Goal: Task Accomplishment & Management: Use online tool/utility

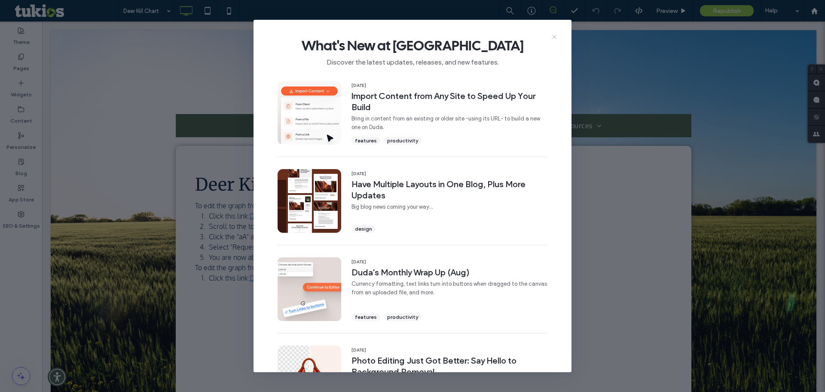
click at [557, 36] on icon at bounding box center [554, 37] width 7 height 7
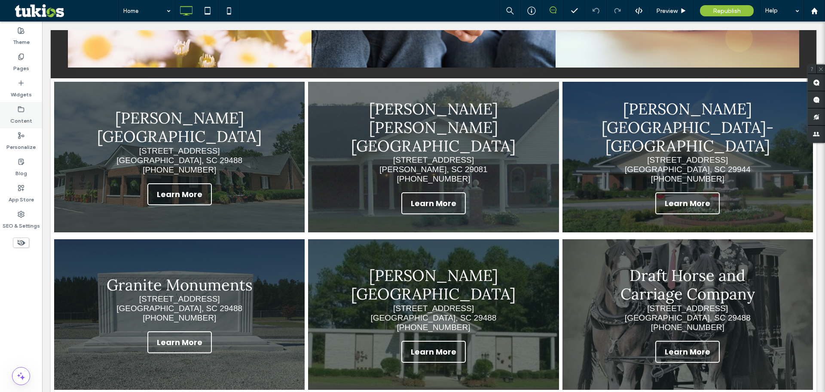
click at [17, 64] on label "Pages" at bounding box center [21, 66] width 16 height 12
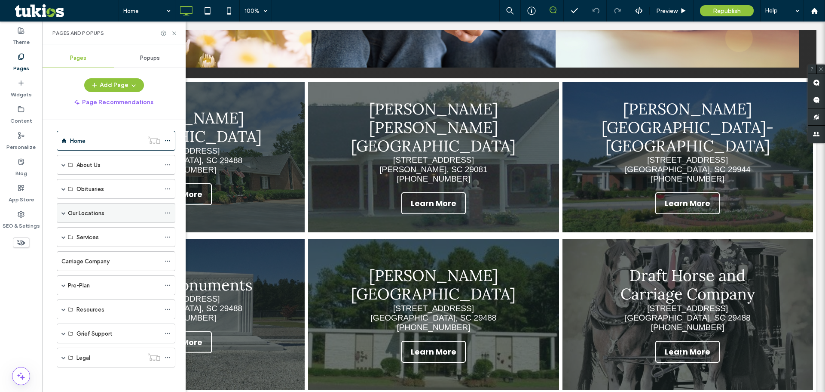
scroll to position [5, 0]
click at [63, 212] on span at bounding box center [63, 211] width 4 height 4
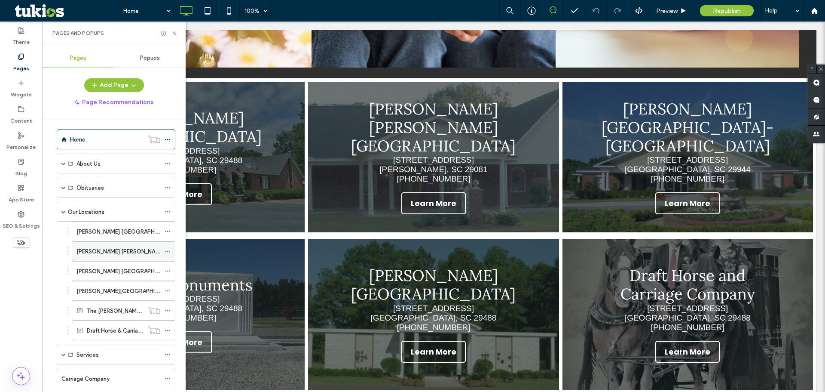
click at [92, 251] on label "[PERSON_NAME] [PERSON_NAME][GEOGRAPHIC_DATA]" at bounding box center [150, 251] width 146 height 15
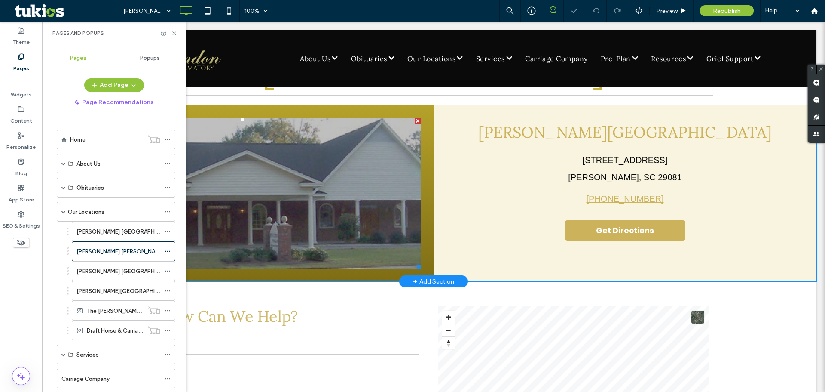
scroll to position [129, 0]
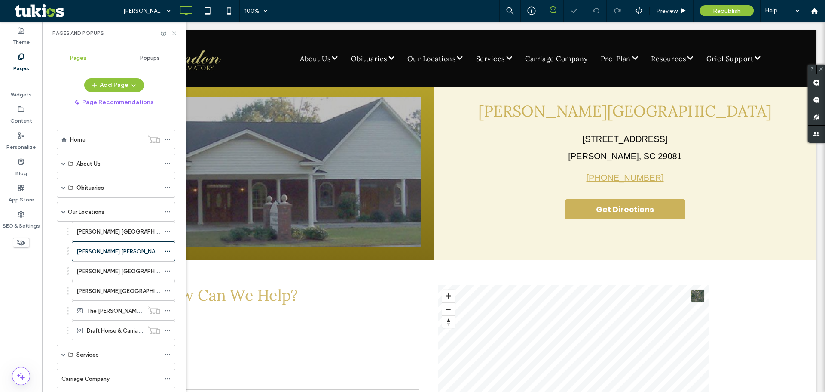
drag, startPoint x: 175, startPoint y: 36, endPoint x: 134, endPoint y: 20, distance: 44.2
click at [175, 36] on icon at bounding box center [174, 33] width 6 height 6
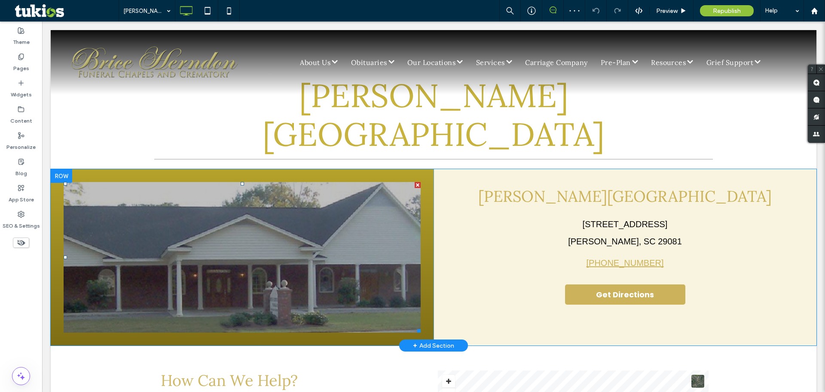
scroll to position [43, 0]
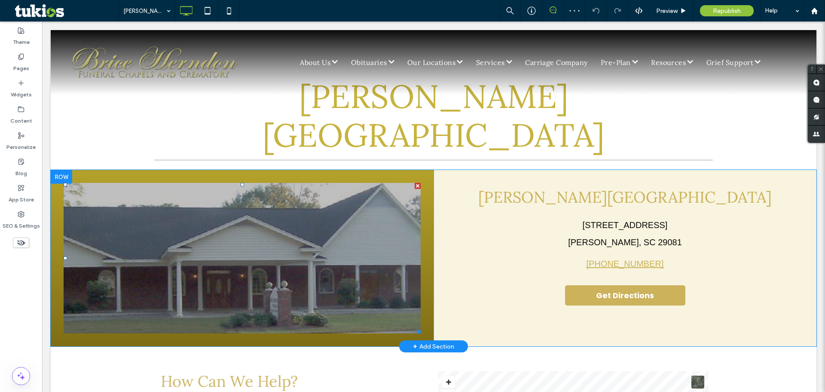
click at [201, 183] on li "Slide title Write your caption here Button" at bounding box center [242, 258] width 357 height 150
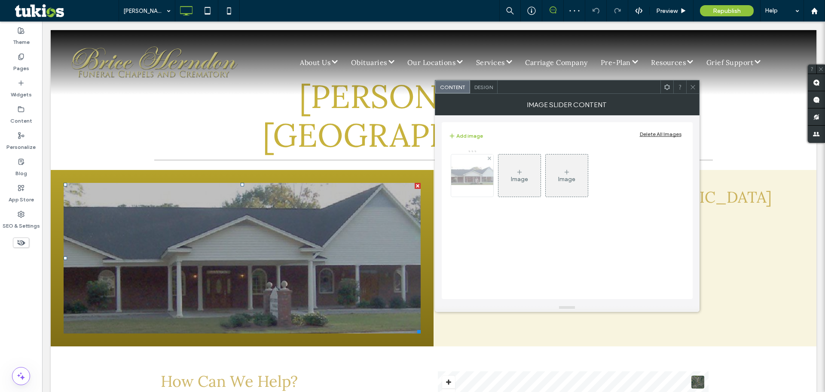
click at [484, 175] on img at bounding box center [472, 175] width 69 height 18
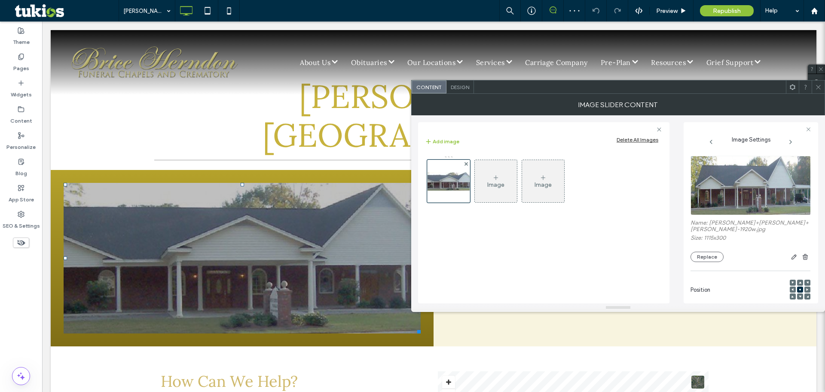
click at [789, 209] on img at bounding box center [751, 185] width 121 height 59
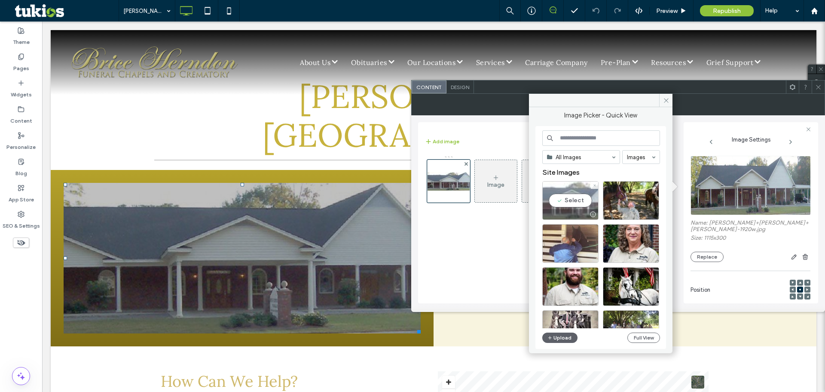
click at [574, 195] on div "Select" at bounding box center [571, 200] width 56 height 39
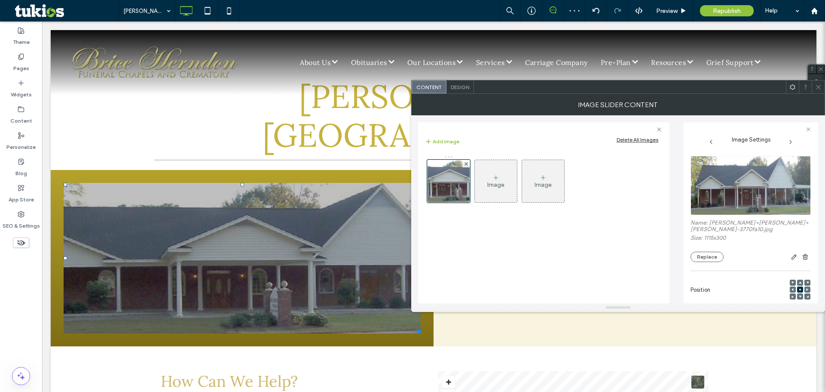
drag, startPoint x: 814, startPoint y: 83, endPoint x: 683, endPoint y: 104, distance: 132.4
click at [814, 83] on div at bounding box center [818, 86] width 13 height 13
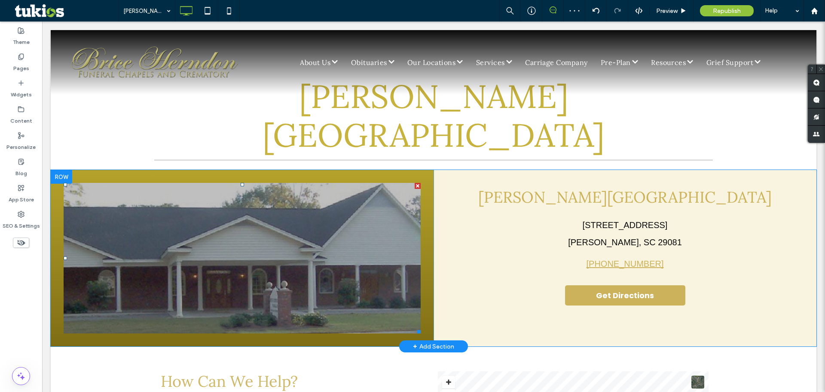
click at [347, 230] on li "Slide title Write your caption here Button" at bounding box center [242, 258] width 357 height 150
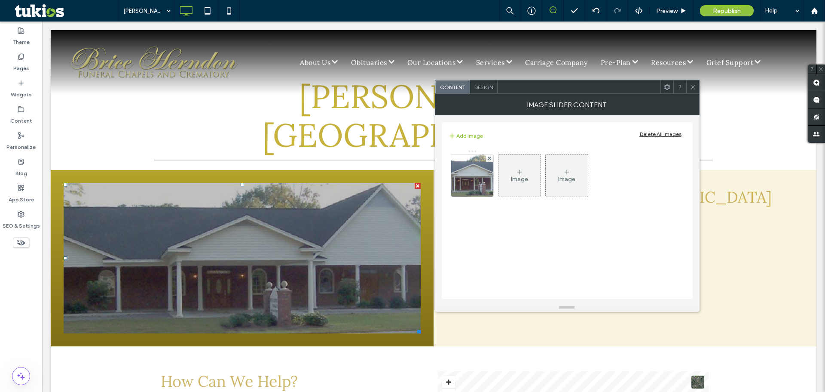
click at [692, 89] on icon at bounding box center [693, 87] width 6 height 6
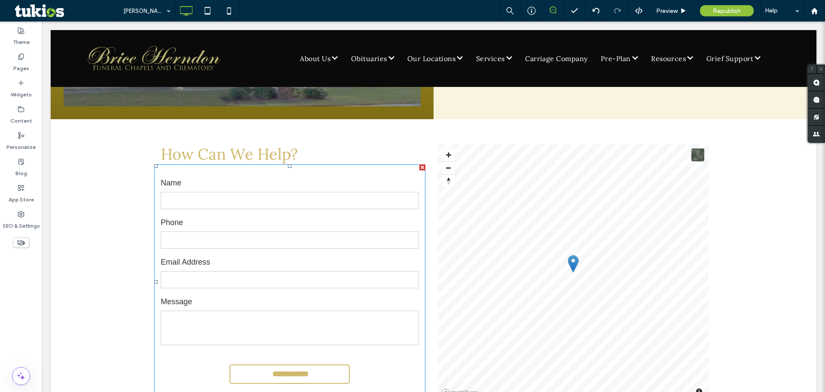
scroll to position [215, 0]
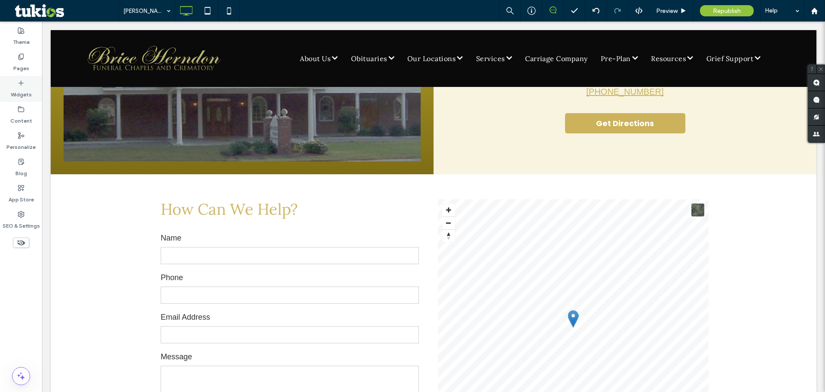
drag, startPoint x: 18, startPoint y: 66, endPoint x: 27, endPoint y: 92, distance: 27.9
click at [18, 66] on label "Pages" at bounding box center [21, 66] width 16 height 12
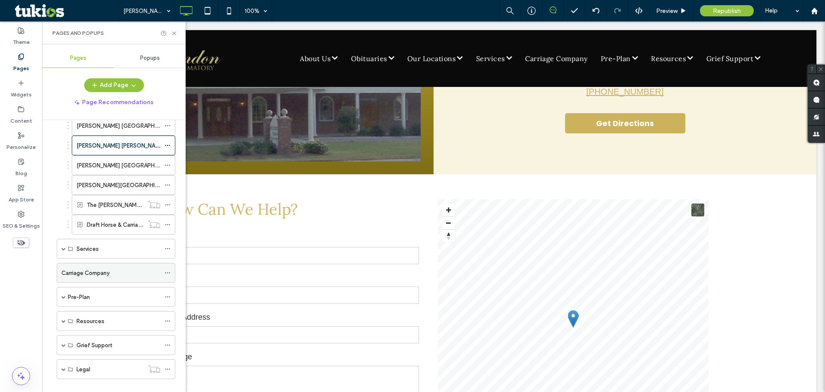
scroll to position [124, 0]
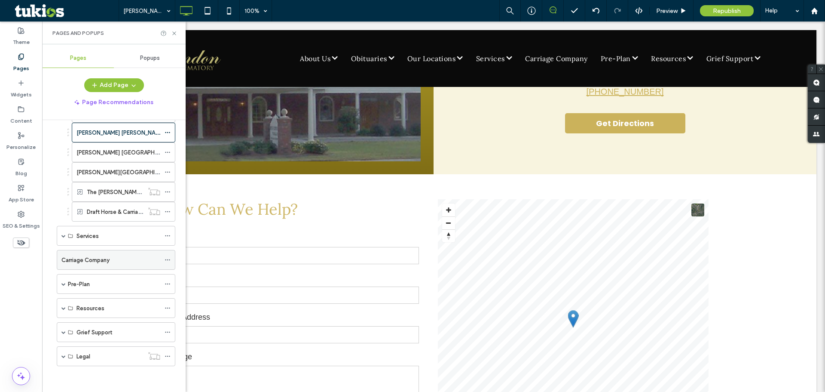
click at [68, 260] on label "Carriage Company" at bounding box center [85, 259] width 48 height 15
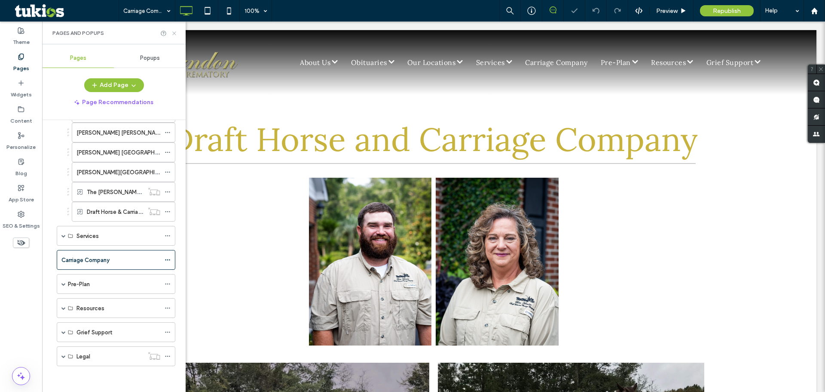
click at [174, 33] on use at bounding box center [173, 32] width 3 height 3
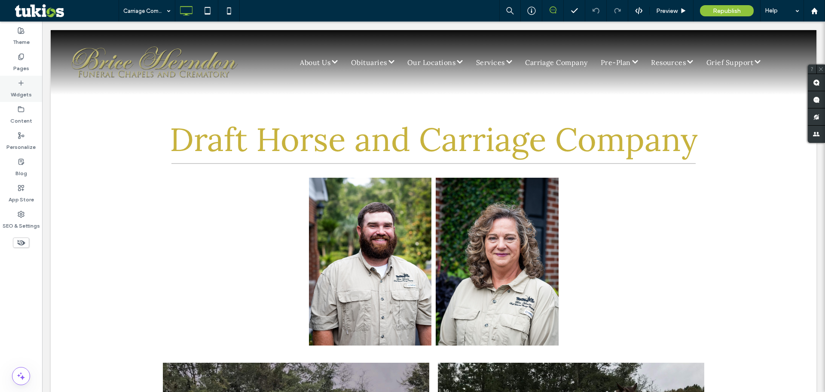
click at [26, 91] on label "Widgets" at bounding box center [21, 92] width 21 height 12
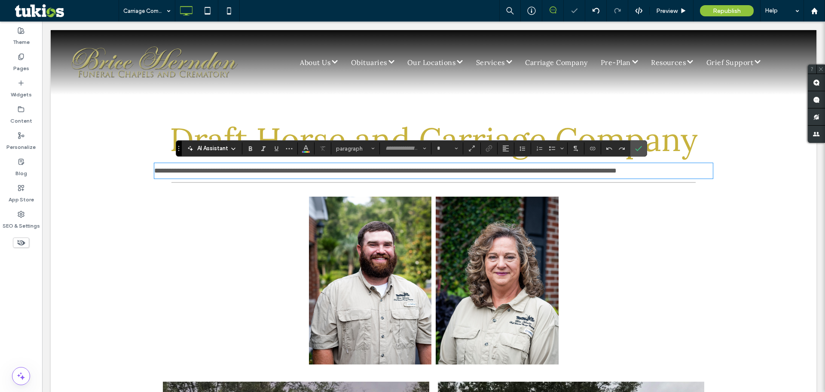
type input "*******"
type input "**"
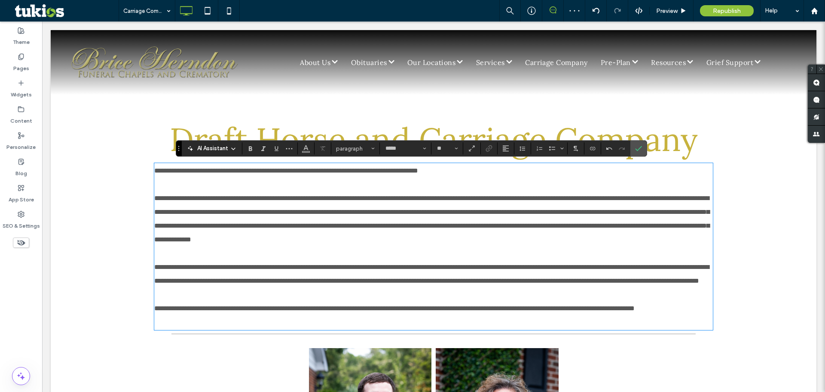
type input "*******"
click at [214, 180] on p at bounding box center [433, 185] width 559 height 14
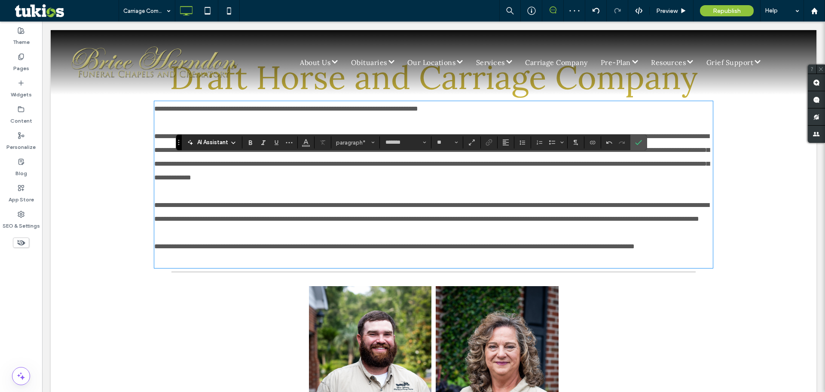
scroll to position [129, 0]
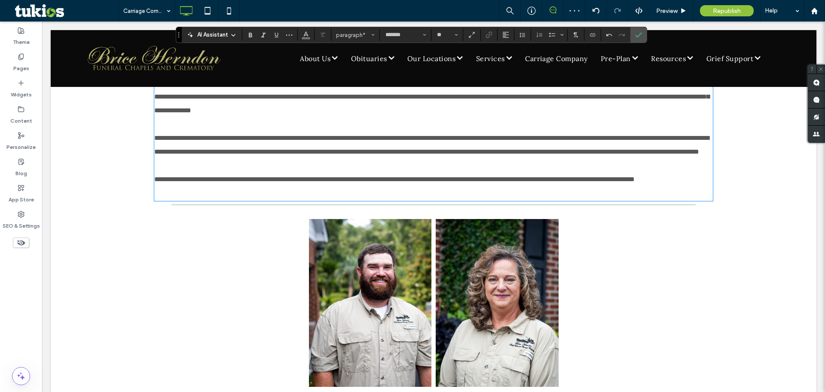
click at [199, 200] on p at bounding box center [433, 193] width 559 height 14
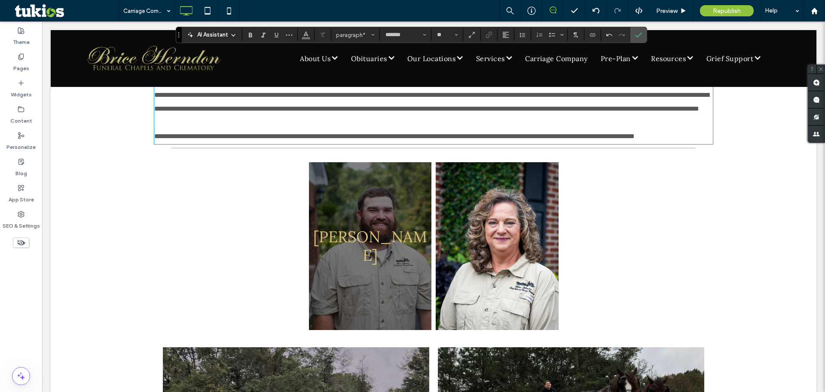
scroll to position [215, 0]
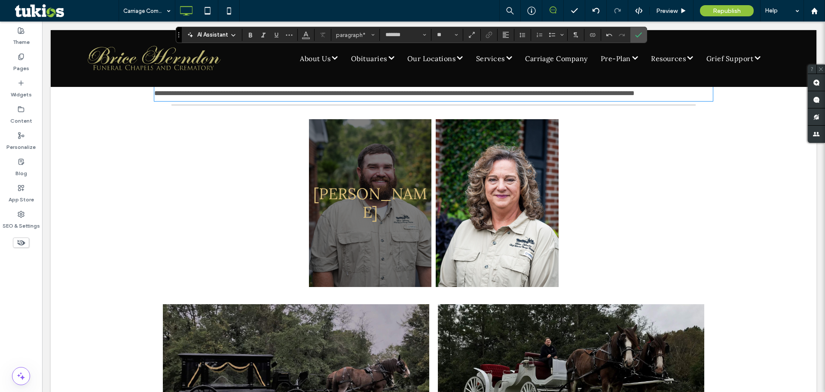
click at [326, 231] on link at bounding box center [370, 203] width 123 height 168
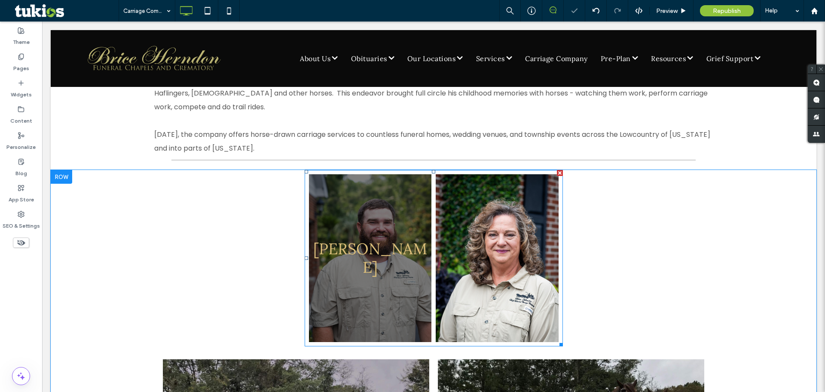
click at [319, 218] on link at bounding box center [370, 258] width 123 height 168
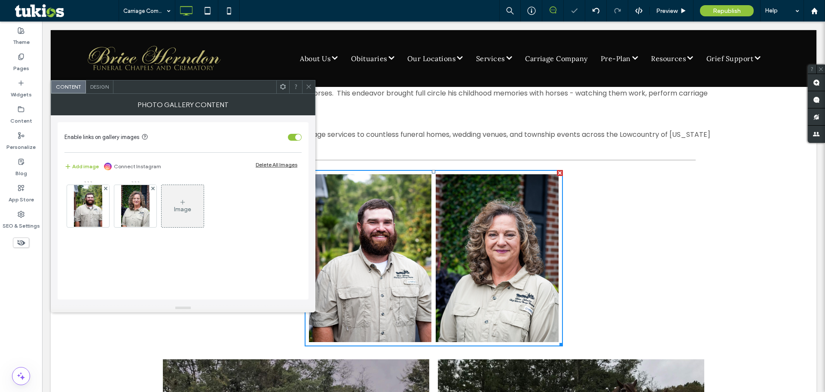
click at [280, 86] on icon at bounding box center [283, 86] width 6 height 6
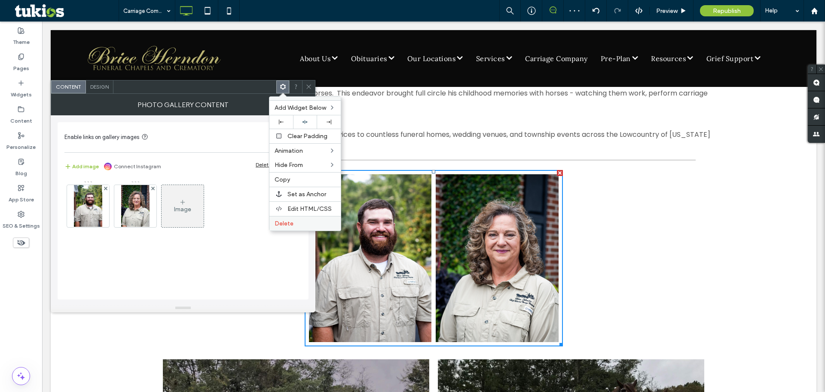
click at [288, 221] on span "Delete" at bounding box center [284, 223] width 19 height 7
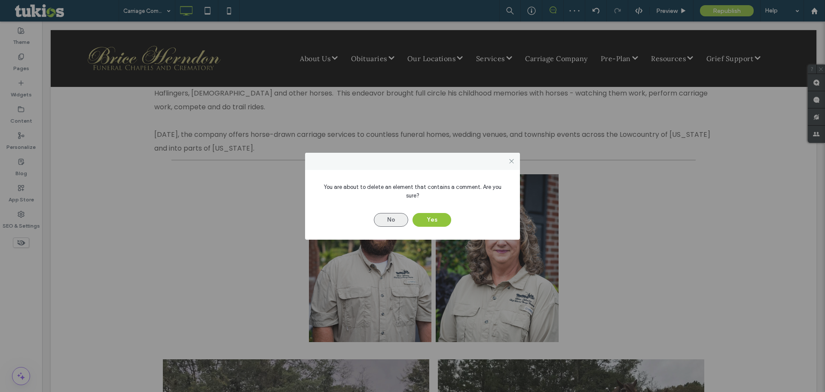
click at [401, 218] on button "No" at bounding box center [391, 220] width 34 height 14
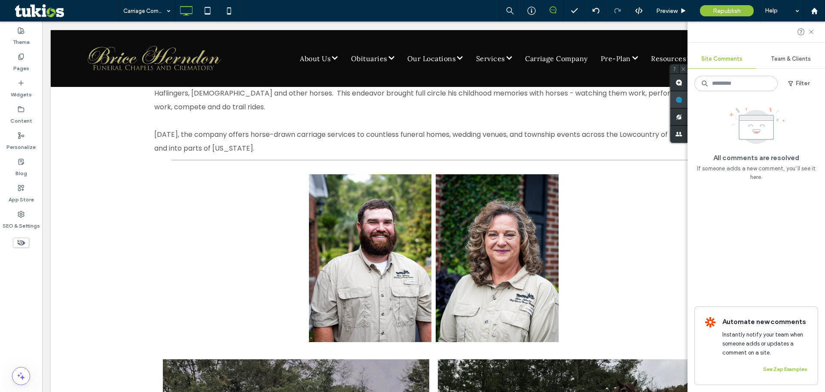
click at [688, 104] on span at bounding box center [679, 99] width 17 height 17
click at [810, 29] on icon at bounding box center [811, 31] width 7 height 7
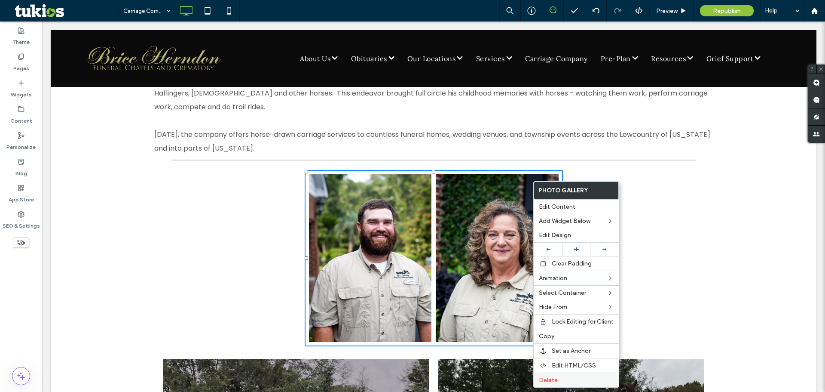
click at [558, 376] on label "Delete" at bounding box center [576, 379] width 75 height 7
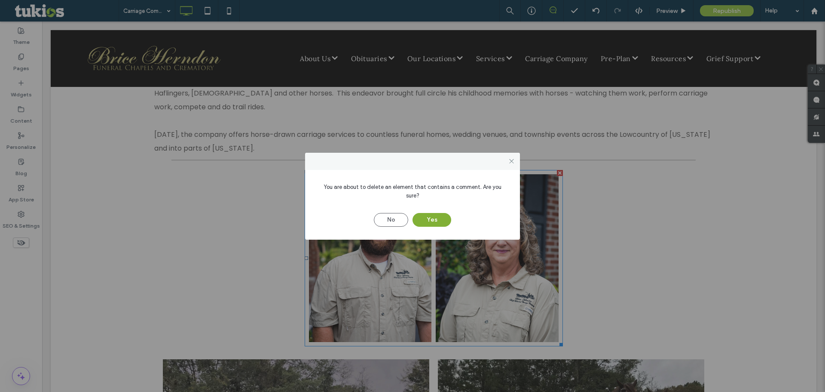
click at [444, 216] on button "Yes" at bounding box center [432, 220] width 39 height 14
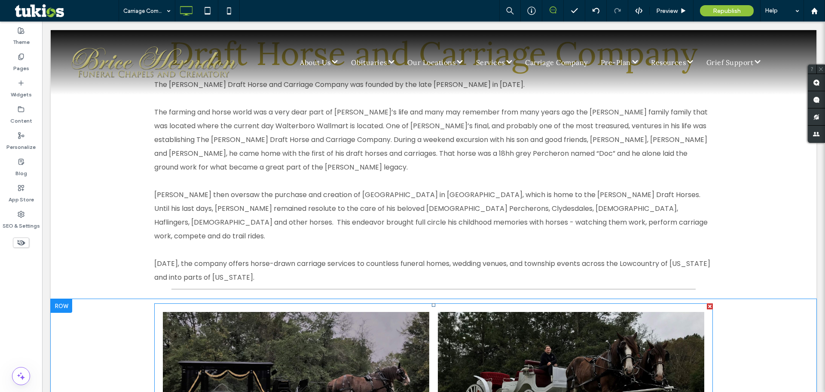
scroll to position [0, 0]
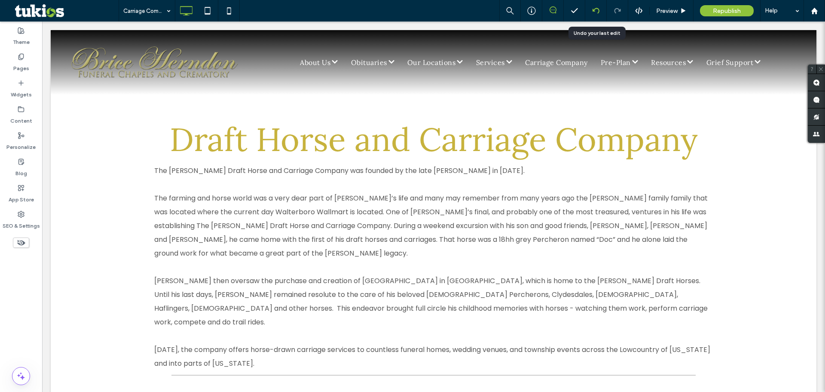
click at [595, 11] on use at bounding box center [595, 11] width 7 height 6
click at [596, 10] on icon at bounding box center [596, 10] width 7 height 7
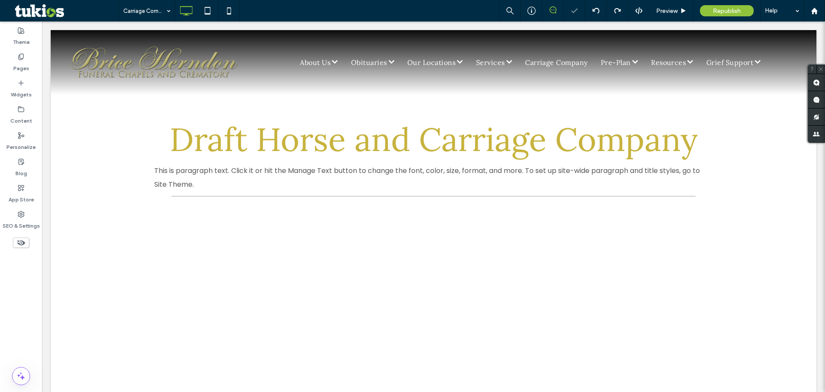
scroll to position [86, 0]
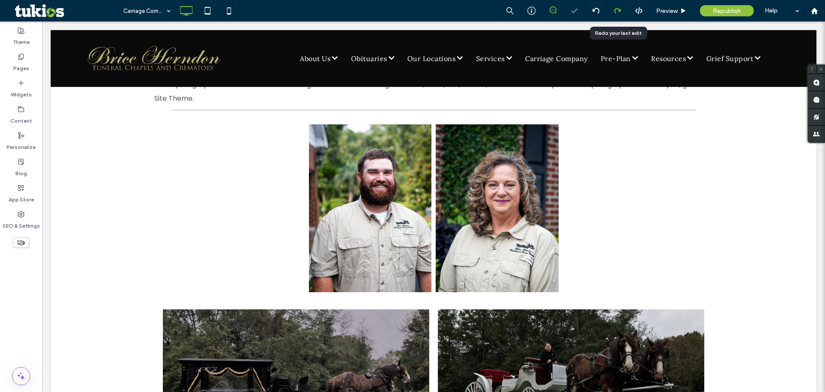
click at [622, 10] on div at bounding box center [617, 10] width 21 height 7
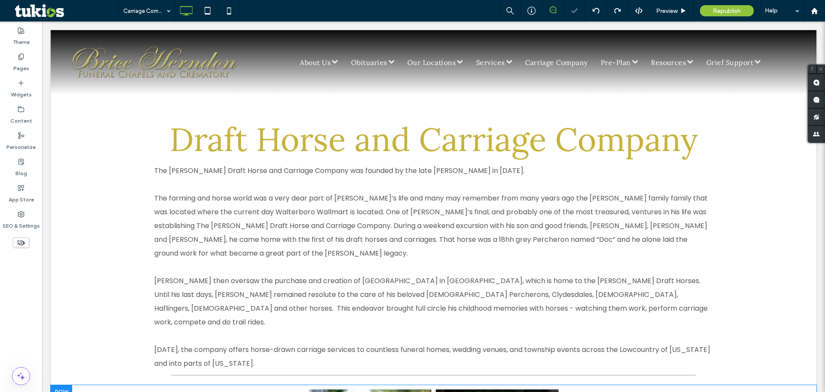
scroll to position [249, 0]
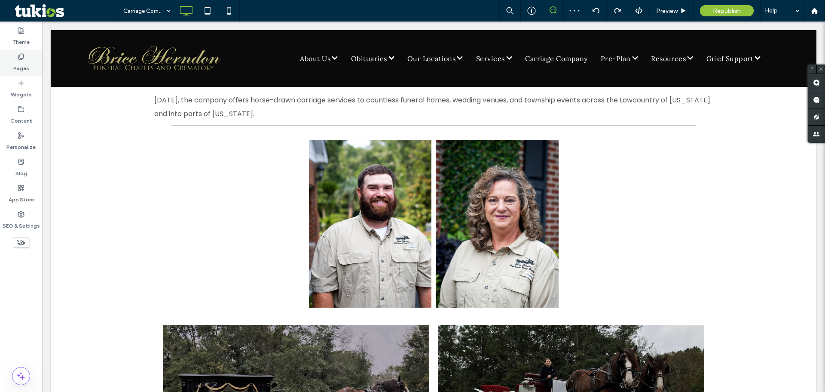
click at [23, 66] on label "Pages" at bounding box center [21, 66] width 16 height 12
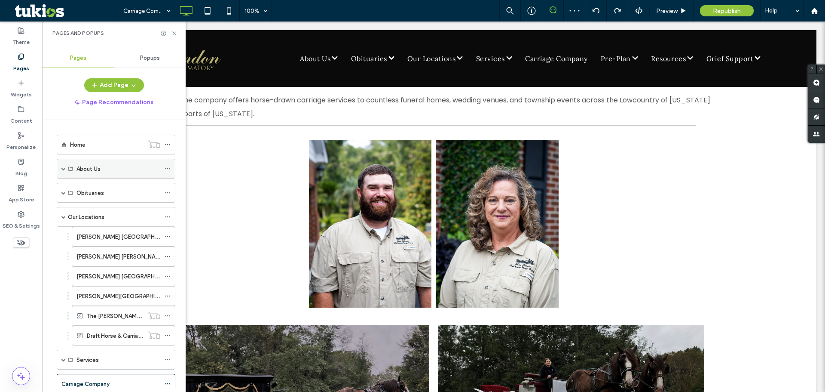
click at [64, 167] on span at bounding box center [63, 168] width 4 height 4
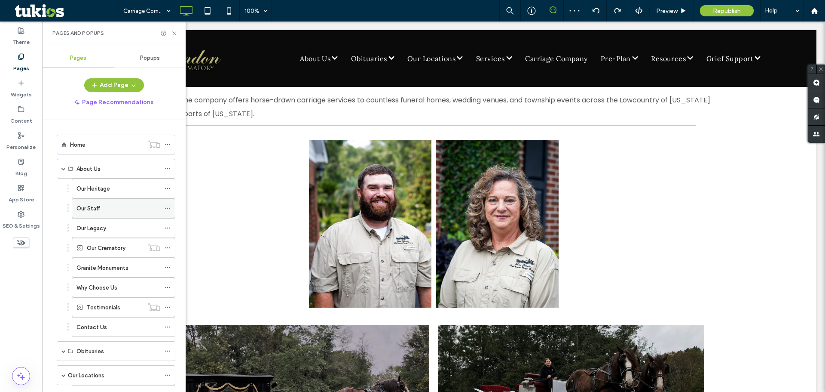
click at [98, 208] on label "Our Staff" at bounding box center [89, 208] width 24 height 15
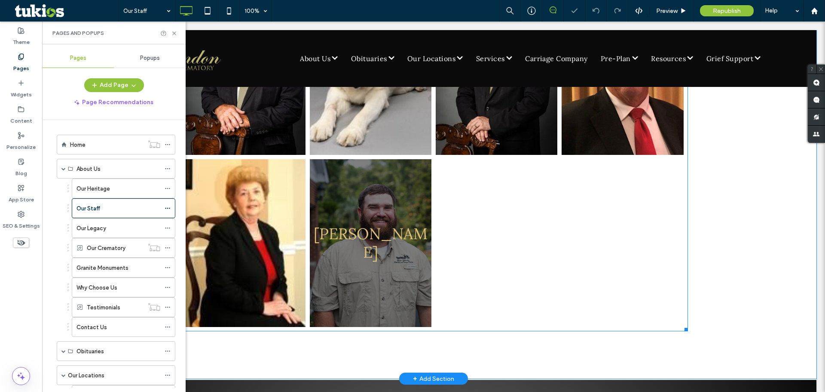
scroll to position [473, 0]
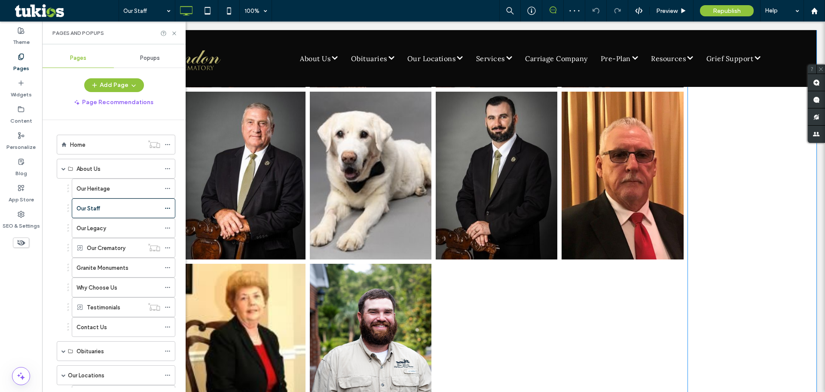
click at [484, 304] on div at bounding box center [497, 347] width 126 height 172
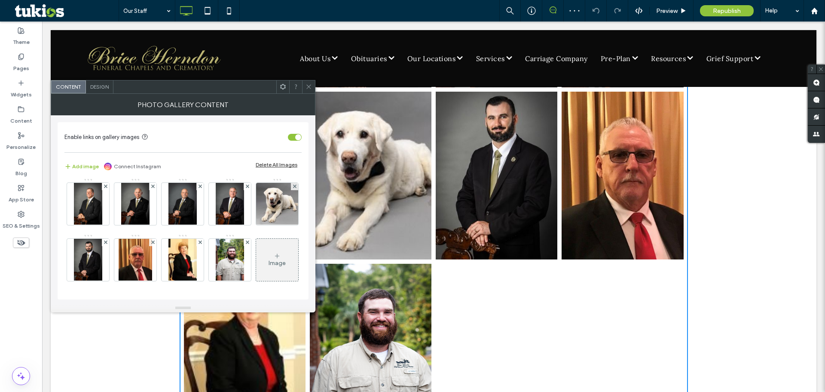
scroll to position [114, 0]
click at [256, 258] on div "Image" at bounding box center [277, 259] width 42 height 40
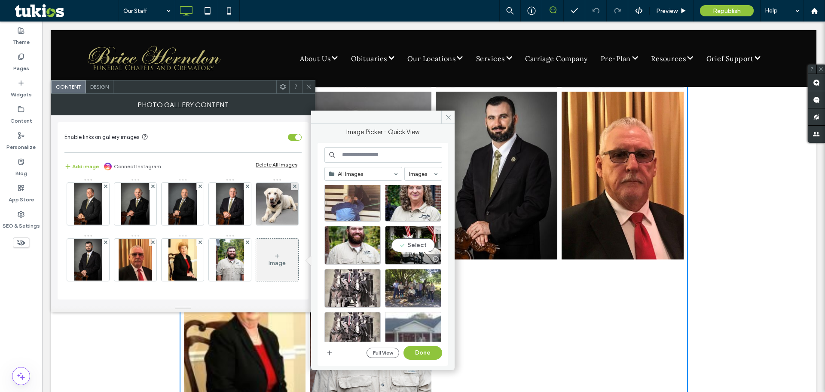
scroll to position [43, 0]
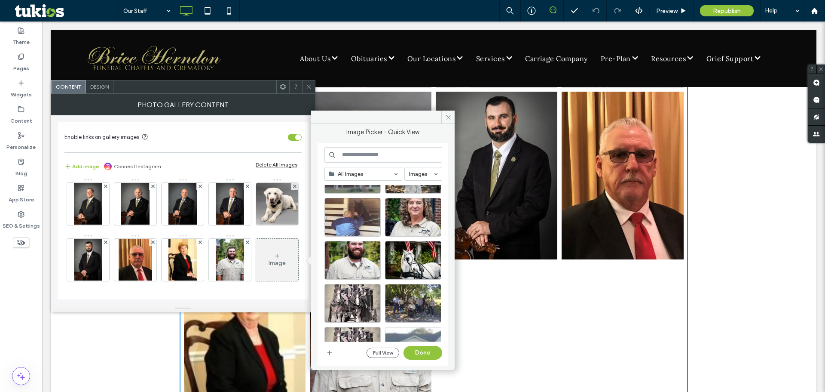
click at [413, 223] on div at bounding box center [413, 217] width 56 height 39
click at [431, 353] on button "Done" at bounding box center [423, 353] width 39 height 14
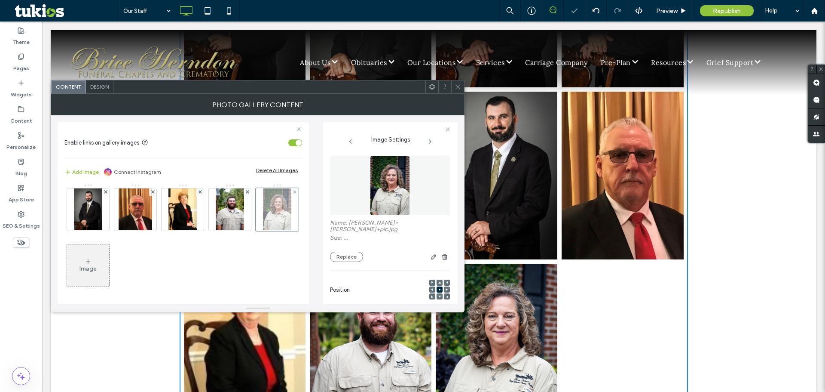
click at [256, 231] on div at bounding box center [277, 209] width 43 height 43
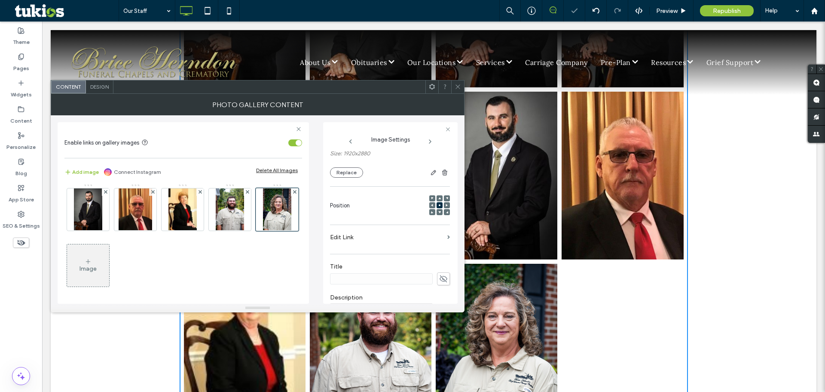
scroll to position [172, 0]
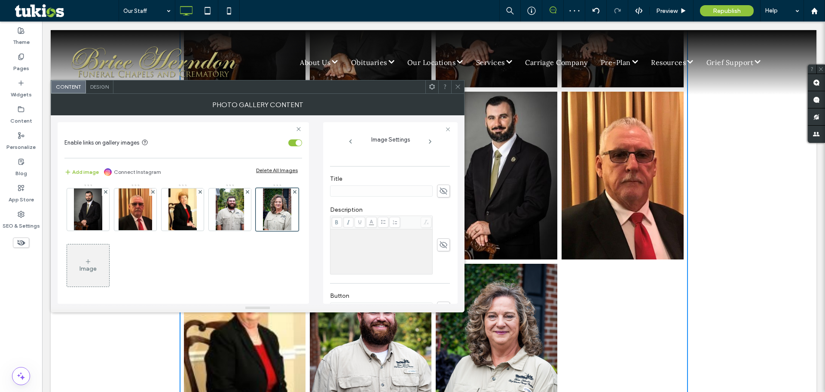
click at [437, 186] on span at bounding box center [443, 190] width 13 height 13
click at [407, 188] on input at bounding box center [381, 190] width 103 height 11
type input "**********"
click at [21, 70] on label "Pages" at bounding box center [21, 66] width 16 height 12
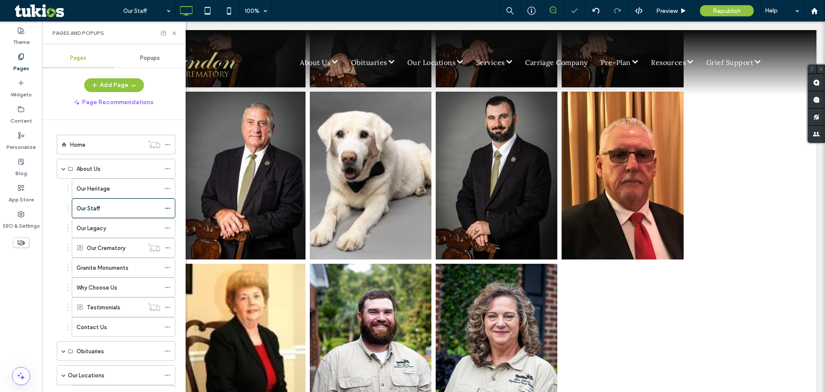
click at [140, 63] on div "Popups" at bounding box center [150, 58] width 72 height 19
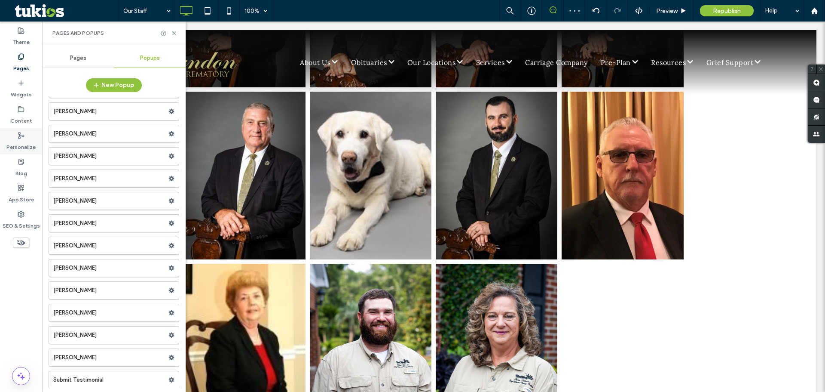
scroll to position [269, 0]
click at [31, 113] on div "Content" at bounding box center [21, 115] width 42 height 26
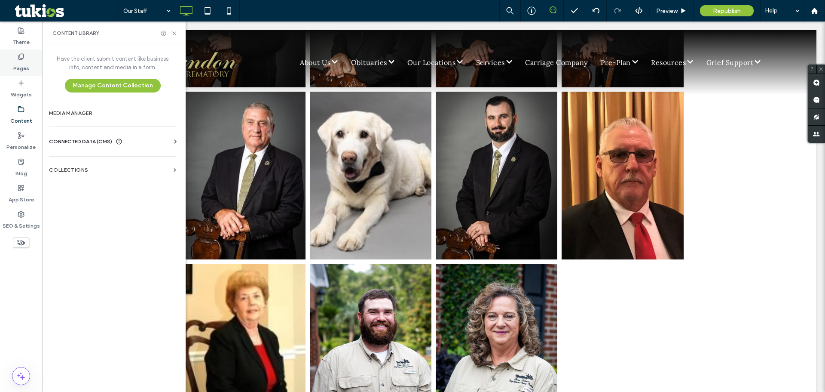
click at [19, 70] on label "Pages" at bounding box center [21, 66] width 16 height 12
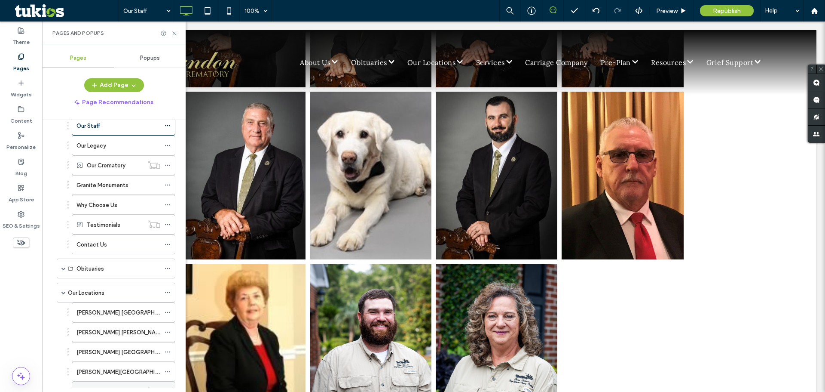
scroll to position [215, 0]
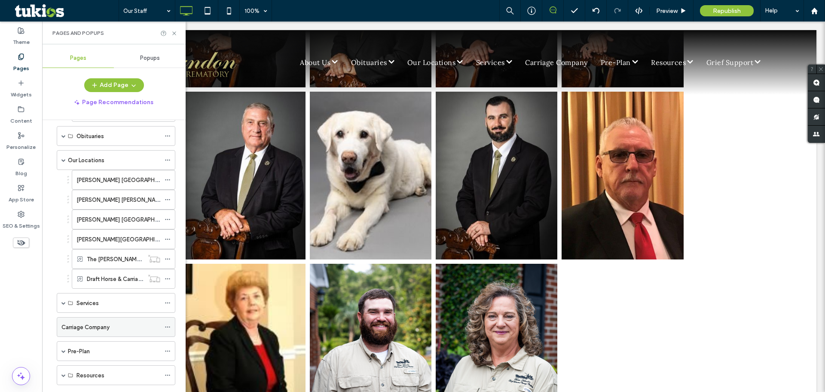
click at [97, 328] on label "Carriage Company" at bounding box center [85, 326] width 48 height 15
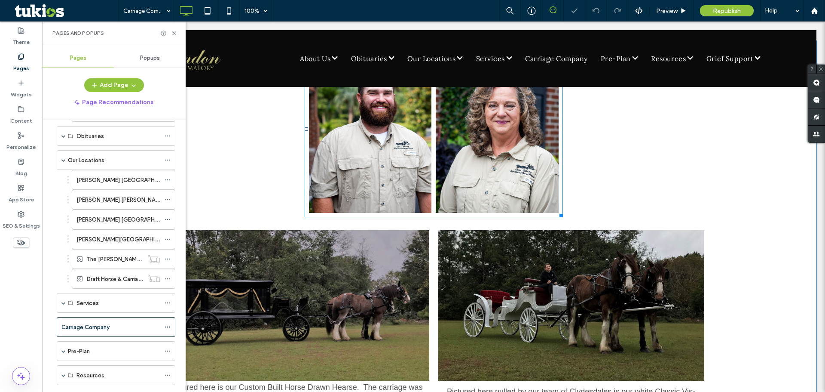
scroll to position [172, 0]
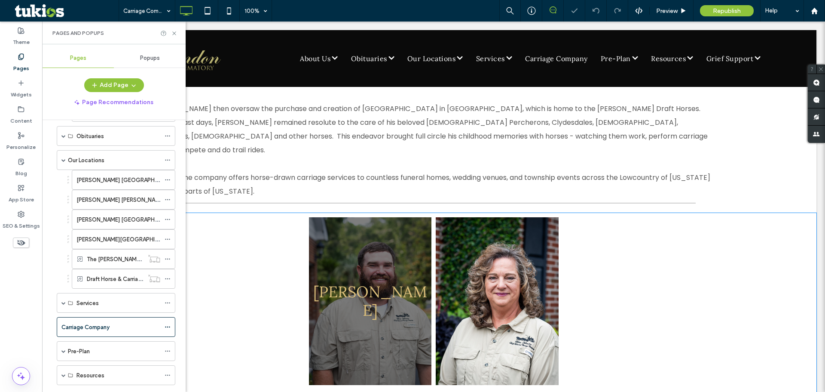
click at [345, 241] on link at bounding box center [370, 301] width 123 height 168
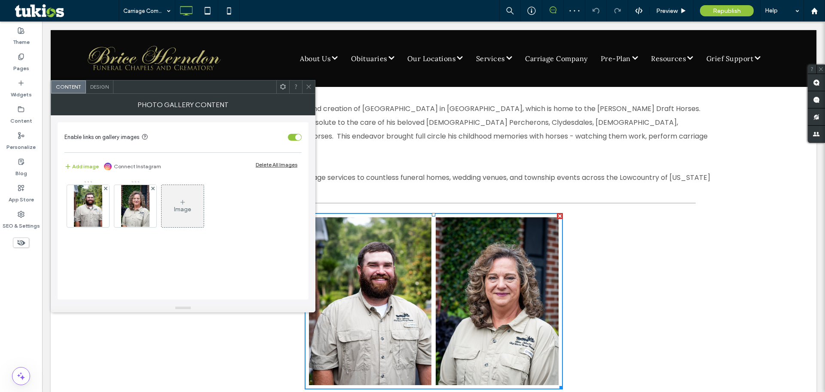
click at [284, 90] on span at bounding box center [283, 86] width 6 height 13
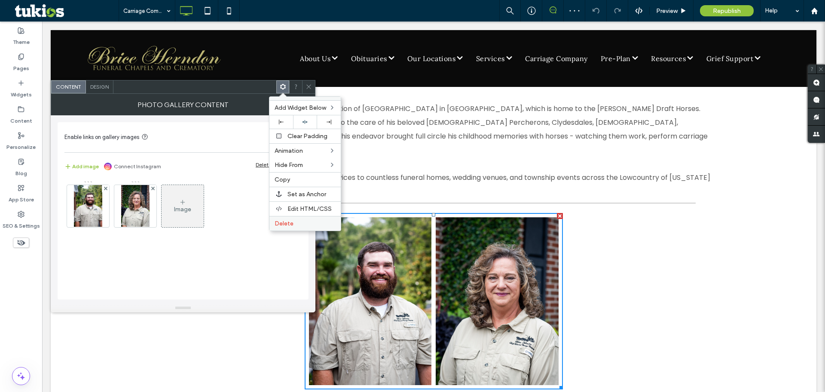
click at [293, 227] on div "Delete" at bounding box center [305, 223] width 71 height 15
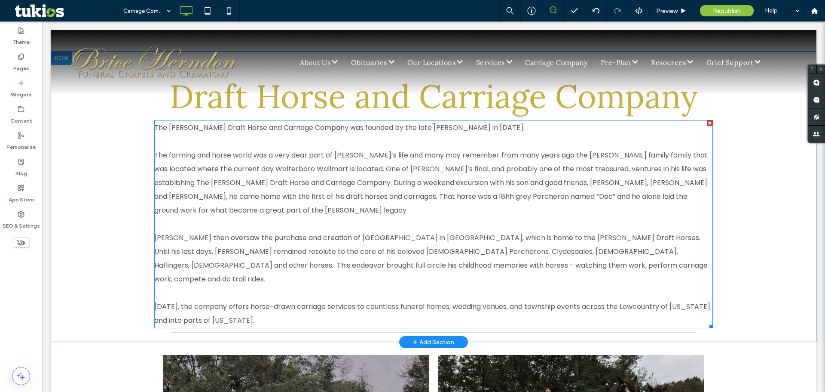
scroll to position [0, 0]
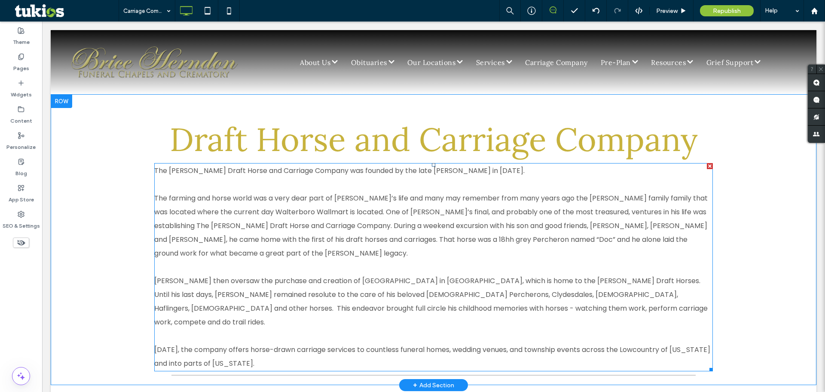
click at [298, 236] on span "The farming and horse world was a very dear part of Donald’s life and many may …" at bounding box center [431, 225] width 554 height 65
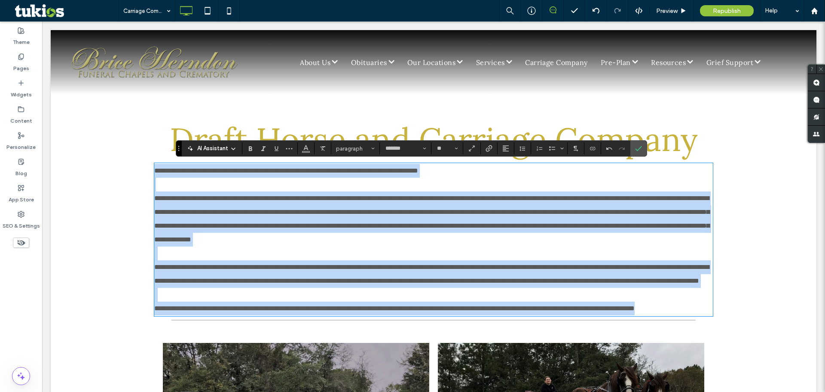
copy div "**********"
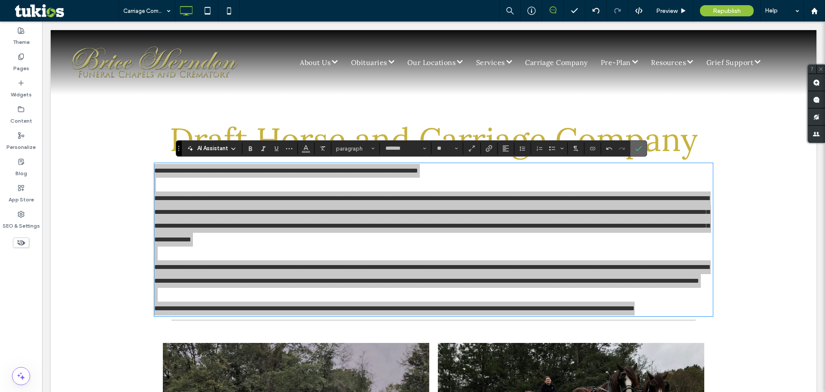
click at [638, 151] on icon "Confirm" at bounding box center [638, 148] width 7 height 7
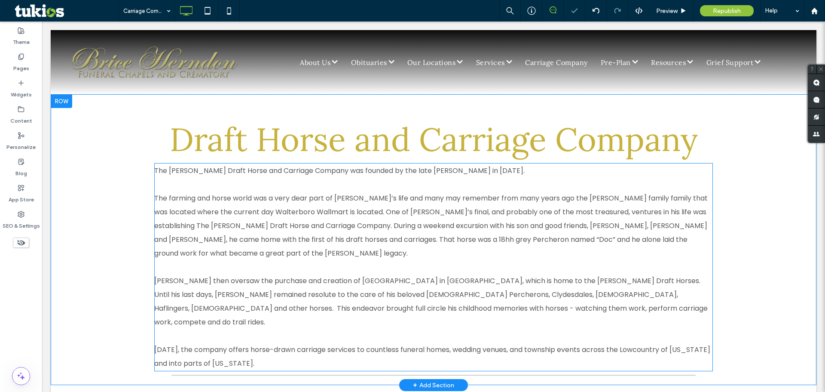
click at [384, 212] on span "The farming and horse world was a very dear part of Donald’s life and many may …" at bounding box center [431, 225] width 554 height 65
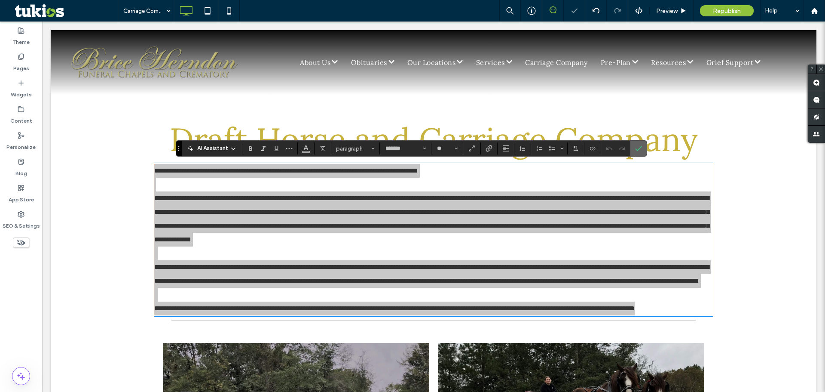
click at [633, 148] on label "Confirm" at bounding box center [638, 148] width 13 height 15
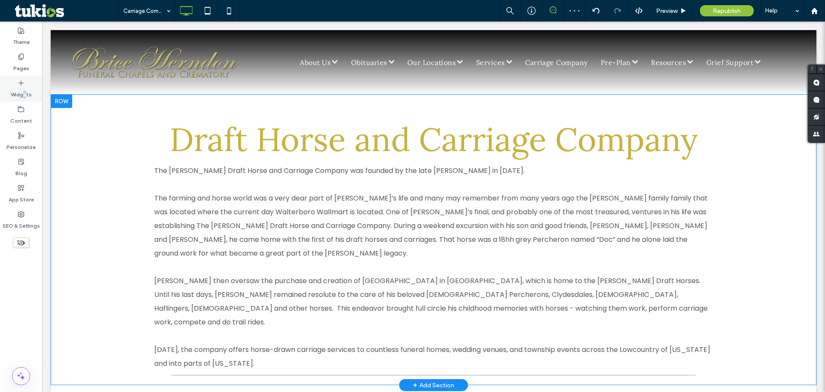
click at [25, 92] on label "Widgets" at bounding box center [21, 92] width 21 height 12
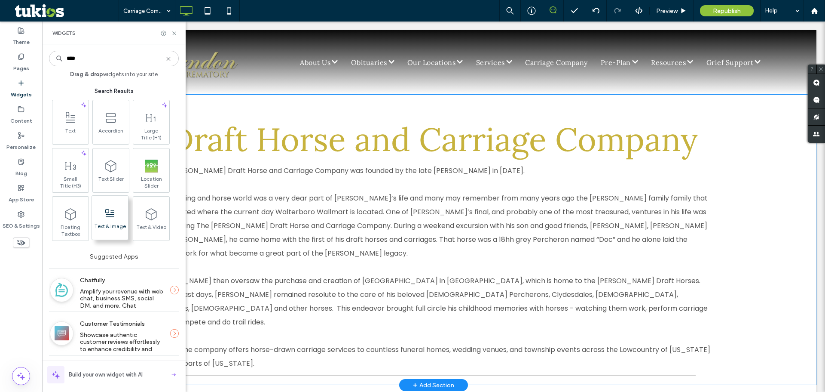
type input "****"
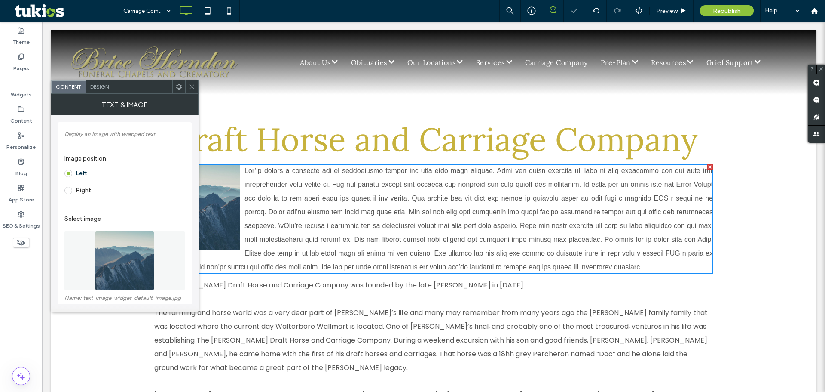
click at [129, 247] on img at bounding box center [124, 260] width 59 height 59
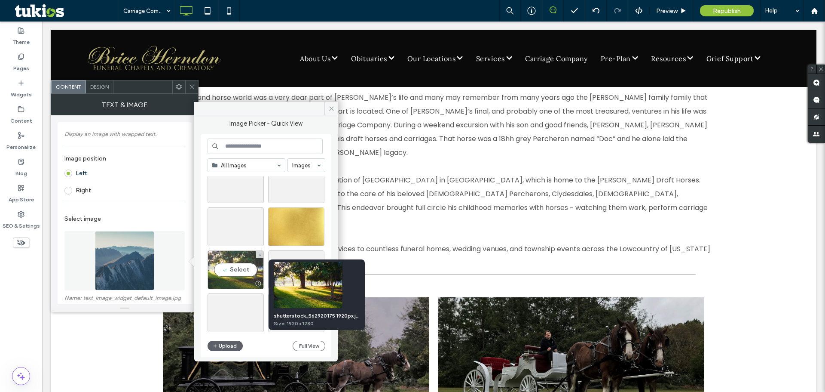
scroll to position [2605, 0]
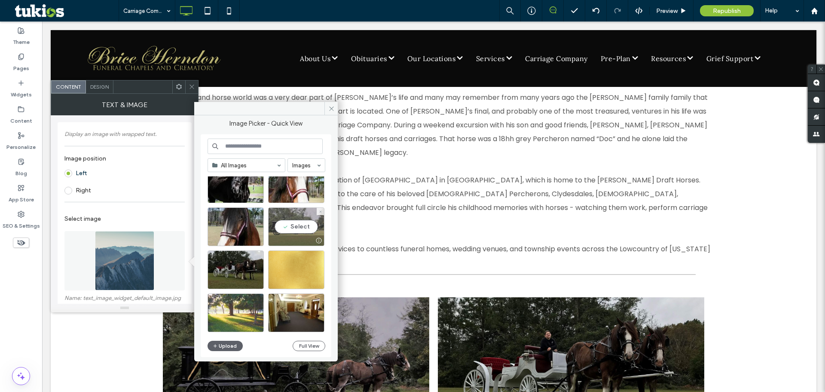
click at [292, 237] on div at bounding box center [296, 240] width 55 height 10
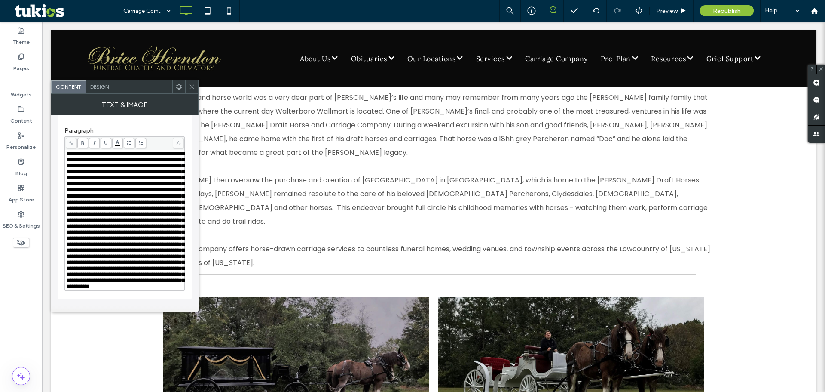
scroll to position [347, 0]
click at [109, 223] on span "Rich Text Editor" at bounding box center [125, 220] width 118 height 138
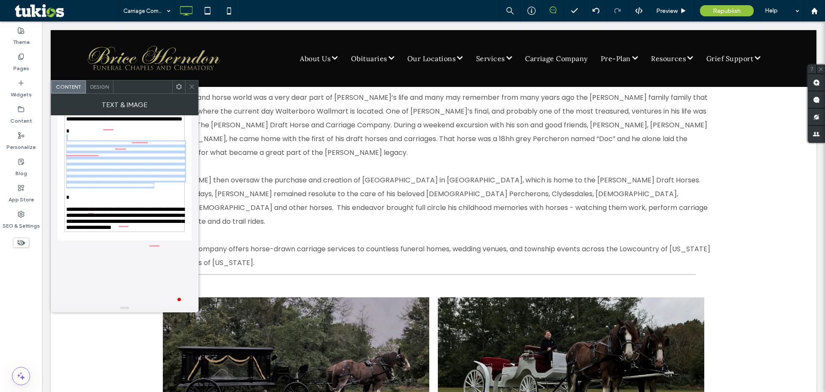
scroll to position [444, 0]
drag, startPoint x: 86, startPoint y: 169, endPoint x: 137, endPoint y: 293, distance: 134.9
click at [137, 236] on div "**********" at bounding box center [124, 113] width 120 height 245
copy div "**********"
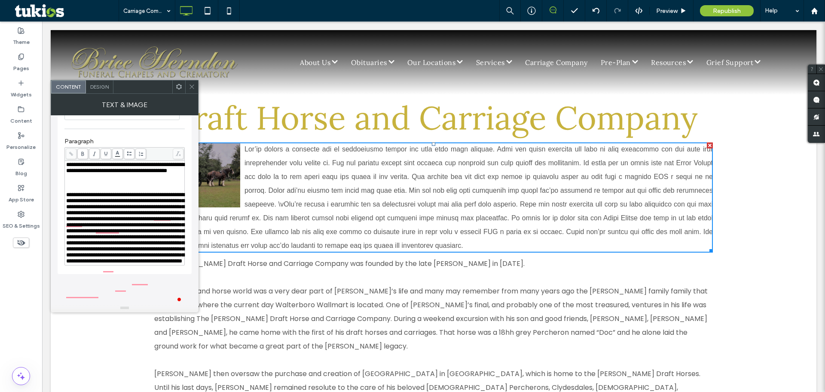
scroll to position [0, 0]
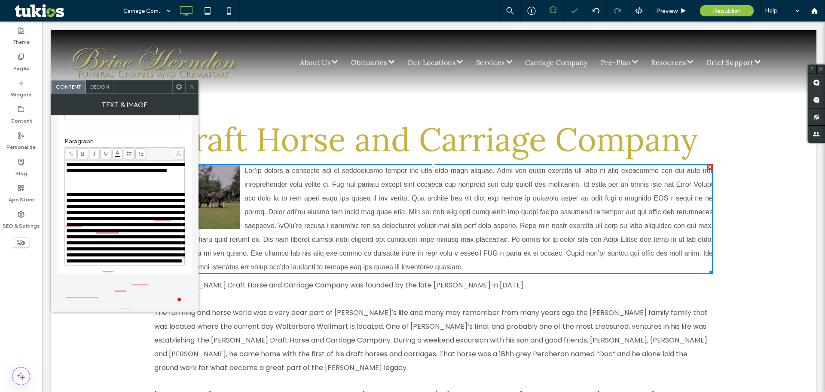
click at [192, 89] on icon at bounding box center [192, 86] width 6 height 6
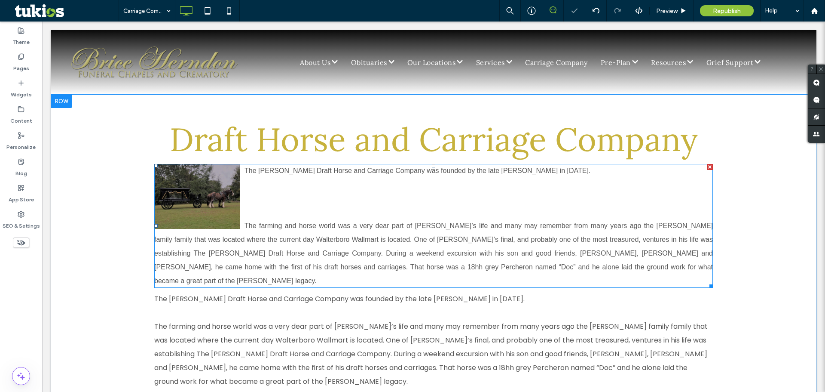
click at [327, 208] on span at bounding box center [433, 226] width 559 height 124
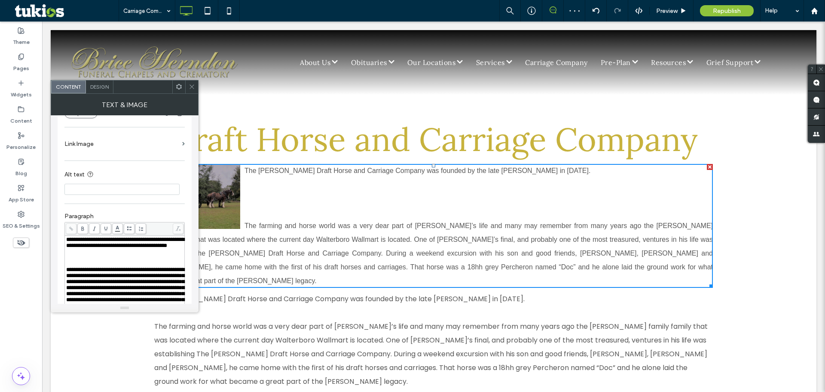
scroll to position [258, 0]
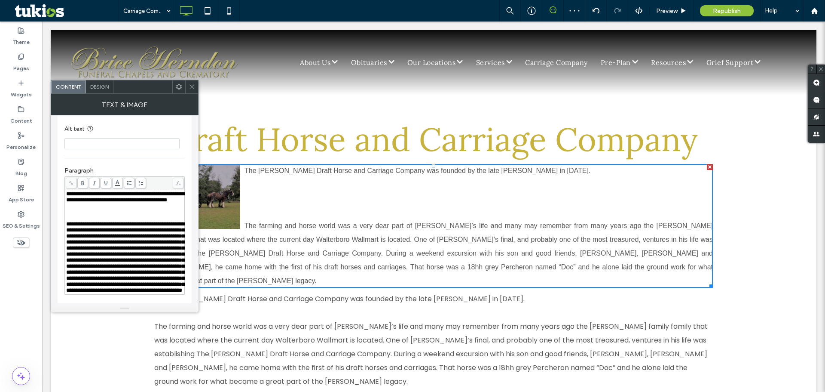
click at [81, 221] on div "Rich Text Editor" at bounding box center [124, 218] width 117 height 6
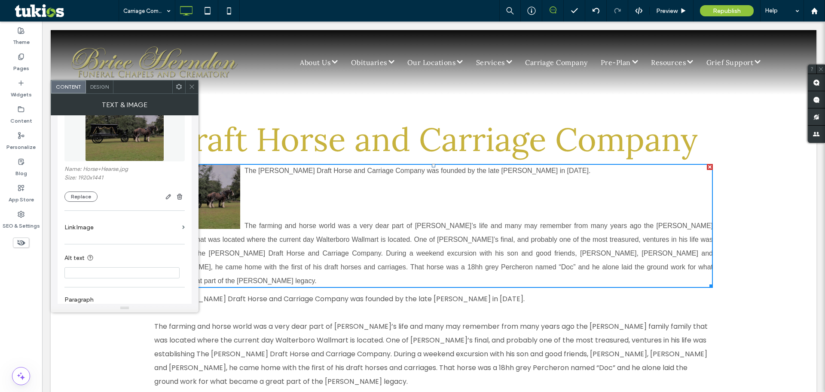
scroll to position [0, 0]
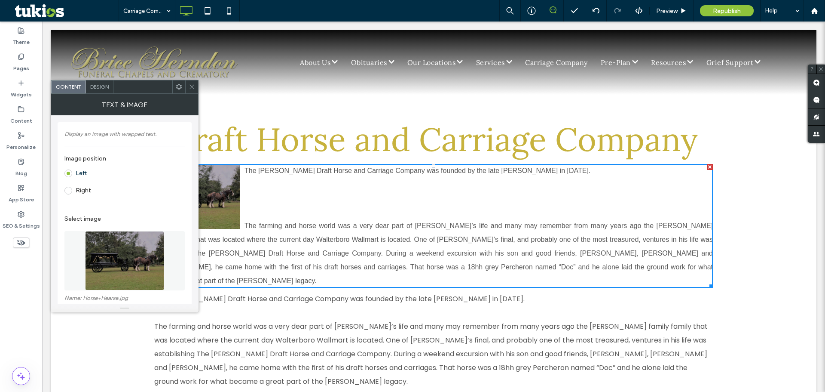
click at [97, 90] on div "Design" at bounding box center [100, 86] width 28 height 13
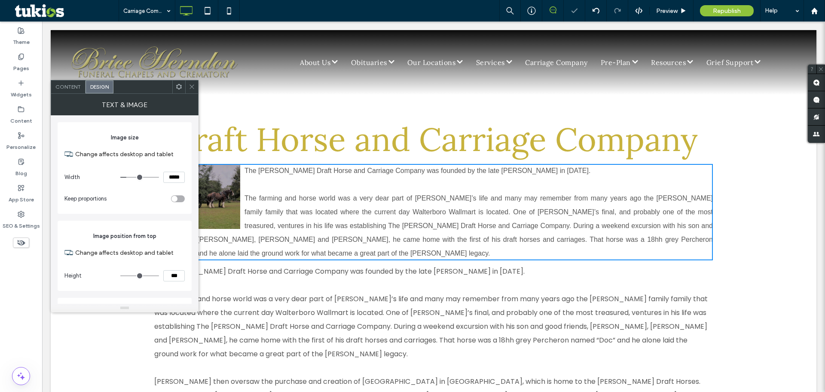
click at [74, 89] on span "Content" at bounding box center [67, 86] width 25 height 6
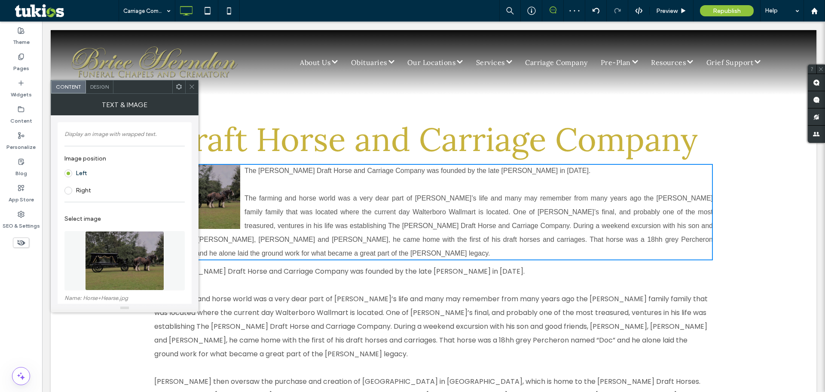
click at [103, 89] on span "Design" at bounding box center [99, 86] width 18 height 6
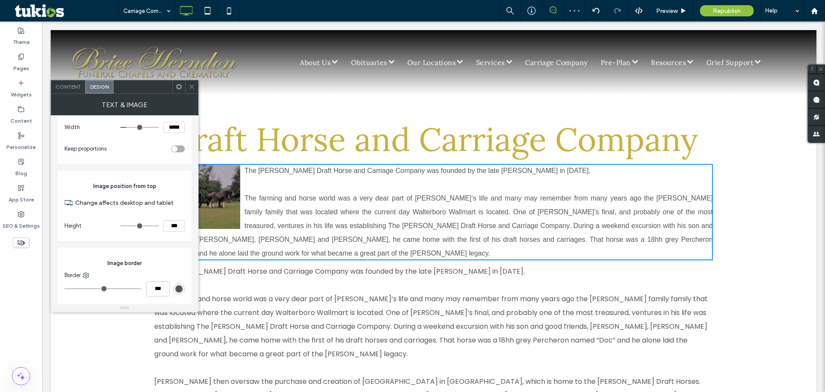
scroll to position [129, 0]
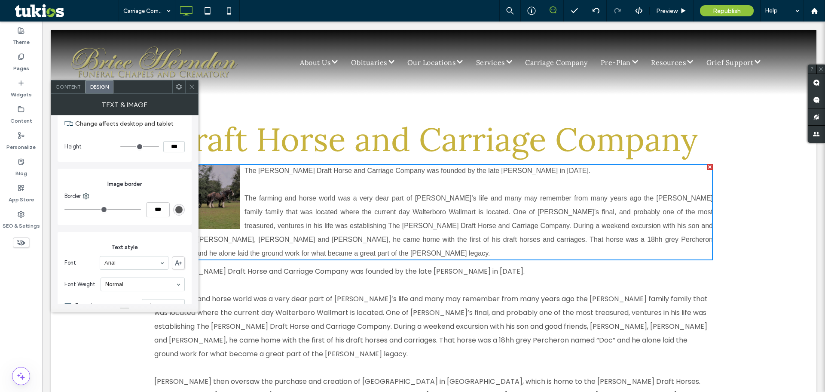
click at [334, 311] on span "The farming and horse world was a very dear part of Donald’s life and many may …" at bounding box center [431, 326] width 554 height 65
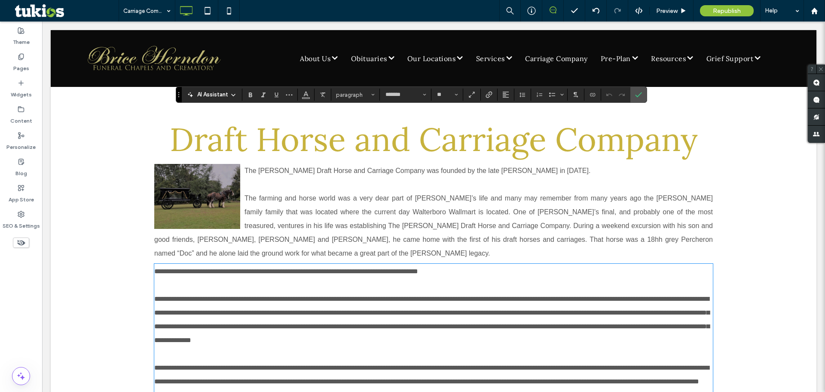
scroll to position [154, 0]
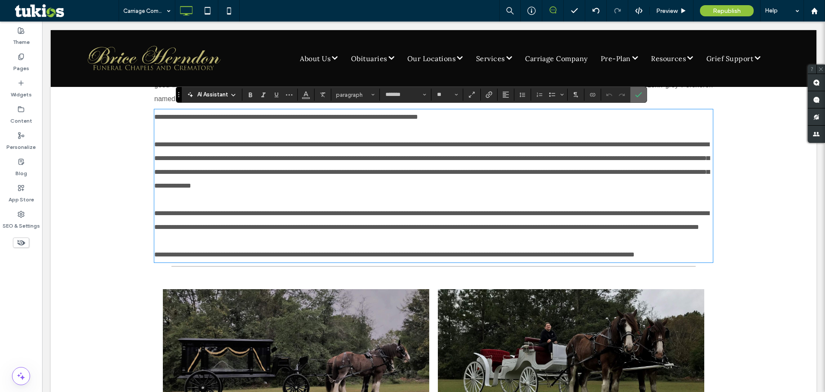
click at [638, 95] on icon "Confirm" at bounding box center [638, 94] width 7 height 7
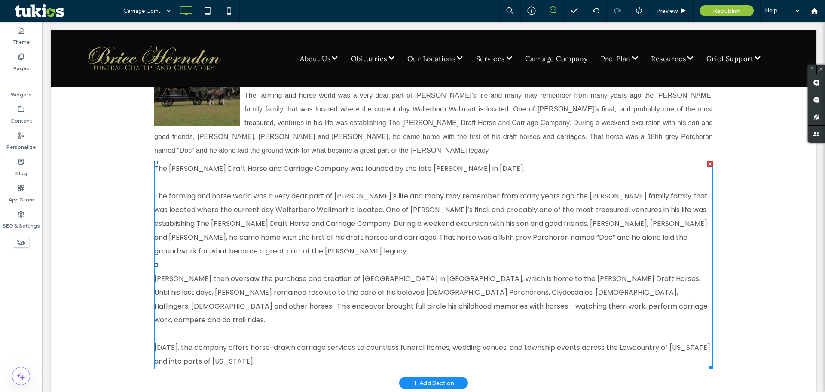
scroll to position [25, 0]
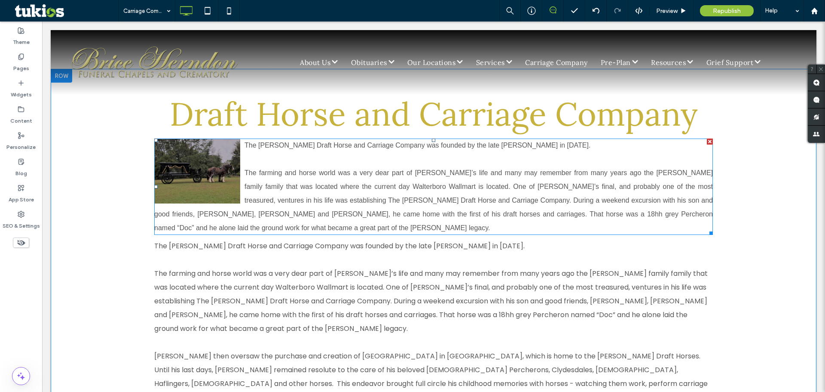
click at [402, 148] on span at bounding box center [433, 186] width 559 height 96
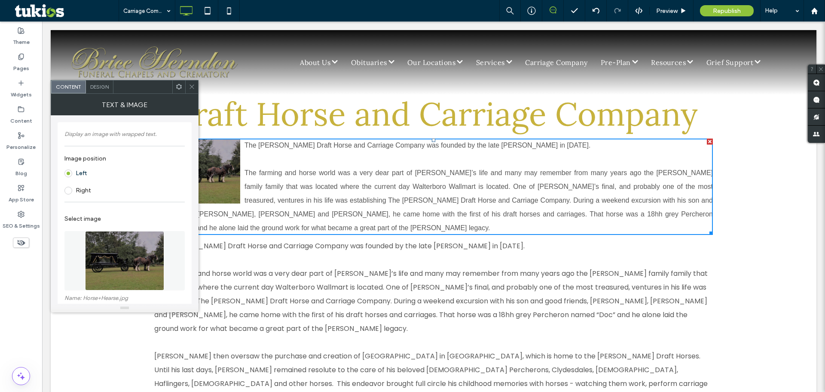
click at [94, 89] on span "Design" at bounding box center [99, 86] width 18 height 6
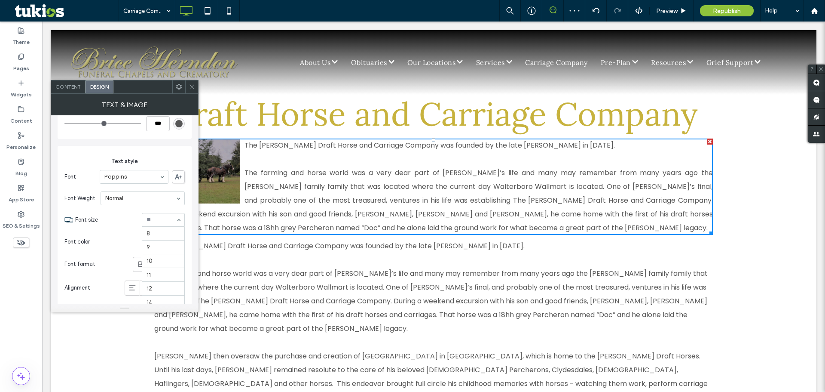
scroll to position [83, 0]
type input "**"
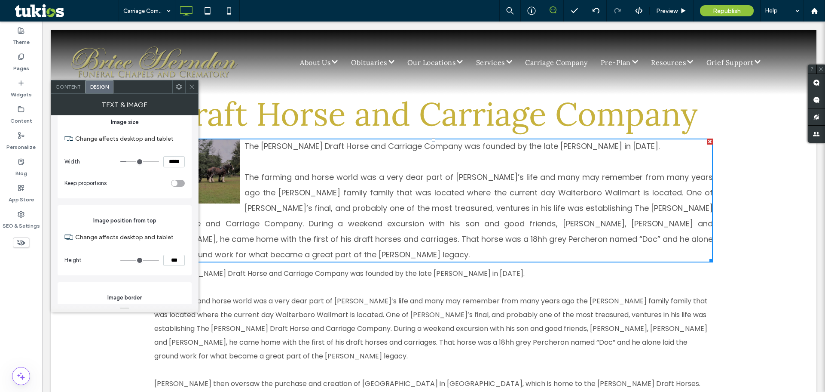
scroll to position [0, 0]
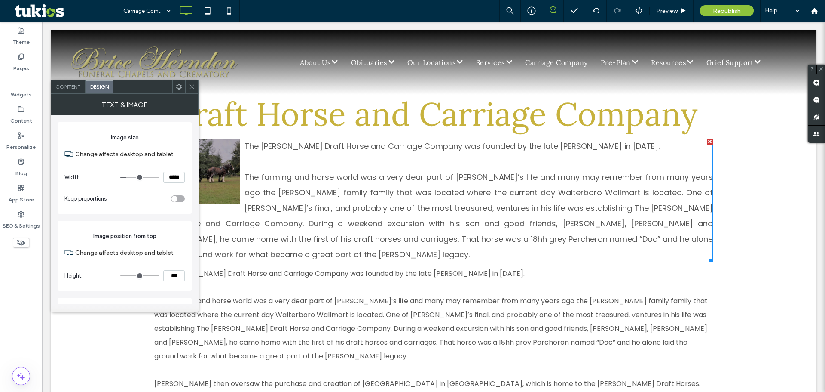
drag, startPoint x: 176, startPoint y: 178, endPoint x: 135, endPoint y: 176, distance: 40.9
click at [153, 178] on div "*****" at bounding box center [152, 177] width 64 height 11
type input "*****"
type input "***"
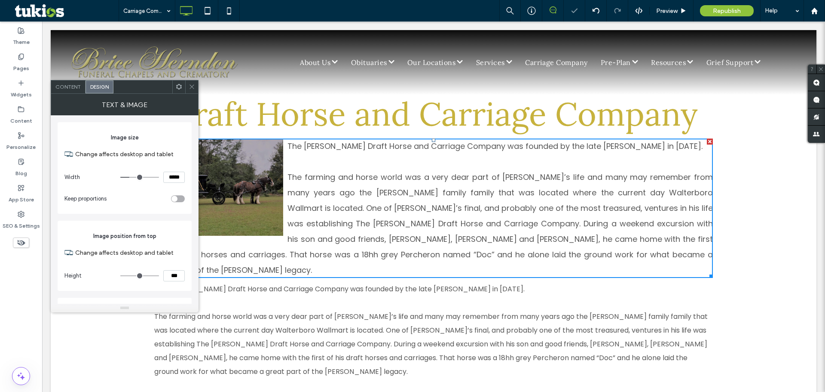
click at [188, 86] on div at bounding box center [191, 86] width 13 height 13
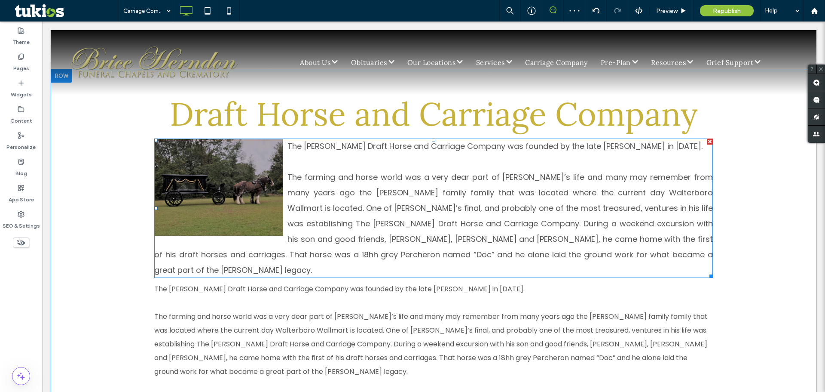
click at [282, 232] on span at bounding box center [433, 207] width 559 height 139
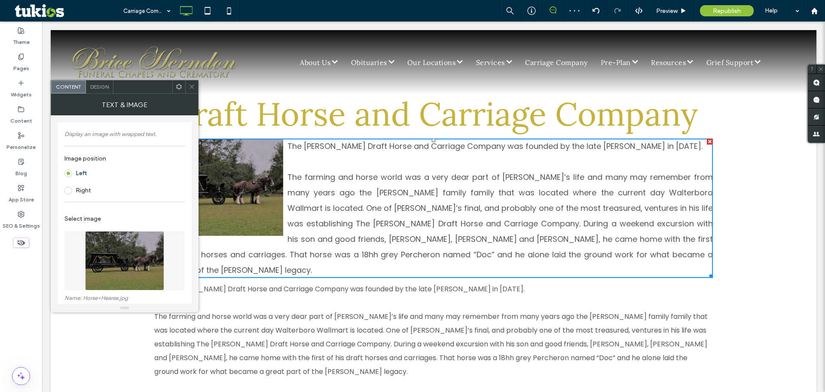
click at [175, 87] on div at bounding box center [178, 86] width 13 height 13
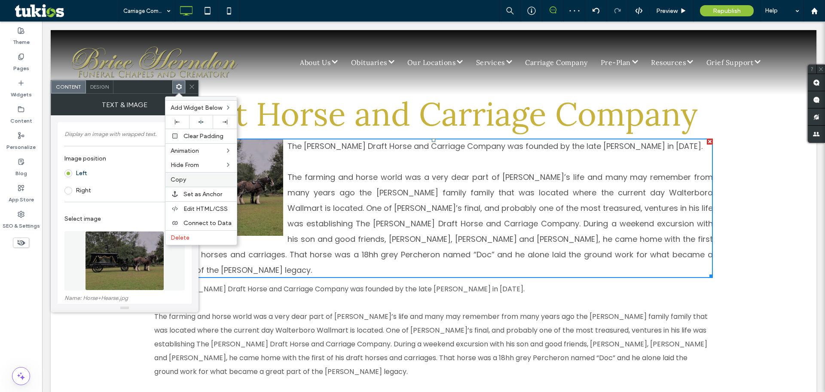
click at [189, 178] on label "Copy" at bounding box center [201, 179] width 61 height 7
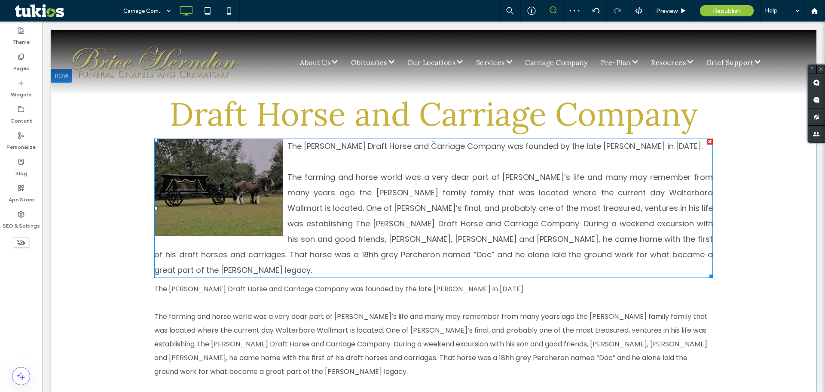
click at [262, 173] on span at bounding box center [433, 207] width 559 height 139
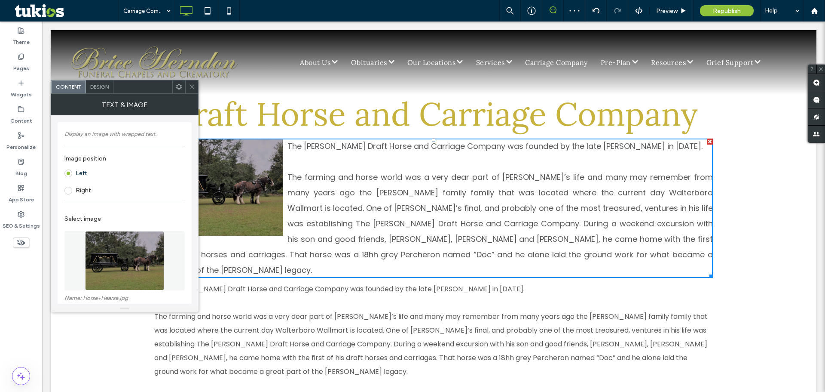
click at [177, 90] on span at bounding box center [179, 86] width 6 height 13
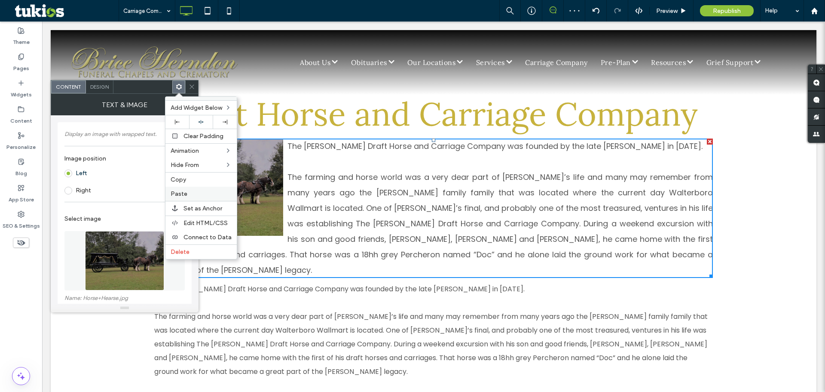
click at [188, 191] on label "Paste" at bounding box center [201, 193] width 61 height 7
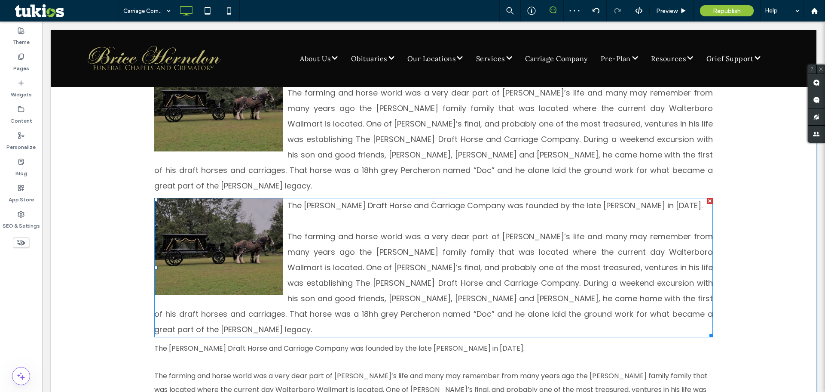
scroll to position [111, 0]
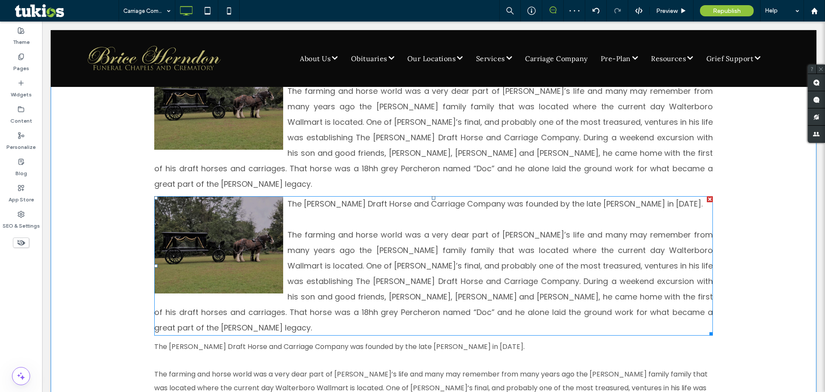
click at [285, 224] on span at bounding box center [433, 265] width 559 height 139
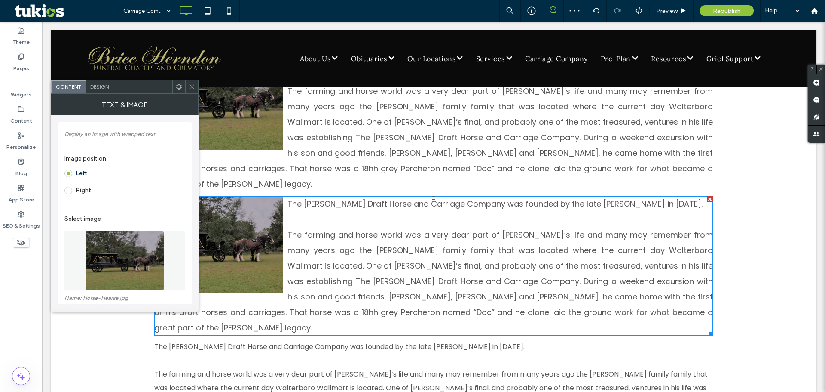
click at [82, 188] on label "Right" at bounding box center [83, 190] width 15 height 7
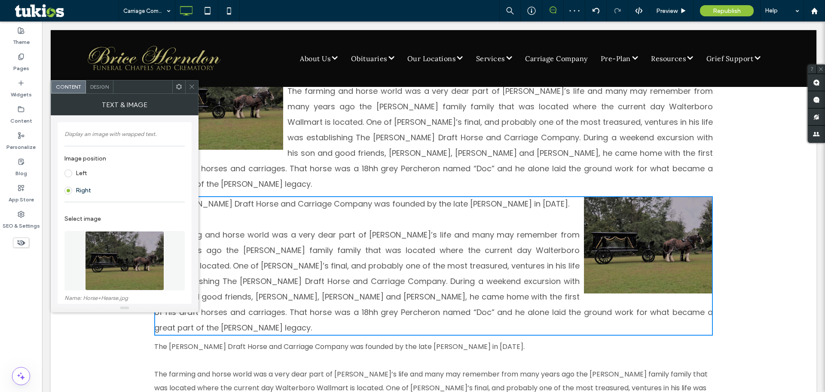
click at [130, 250] on img at bounding box center [124, 260] width 79 height 59
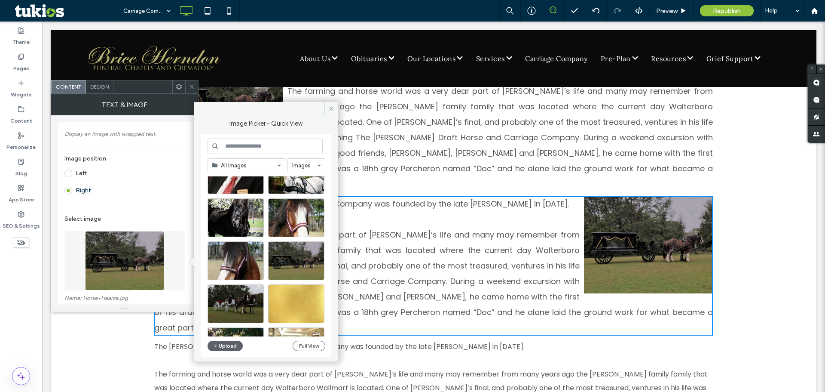
scroll to position [2613, 0]
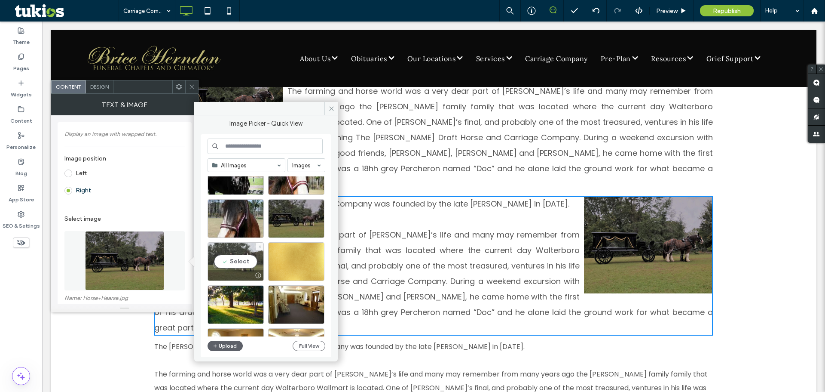
drag, startPoint x: 239, startPoint y: 261, endPoint x: 197, endPoint y: 239, distance: 47.5
click at [239, 261] on div "Select" at bounding box center [236, 261] width 56 height 39
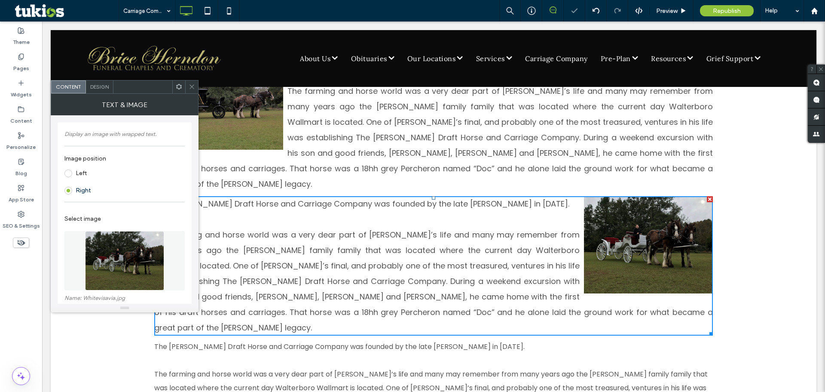
scroll to position [172, 0]
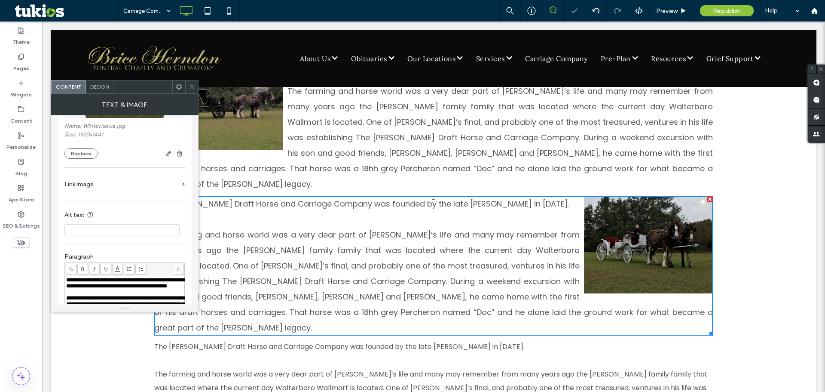
click at [129, 287] on span "**********" at bounding box center [125, 283] width 118 height 12
click at [76, 285] on div "To enrich screen reader interactions, please activate Accessibility in Grammarl…" at bounding box center [124, 286] width 117 height 6
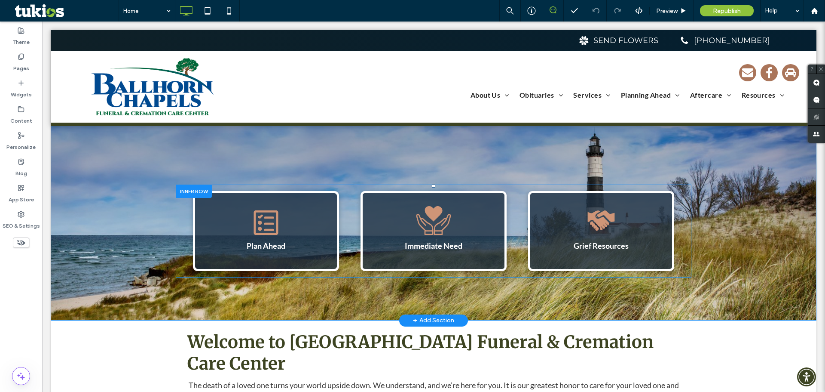
scroll to position [43, 0]
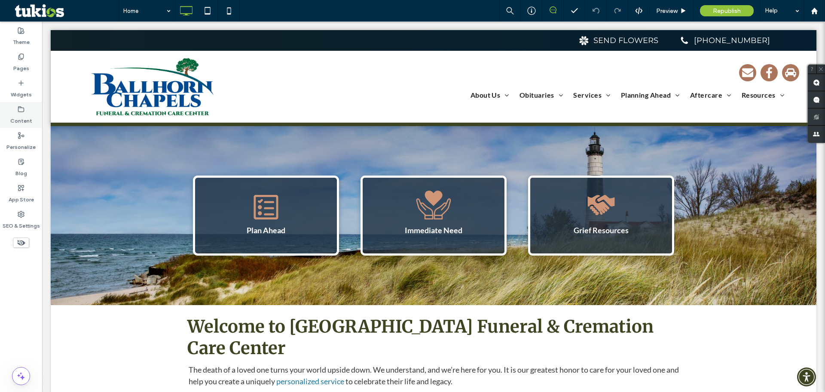
click at [24, 110] on use at bounding box center [21, 108] width 6 height 5
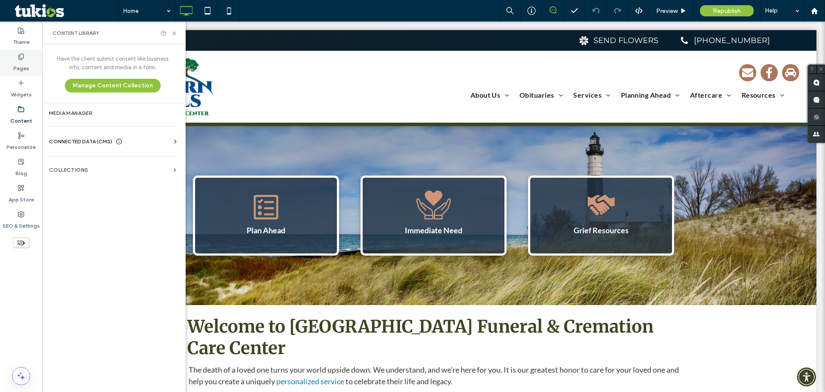
click at [20, 67] on label "Pages" at bounding box center [21, 66] width 16 height 12
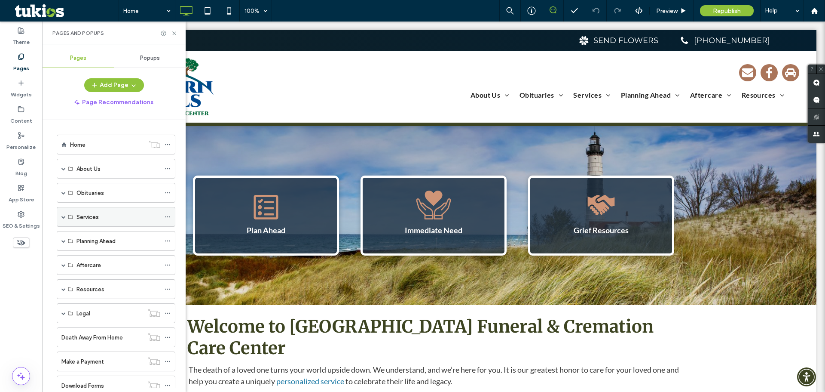
click at [62, 219] on span at bounding box center [63, 216] width 4 height 19
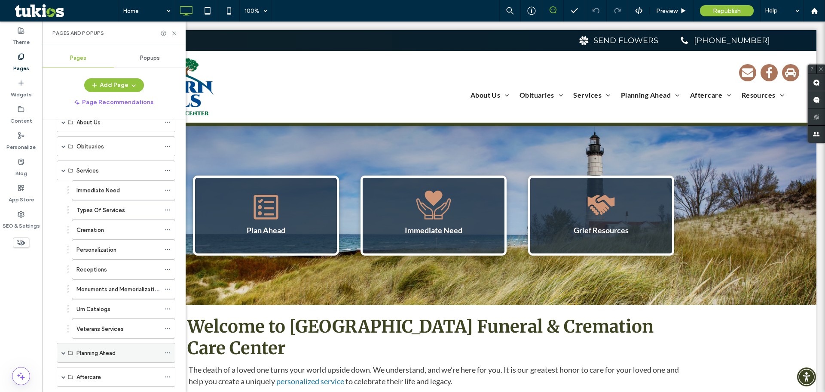
scroll to position [86, 0]
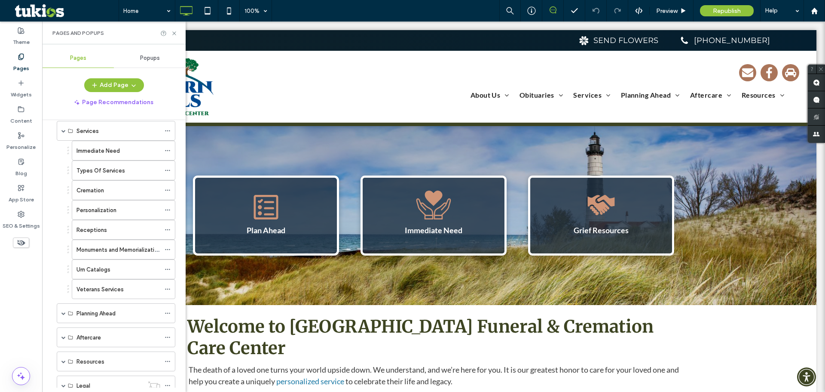
click at [96, 270] on label "Urn Catalogs" at bounding box center [94, 269] width 34 height 15
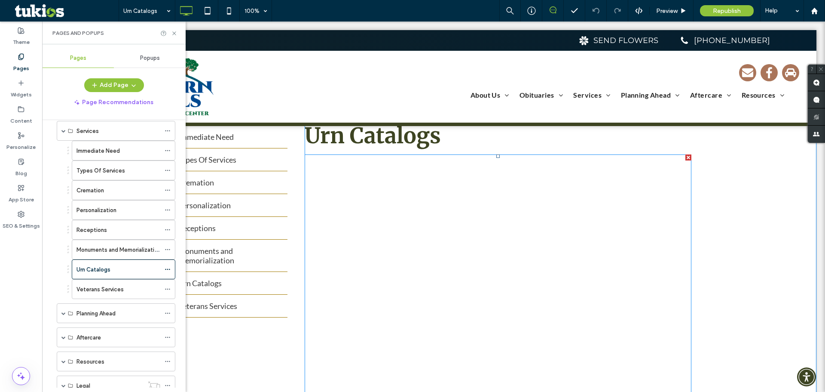
scroll to position [43, 0]
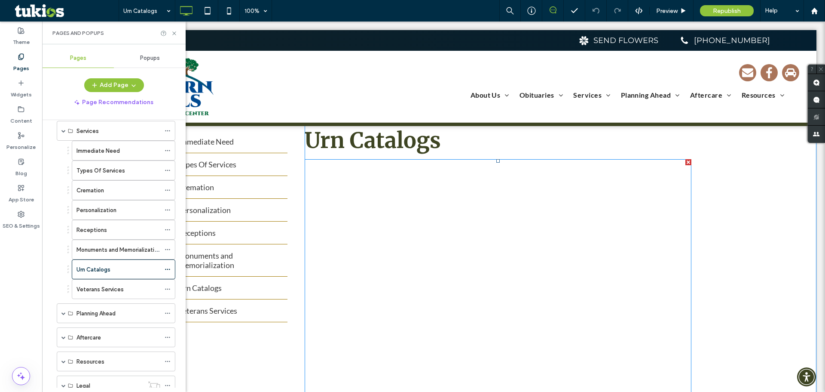
click at [417, 209] on span at bounding box center [498, 352] width 387 height 387
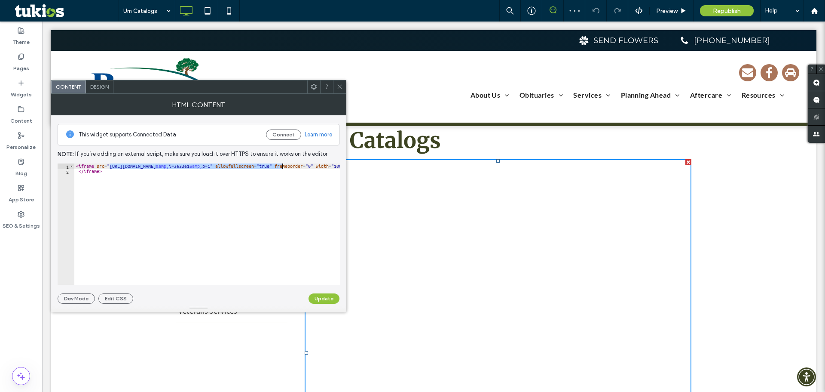
drag, startPoint x: 109, startPoint y: 166, endPoint x: 281, endPoint y: 166, distance: 172.0
click at [281, 166] on div "< iframe src = "https://mydigimag.rrd.com/publication/?m=39571 &amp; i=363361 &…" at bounding box center [268, 225] width 388 height 125
paste textarea "Cursor at row 1"
type textarea "**********"
click at [319, 300] on button "Update" at bounding box center [324, 298] width 31 height 10
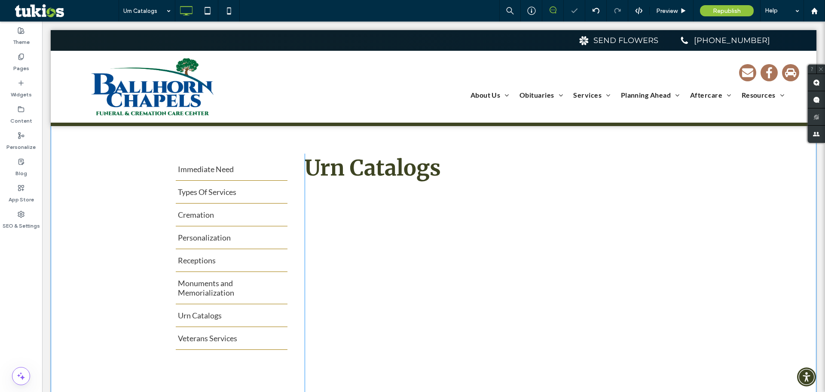
scroll to position [0, 0]
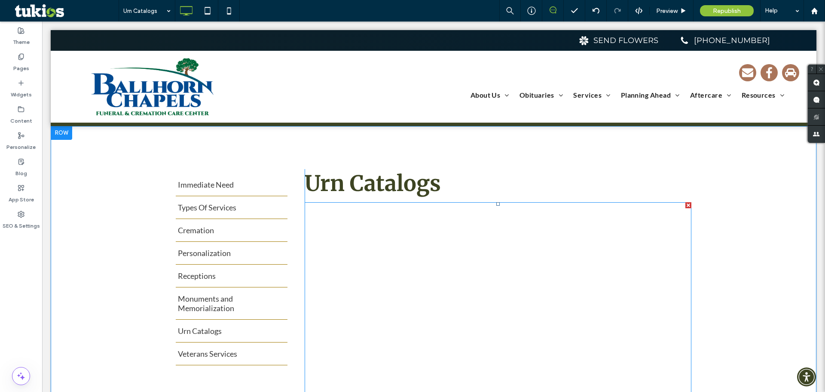
click at [376, 230] on span at bounding box center [498, 395] width 387 height 387
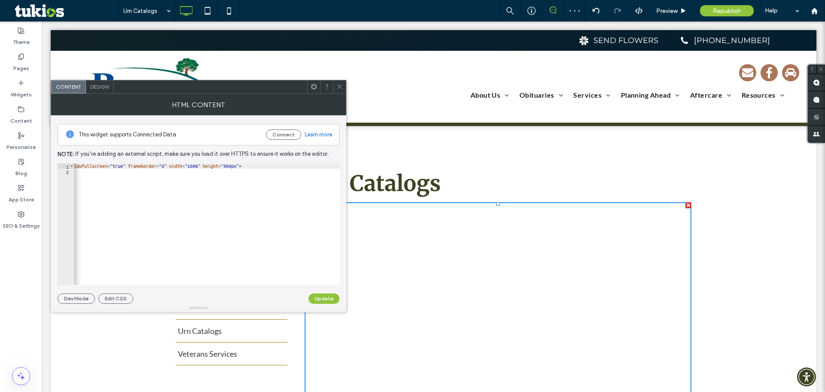
scroll to position [0, 117]
type textarea "**********"
click at [159, 166] on div "< iframe src = "https://issuu.com/batesvillellc/docs/cremation_options_catalog_…" at bounding box center [148, 225] width 383 height 125
click at [320, 301] on button "Update" at bounding box center [324, 298] width 31 height 10
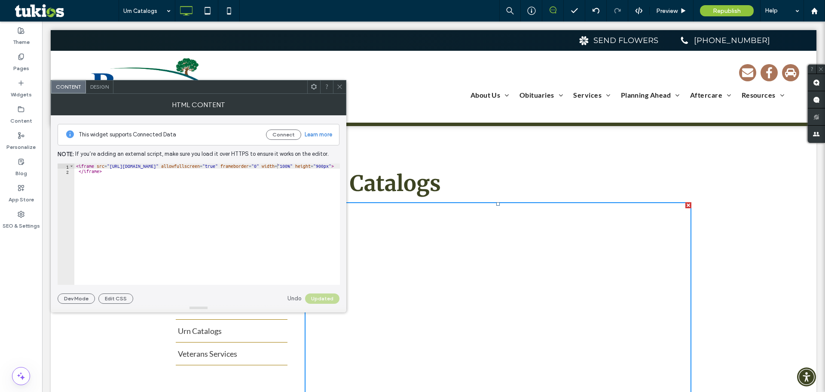
click at [337, 86] on icon at bounding box center [340, 86] width 6 height 6
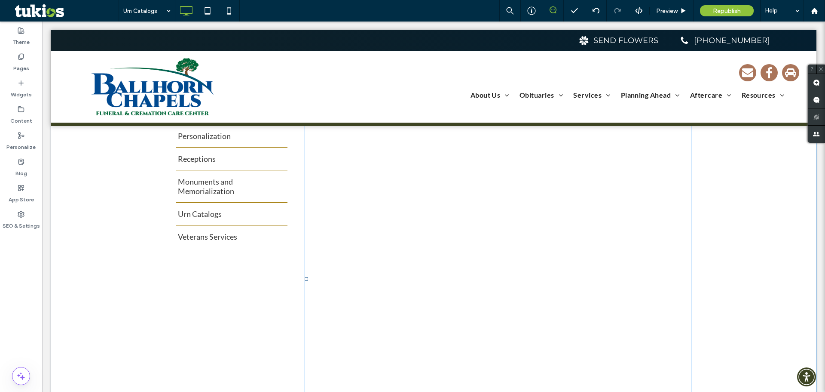
scroll to position [43, 0]
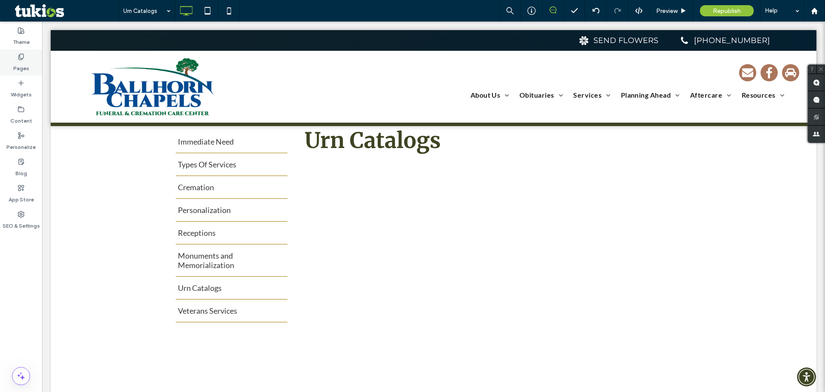
click at [18, 61] on label "Pages" at bounding box center [21, 66] width 16 height 12
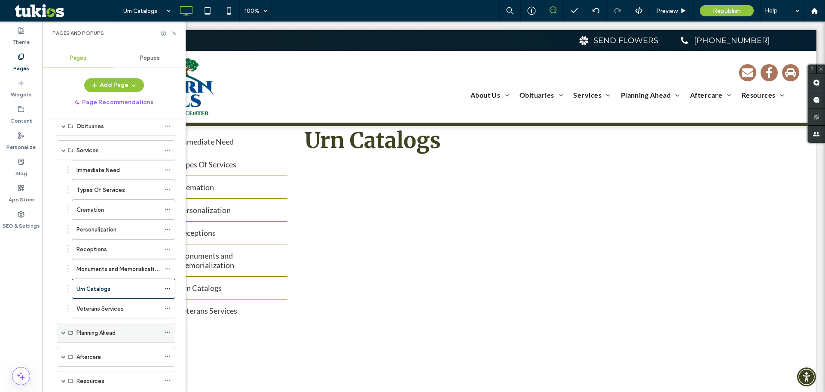
scroll to position [129, 0]
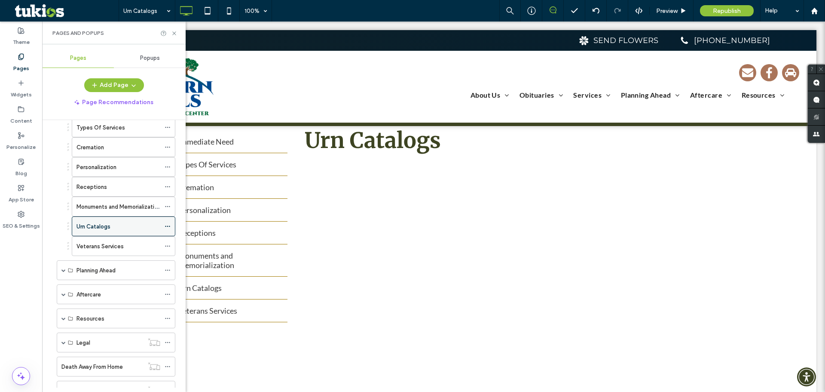
click at [166, 226] on use at bounding box center [167, 226] width 5 height 1
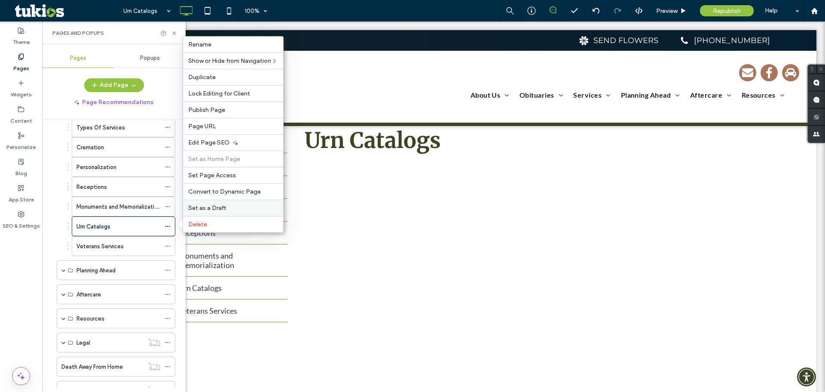
click at [200, 207] on span "Set as a Draft" at bounding box center [207, 207] width 38 height 7
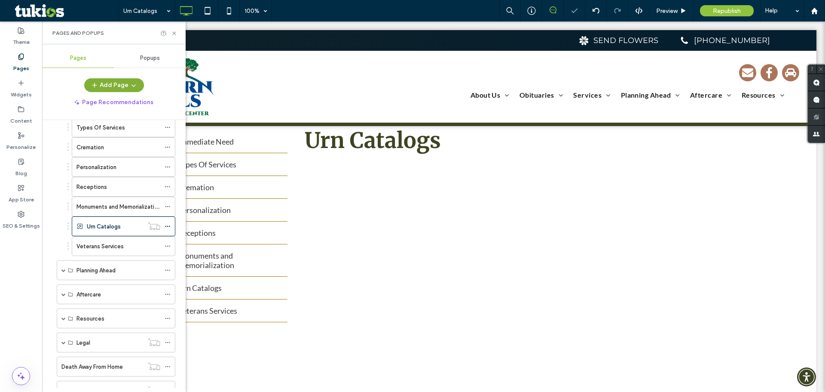
click at [117, 89] on button "Add Page" at bounding box center [114, 85] width 60 height 14
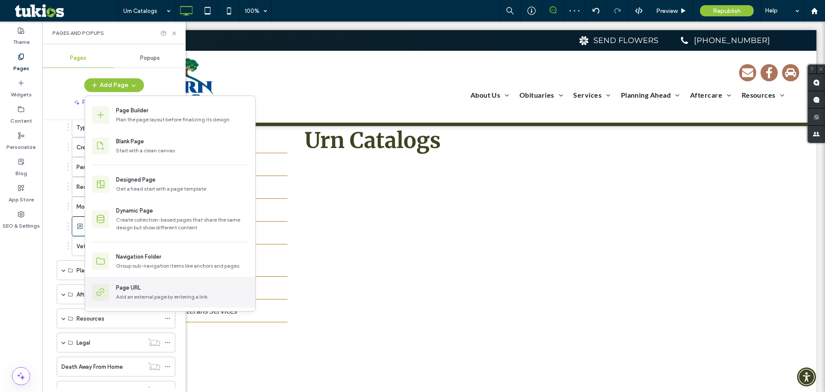
click at [146, 284] on div "Page URL" at bounding box center [182, 287] width 132 height 9
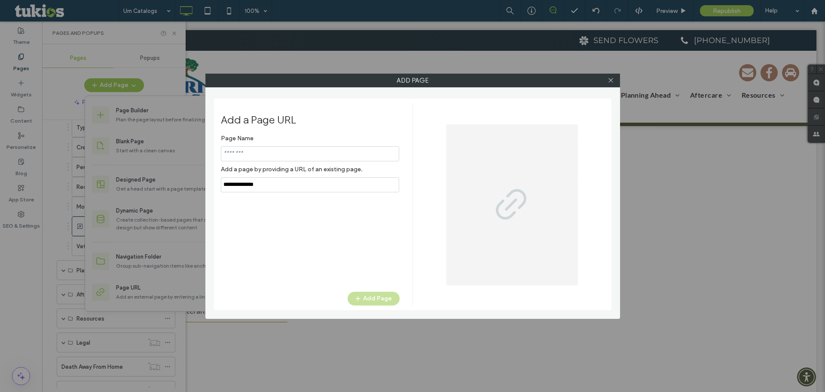
click at [264, 155] on input "notEmpty" at bounding box center [310, 153] width 178 height 15
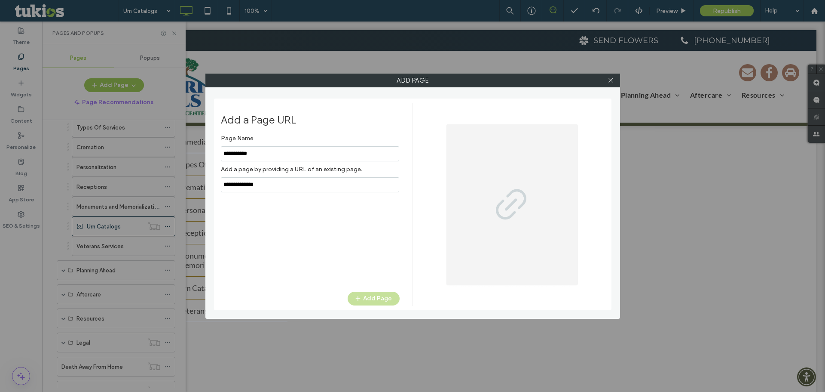
type input "**********"
paste input "**********"
type input "**********"
click at [387, 303] on button "Add Page" at bounding box center [374, 299] width 52 height 14
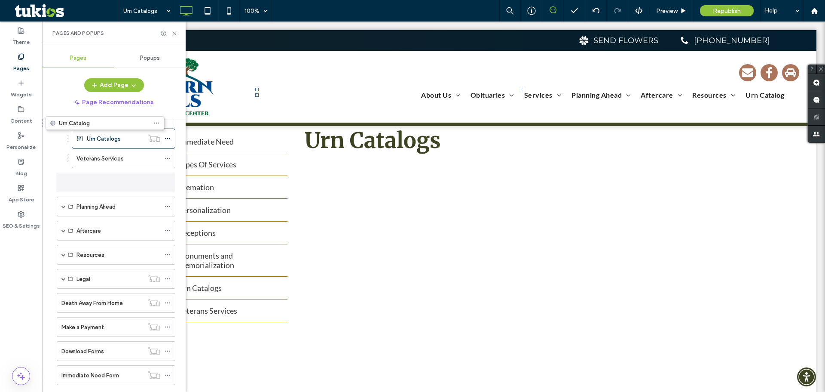
scroll to position [165, 0]
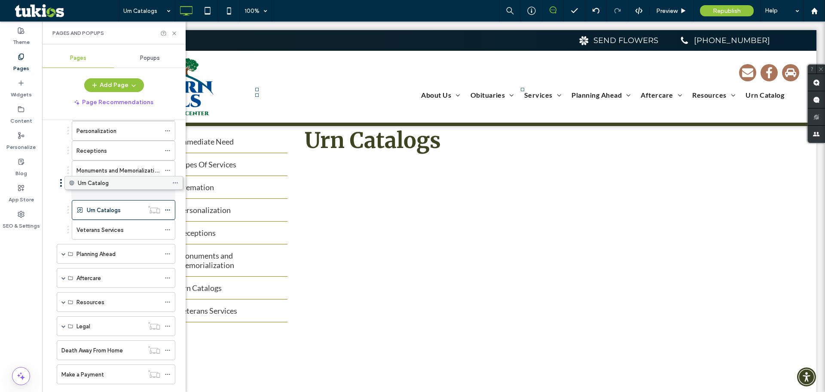
drag, startPoint x: 104, startPoint y: 350, endPoint x: 110, endPoint y: 190, distance: 160.5
drag, startPoint x: 173, startPoint y: 31, endPoint x: 133, endPoint y: 10, distance: 45.0
click at [173, 31] on use at bounding box center [173, 32] width 3 height 3
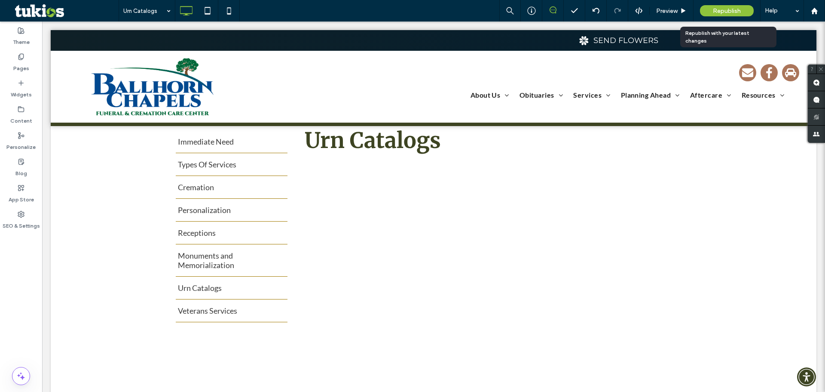
click at [724, 5] on div "Republish" at bounding box center [727, 10] width 54 height 21
click at [727, 9] on span "Republish" at bounding box center [727, 10] width 28 height 7
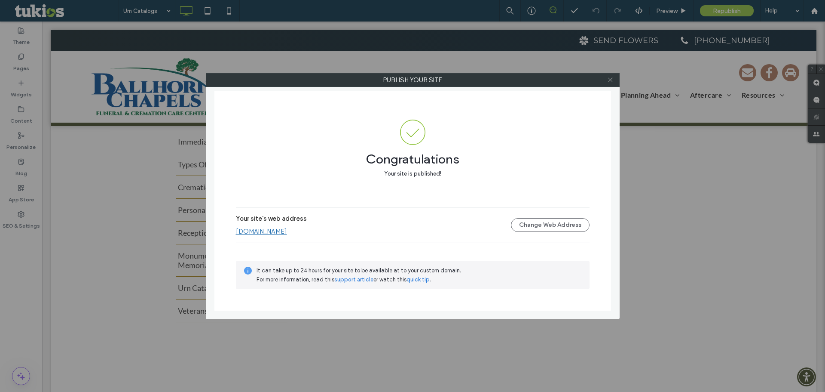
click at [609, 82] on use at bounding box center [610, 80] width 4 height 4
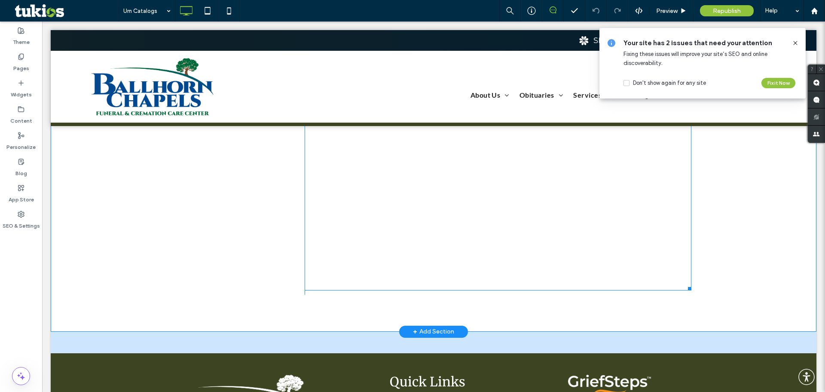
scroll to position [172, 0]
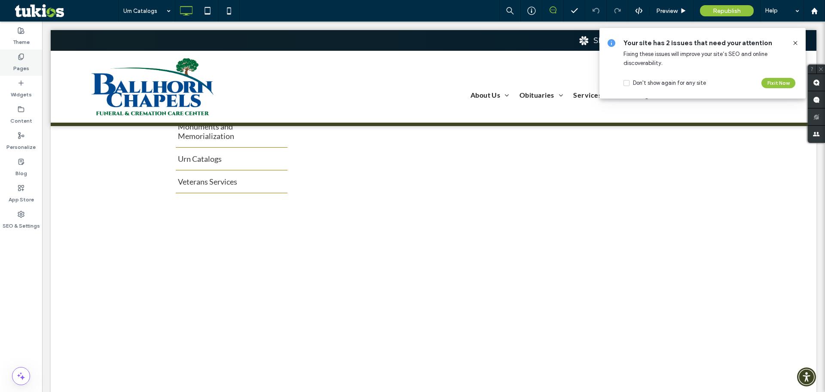
click at [26, 65] on label "Pages" at bounding box center [21, 66] width 16 height 12
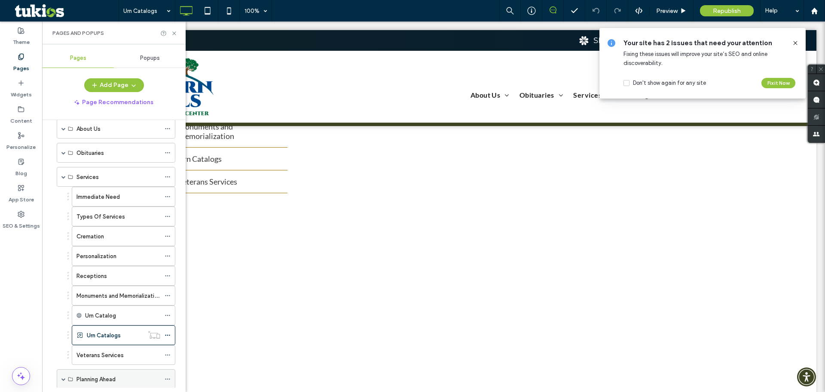
scroll to position [86, 0]
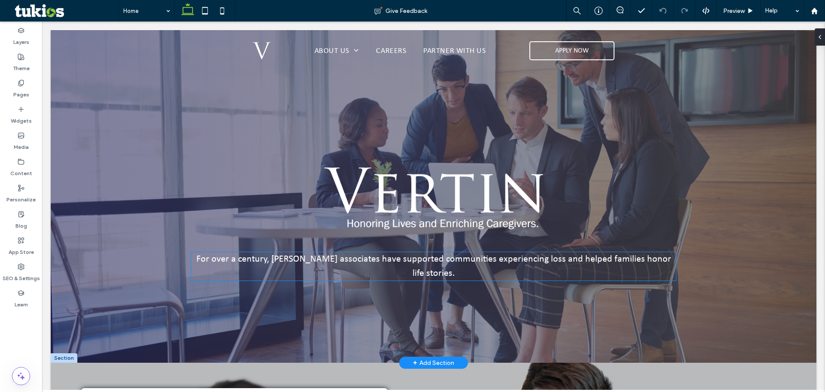
click at [365, 260] on span "For over a century, [PERSON_NAME] associates have supported communities experie…" at bounding box center [433, 266] width 475 height 24
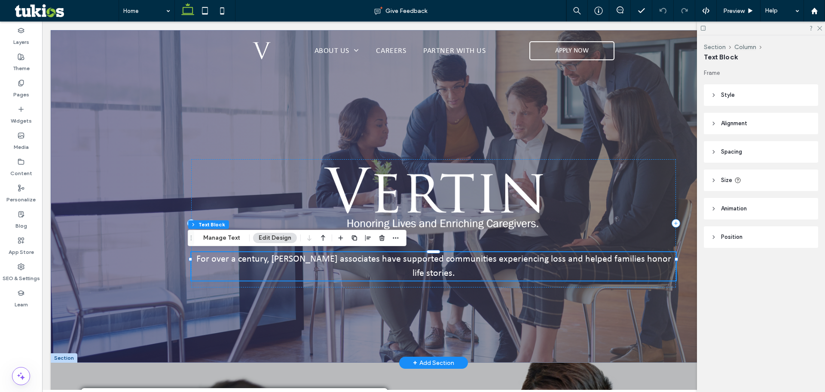
click at [367, 260] on span "For over a century, [PERSON_NAME] associates have supported communities experie…" at bounding box center [433, 266] width 475 height 24
click at [357, 260] on span "For over a century, [PERSON_NAME] associates have supported communities experie…" at bounding box center [433, 266] width 475 height 24
click at [359, 260] on span "For over a century, [PERSON_NAME] associates have supported communities experie…" at bounding box center [433, 266] width 475 height 24
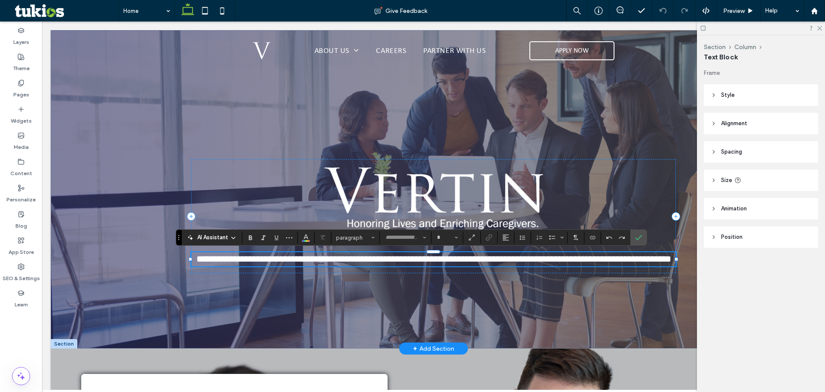
type input "*******"
type input "**"
click at [359, 260] on span "**********" at bounding box center [433, 258] width 475 height 9
click at [347, 258] on span "**********" at bounding box center [433, 258] width 475 height 9
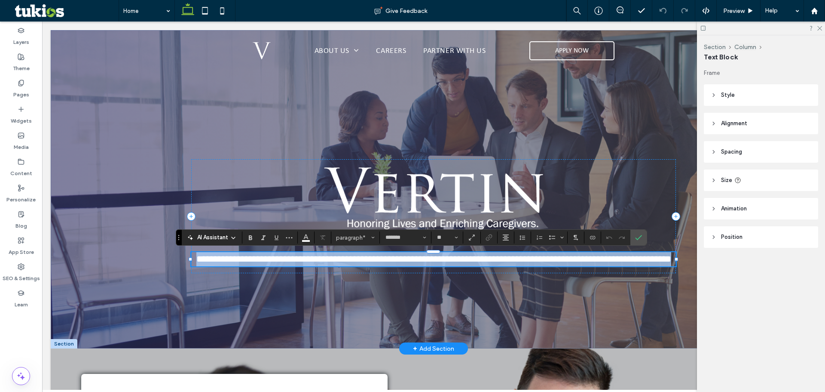
click at [347, 258] on span "**********" at bounding box center [433, 258] width 475 height 9
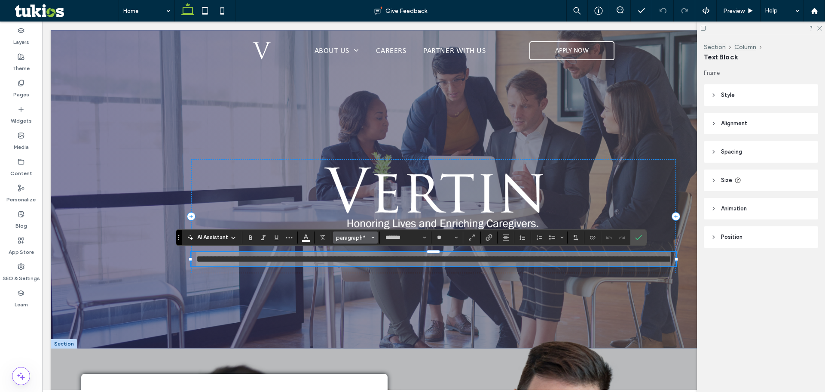
click at [359, 238] on span "paragraph*" at bounding box center [353, 237] width 34 height 6
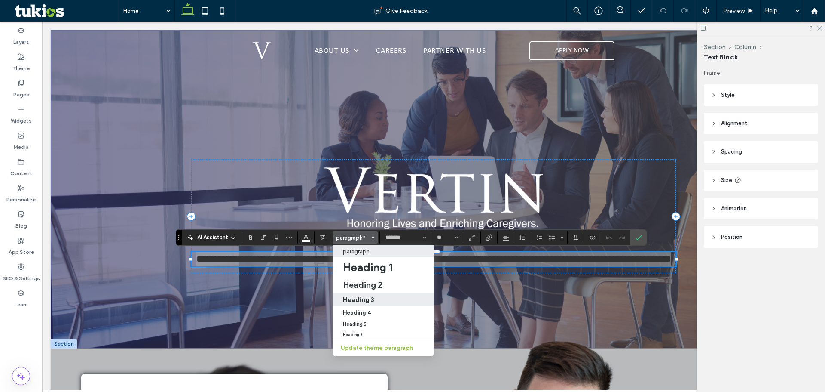
click at [380, 299] on div "Heading 3" at bounding box center [384, 299] width 82 height 8
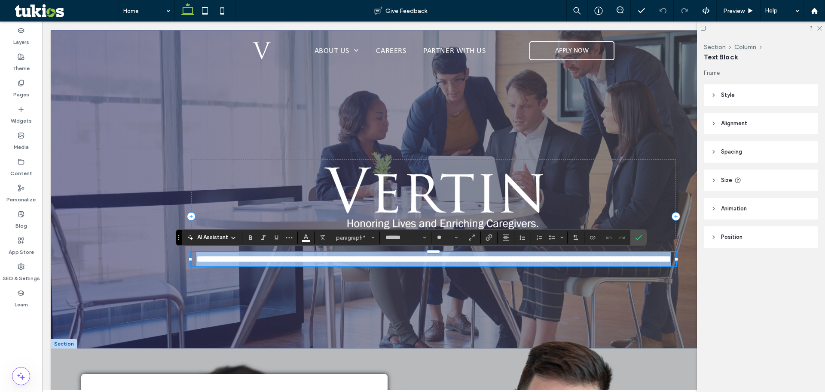
type input "*******"
type input "**"
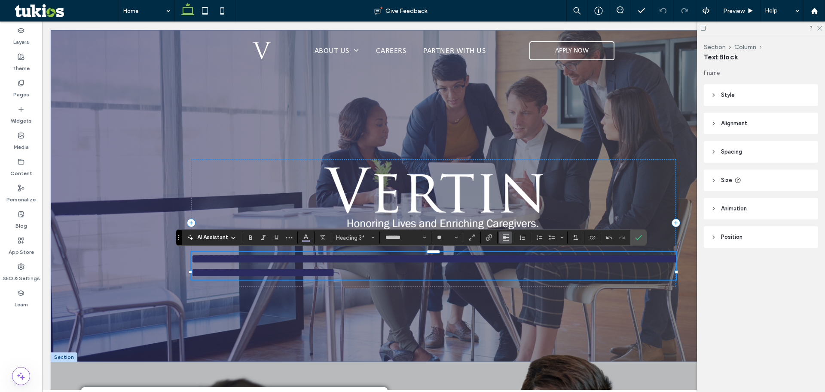
click at [502, 238] on button "Alignment" at bounding box center [506, 237] width 13 height 12
click at [512, 262] on use "ui.textEditor.alignment.center" at bounding box center [512, 264] width 6 height 6
click at [639, 239] on icon "Confirm" at bounding box center [638, 237] width 7 height 7
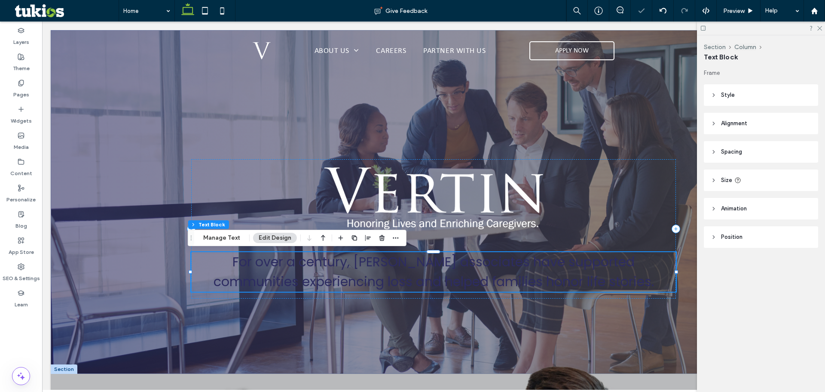
click at [410, 274] on span "For over a century, [PERSON_NAME] associates have supported communities experie…" at bounding box center [434, 271] width 441 height 38
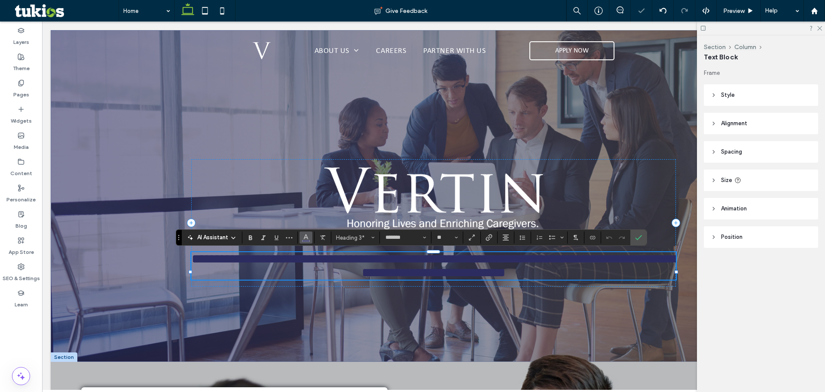
click at [304, 236] on icon "Color" at bounding box center [306, 236] width 7 height 7
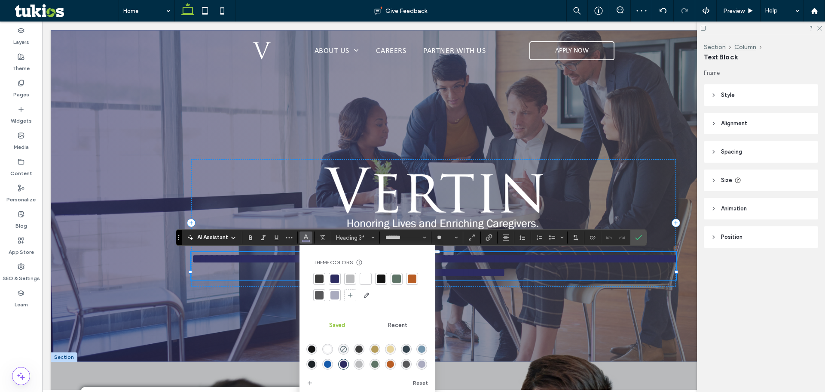
click at [373, 277] on div at bounding box center [367, 287] width 108 height 29
click at [369, 277] on div at bounding box center [366, 278] width 9 height 9
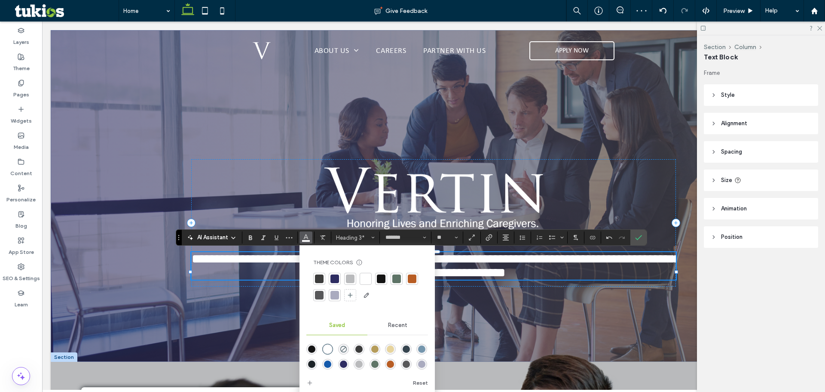
drag, startPoint x: 632, startPoint y: 238, endPoint x: 619, endPoint y: 243, distance: 13.7
click at [631, 238] on section at bounding box center [639, 237] width 16 height 15
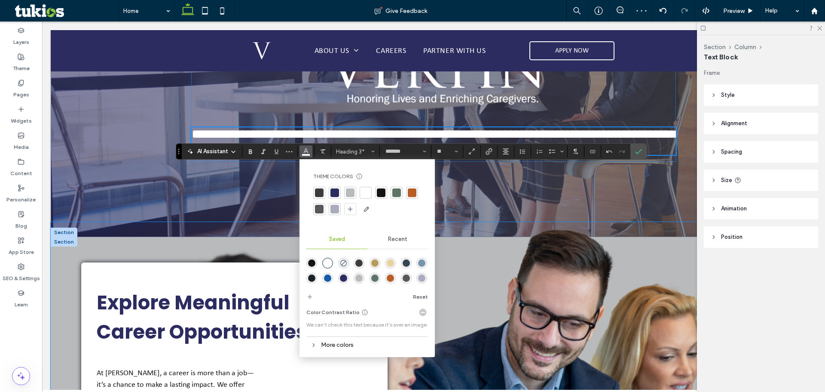
scroll to position [129, 0]
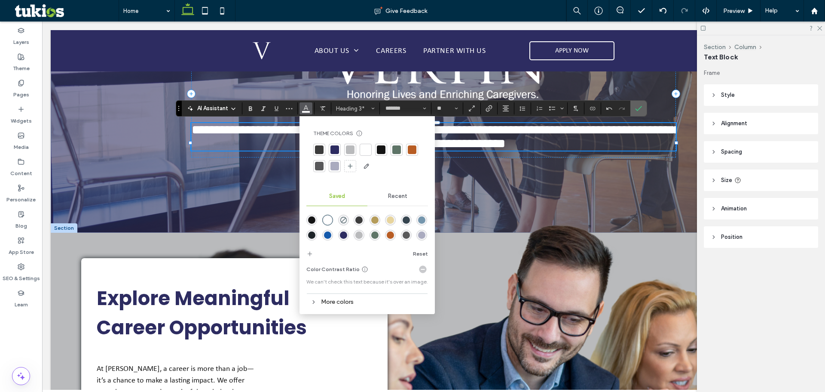
click at [637, 108] on icon "Confirm" at bounding box center [638, 108] width 7 height 7
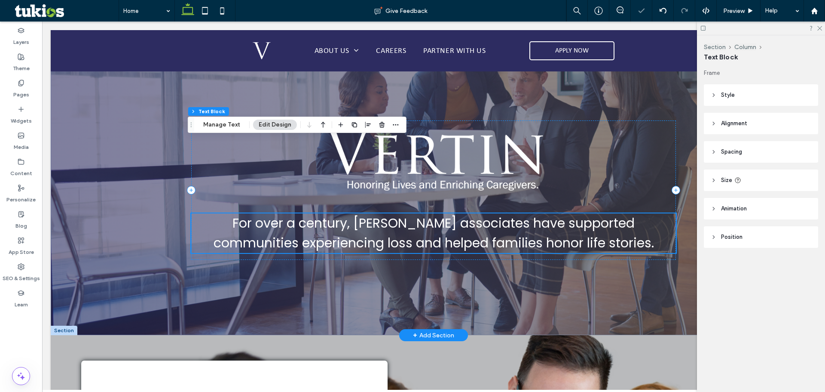
scroll to position [0, 0]
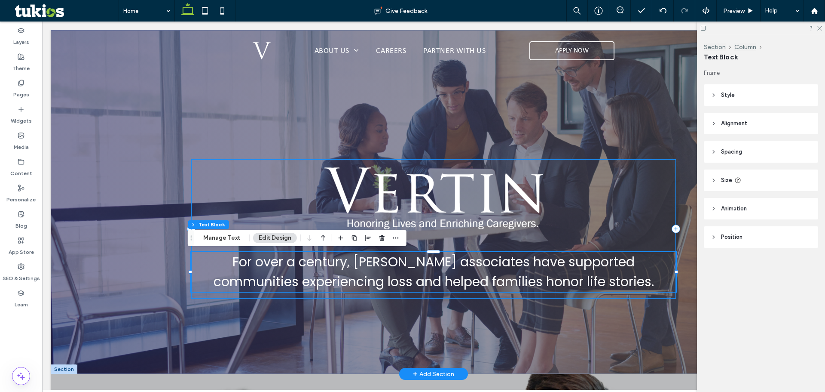
click at [356, 160] on div "For over a century, [PERSON_NAME] associates have supported communities experie…" at bounding box center [433, 228] width 485 height 139
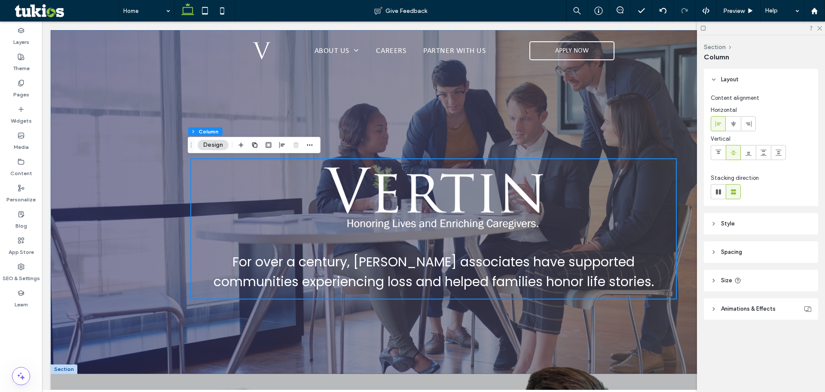
click at [766, 223] on header "Style" at bounding box center [761, 223] width 114 height 21
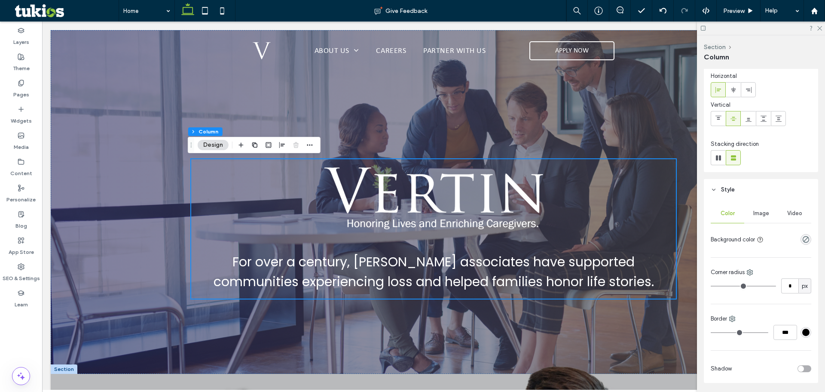
scroll to position [86, 0]
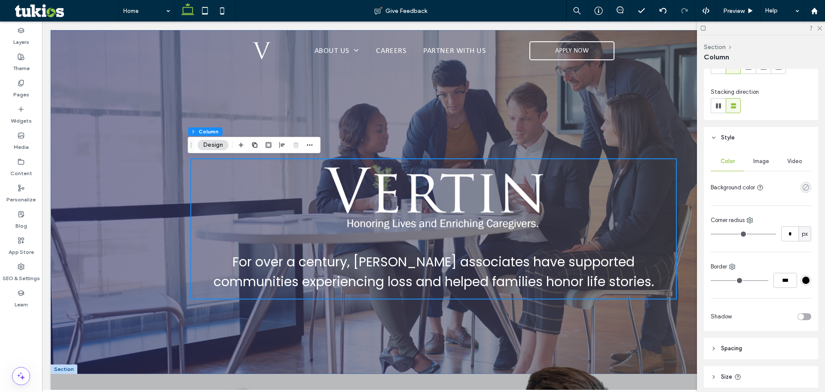
click at [803, 189] on icon "rgba(0, 0, 0, 0)" at bounding box center [806, 187] width 7 height 7
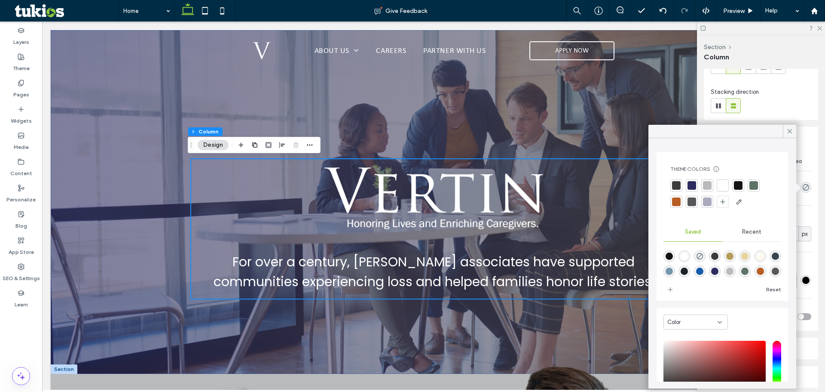
click at [721, 183] on div at bounding box center [723, 185] width 9 height 9
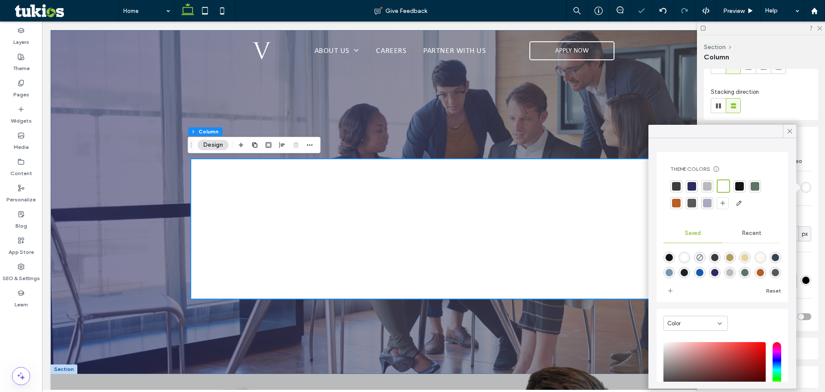
click at [687, 255] on div "rgba(255,255,255,1)" at bounding box center [684, 257] width 7 height 7
type input "*******"
type input "***"
type input "****"
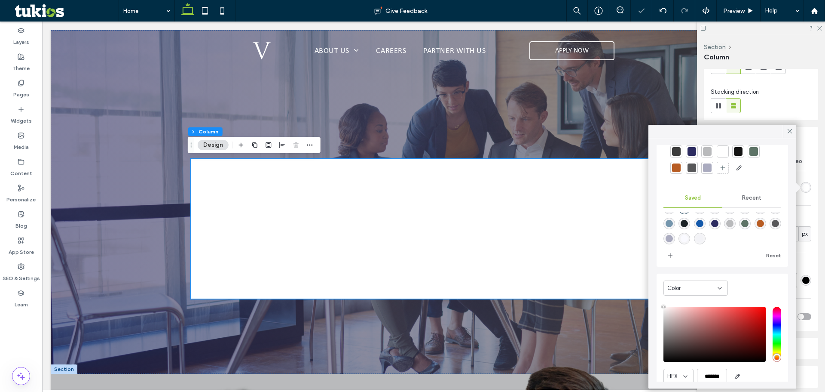
scroll to position [69, 0]
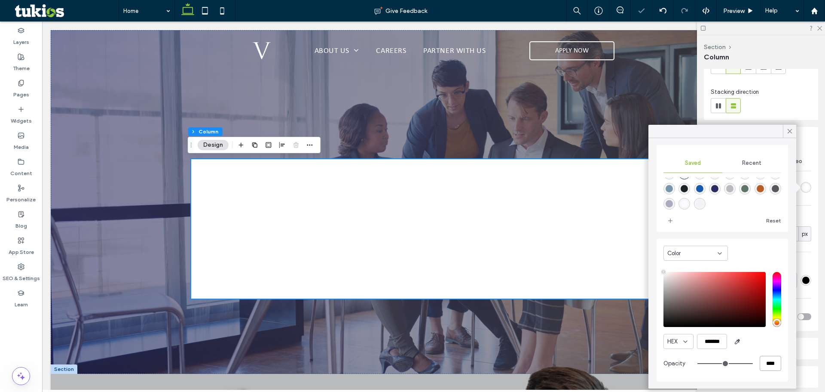
drag, startPoint x: 767, startPoint y: 363, endPoint x: 737, endPoint y: 363, distance: 30.1
click at [745, 363] on div "****" at bounding box center [740, 363] width 84 height 15
type input "*"
type input "***"
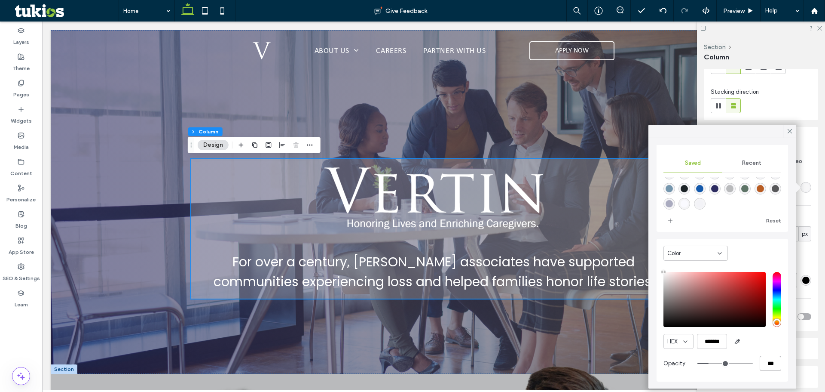
type input "*"
type input "**"
type input "***"
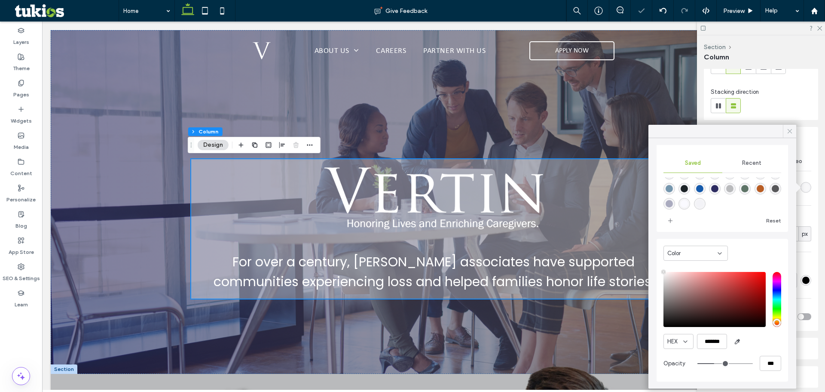
click at [792, 131] on icon at bounding box center [790, 131] width 8 height 8
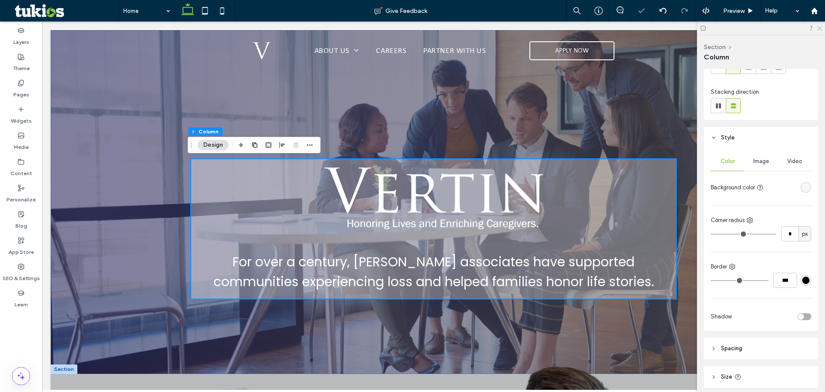
drag, startPoint x: 819, startPoint y: 28, endPoint x: 627, endPoint y: 253, distance: 295.2
click at [819, 28] on icon at bounding box center [820, 28] width 6 height 6
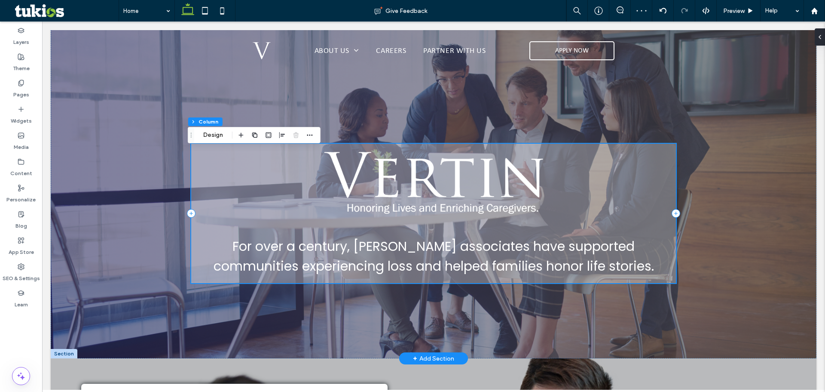
scroll to position [0, 0]
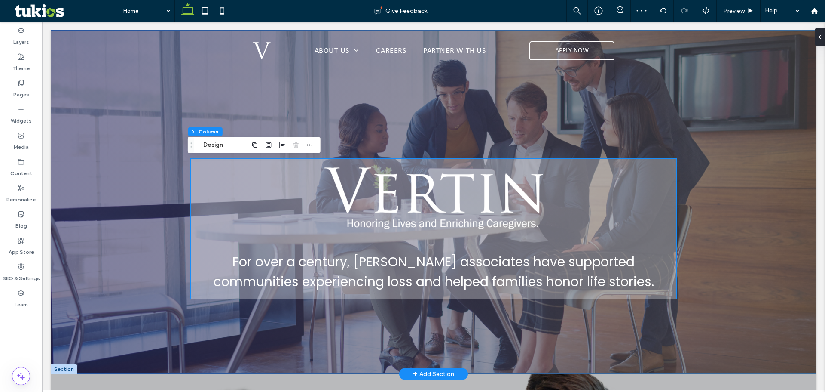
click at [158, 189] on div "For over a century, [PERSON_NAME] associates have supported communities experie…" at bounding box center [434, 202] width 766 height 344
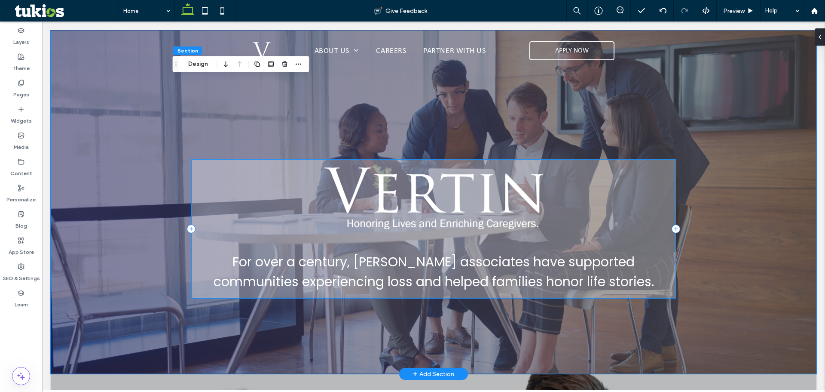
click at [298, 172] on div "For over a century, [PERSON_NAME] associates have supported communities experie…" at bounding box center [433, 228] width 485 height 139
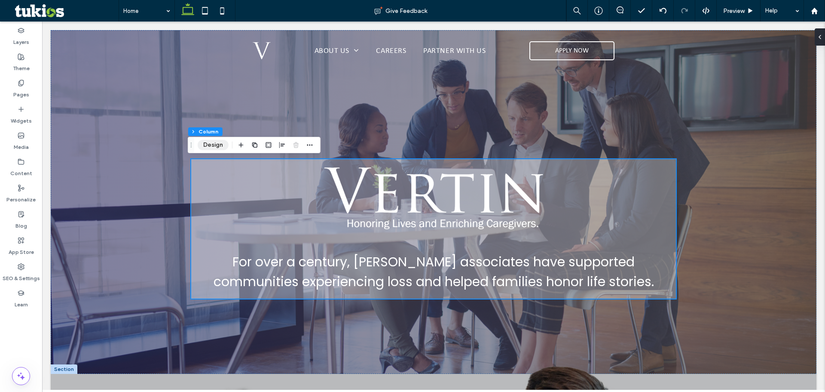
click at [214, 144] on button "Design" at bounding box center [213, 145] width 31 height 10
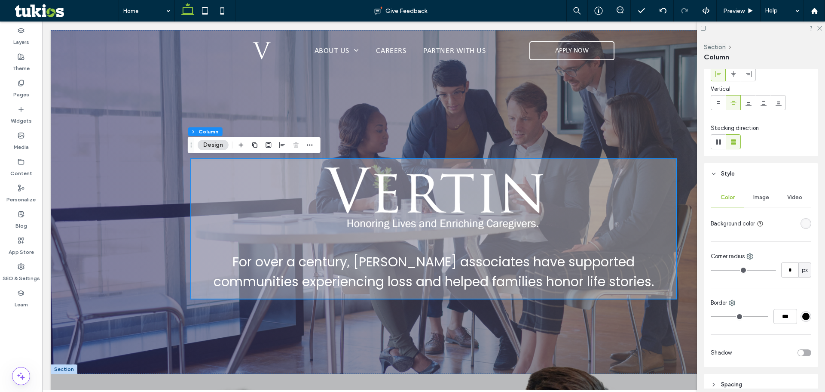
scroll to position [129, 0]
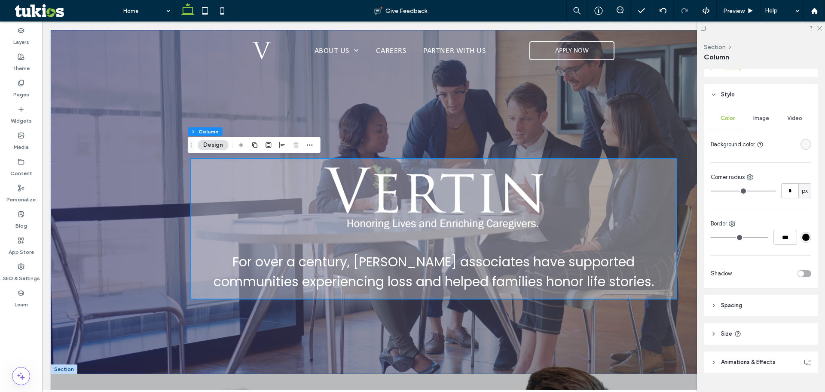
click at [803, 150] on div at bounding box center [789, 144] width 44 height 15
click at [805, 147] on div "rgba(255, 255, 255, 0.3)" at bounding box center [806, 144] width 11 height 11
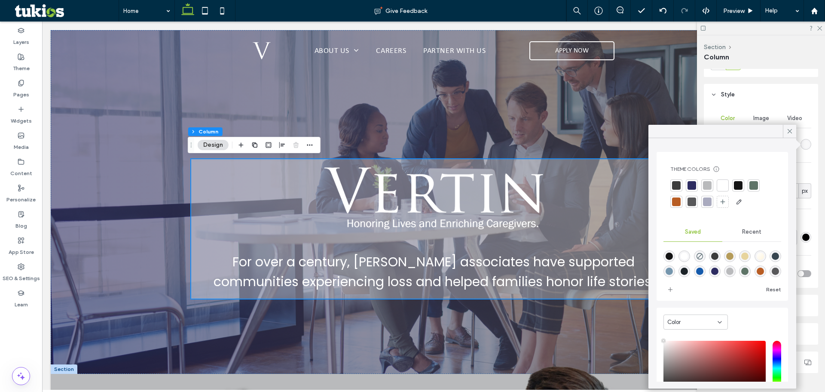
click at [691, 189] on div at bounding box center [692, 185] width 9 height 9
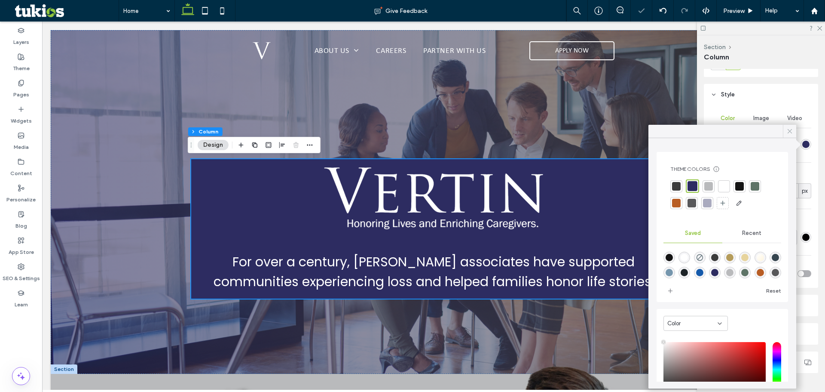
click at [789, 130] on use at bounding box center [790, 131] width 4 height 4
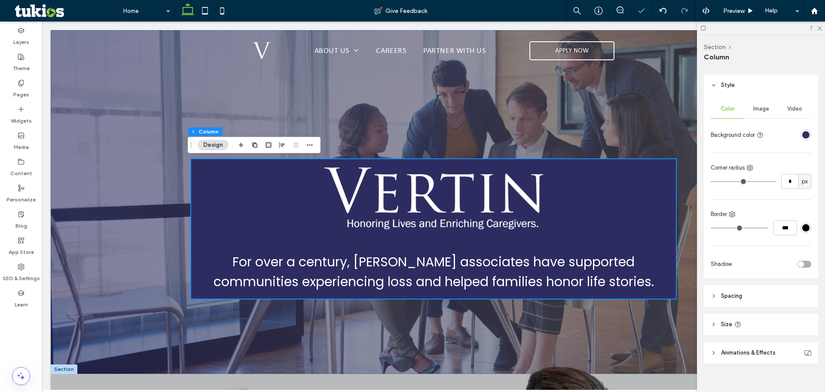
scroll to position [148, 0]
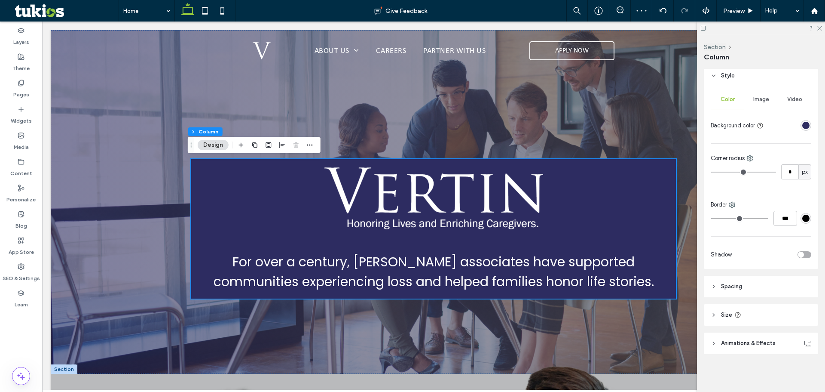
click at [803, 128] on div "rgba(45, 44, 97, 1)" at bounding box center [806, 125] width 7 height 7
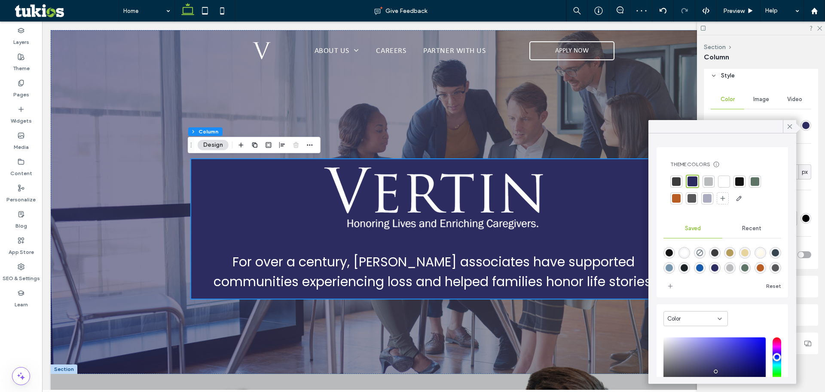
click at [719, 267] on div "rgba(45,44,97,1)" at bounding box center [715, 267] width 7 height 7
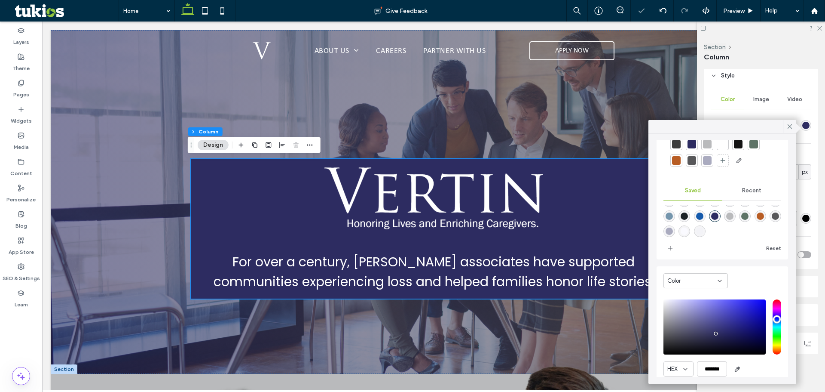
scroll to position [69, 0]
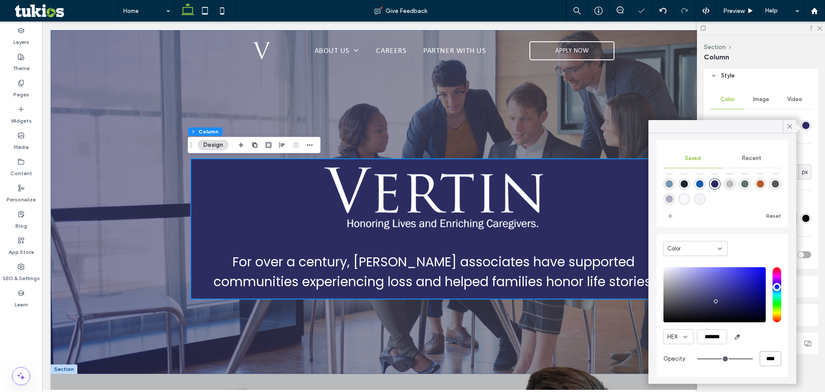
drag, startPoint x: 770, startPoint y: 360, endPoint x: 731, endPoint y: 358, distance: 38.8
click at [743, 357] on div "****" at bounding box center [740, 358] width 84 height 15
type input "*"
type input "**"
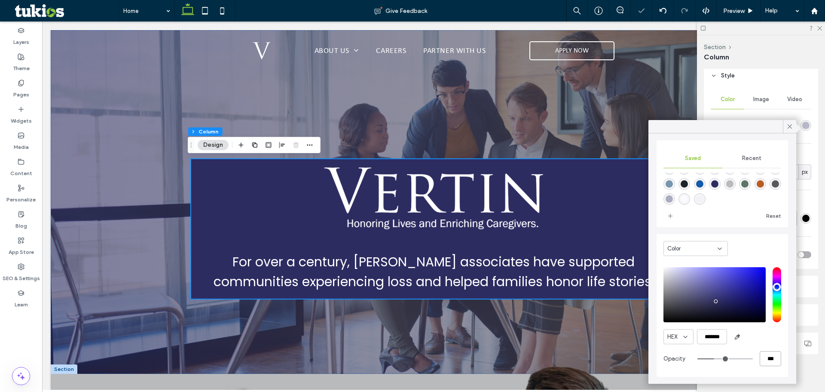
type input "***"
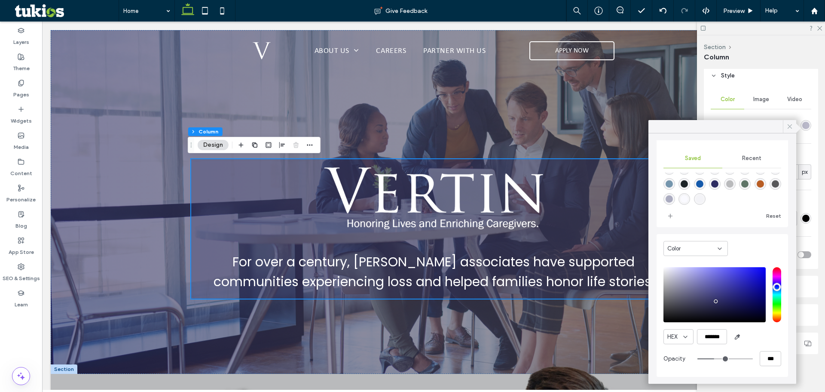
click at [788, 125] on icon at bounding box center [790, 127] width 8 height 8
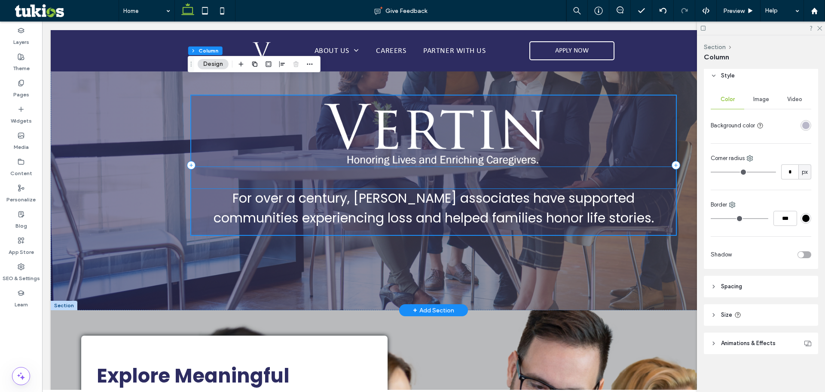
scroll to position [0, 0]
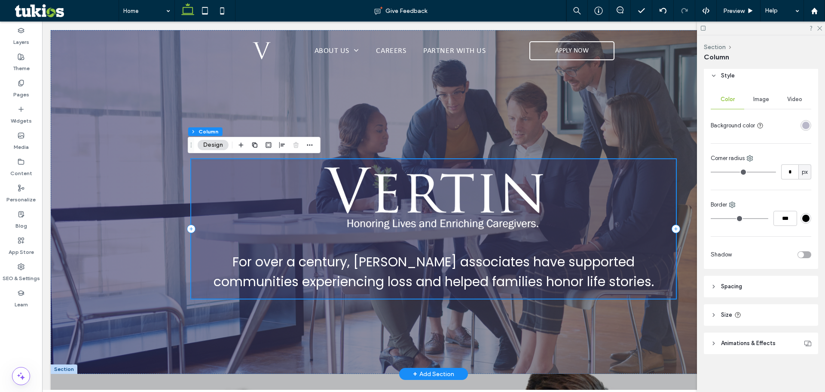
click at [224, 177] on div "For over a century, [PERSON_NAME] associates have supported communities experie…" at bounding box center [433, 228] width 485 height 139
click at [758, 288] on header "Spacing" at bounding box center [761, 286] width 114 height 21
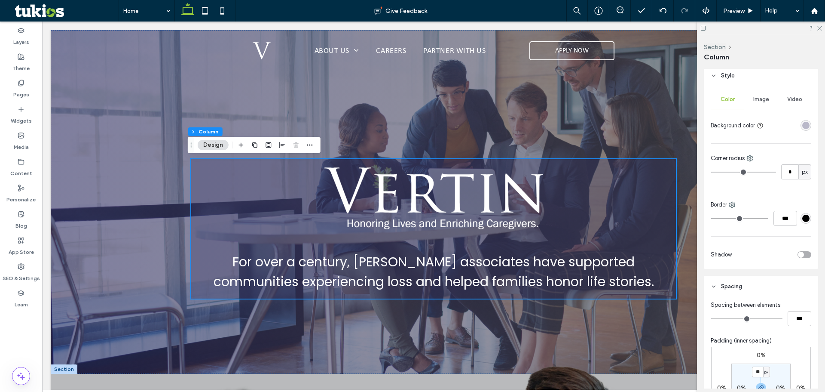
scroll to position [191, 0]
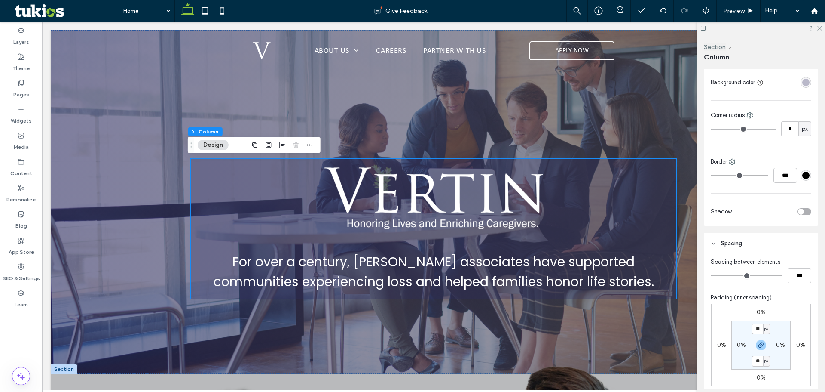
click at [764, 329] on div "px" at bounding box center [766, 329] width 5 height 9
click at [761, 286] on span "%" at bounding box center [761, 286] width 5 height 9
type input "***"
type input "*"
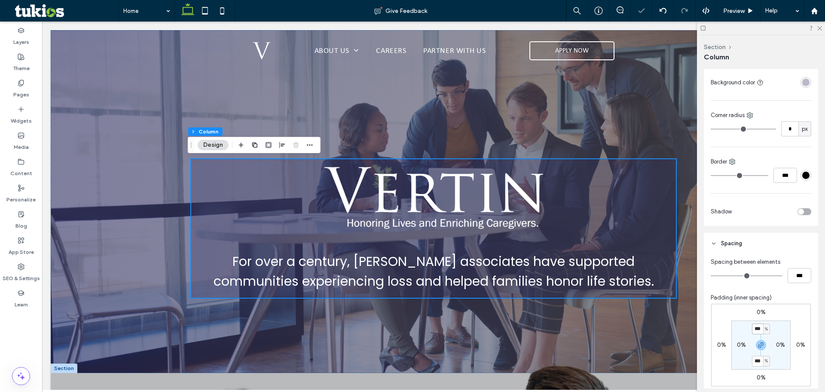
click at [754, 329] on input "***" at bounding box center [757, 328] width 11 height 11
type input "*"
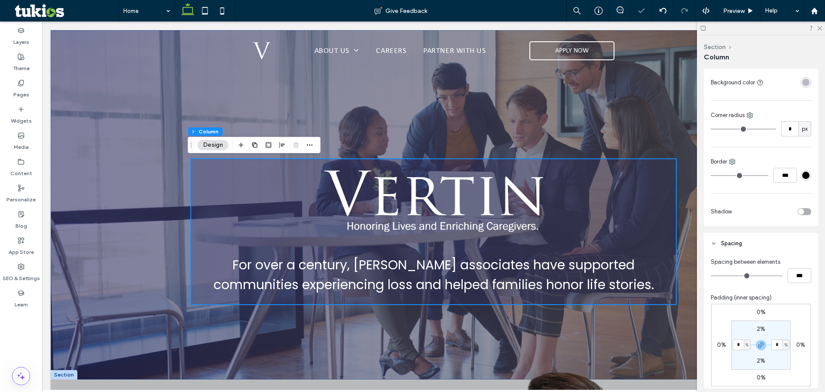
type input "*"
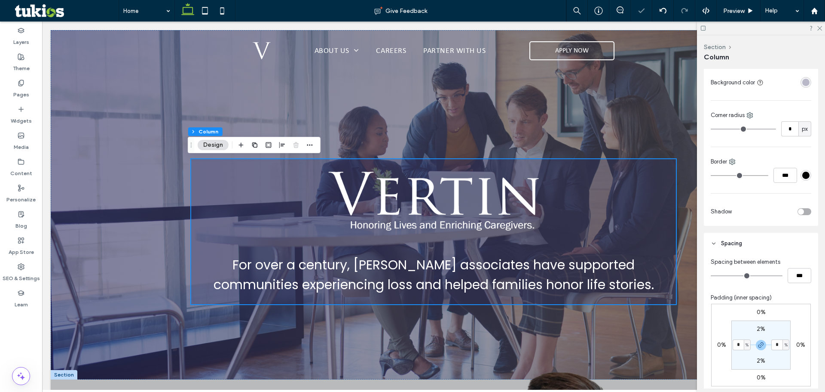
type input "*"
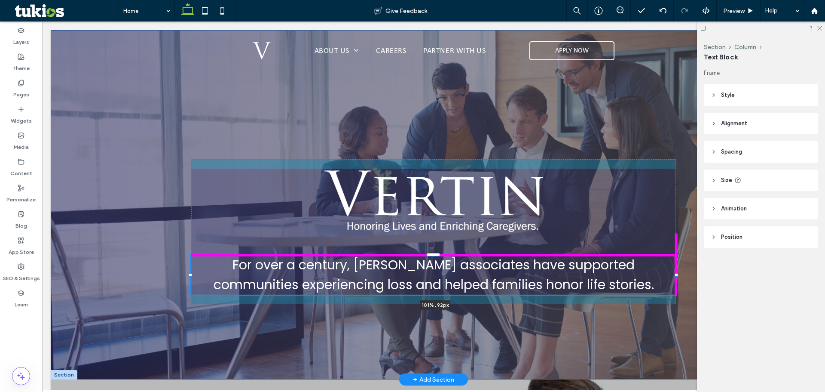
click at [677, 276] on div "For over a century, [PERSON_NAME] associates have supported communities experie…" at bounding box center [434, 204] width 516 height 349
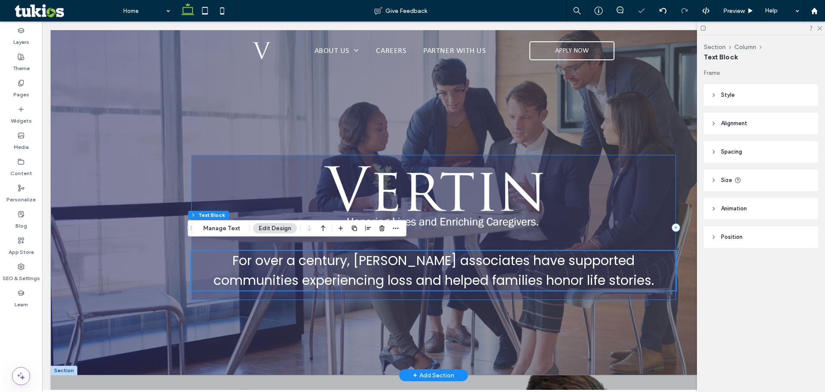
scroll to position [0, 0]
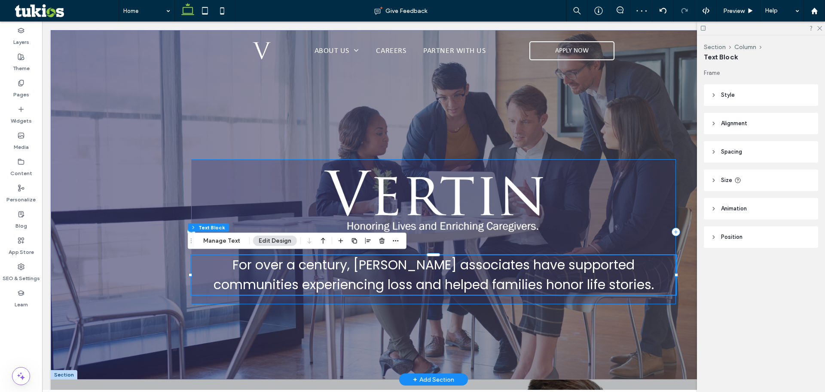
click at [356, 164] on div "For over a century, [PERSON_NAME] associates have supported communities experie…" at bounding box center [433, 231] width 485 height 145
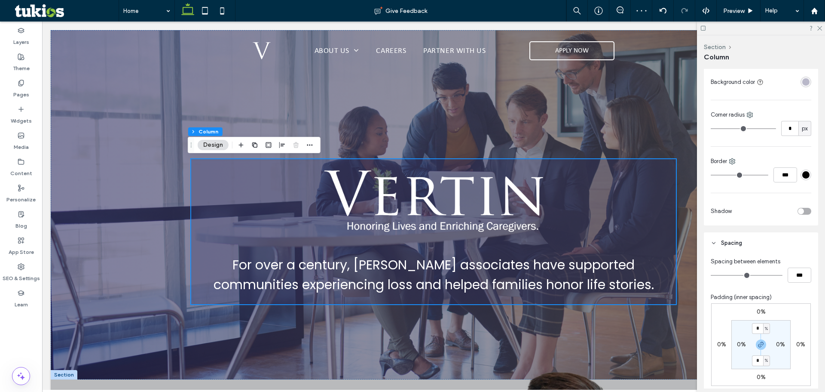
scroll to position [258, 0]
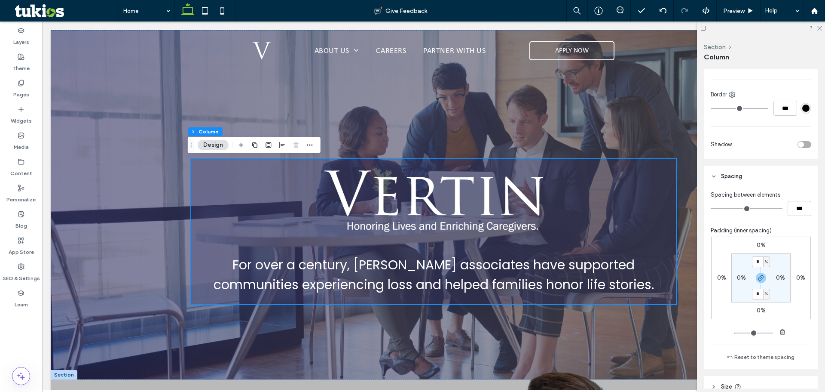
click at [776, 280] on label "0%" at bounding box center [780, 277] width 9 height 7
click at [761, 266] on section "2% * % 2% * %" at bounding box center [761, 277] width 59 height 49
click at [758, 262] on label "2%" at bounding box center [761, 261] width 9 height 7
type input "*"
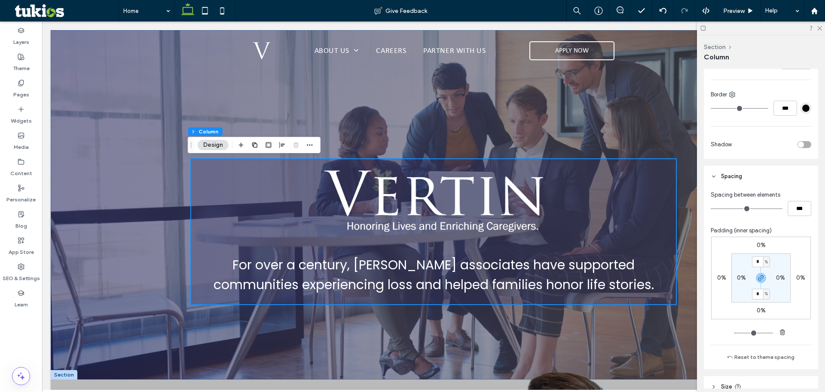
type input "*"
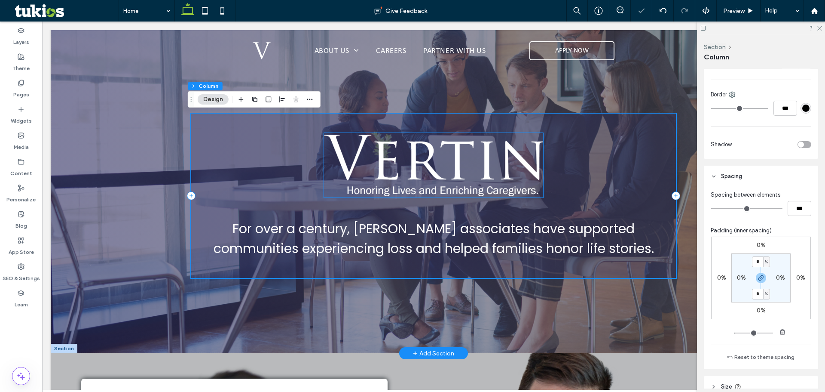
scroll to position [0, 0]
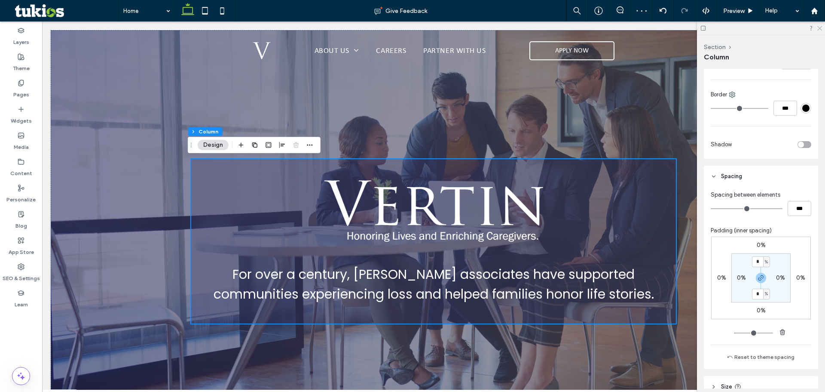
drag, startPoint x: 820, startPoint y: 25, endPoint x: 777, endPoint y: 5, distance: 47.3
click at [820, 25] on icon at bounding box center [820, 28] width 6 height 6
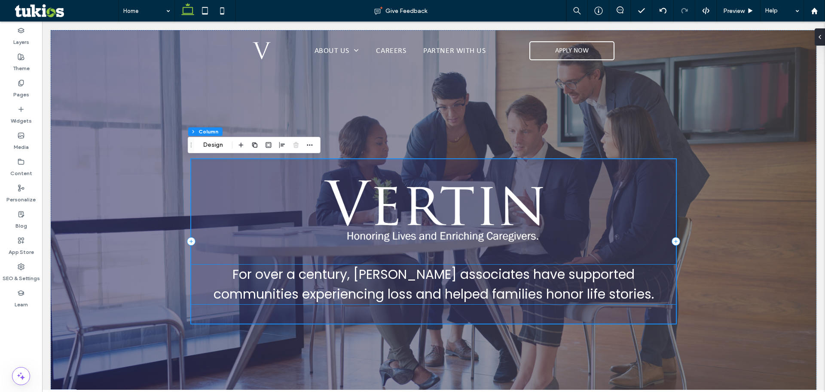
click at [365, 289] on span "For over a century, [PERSON_NAME] associates have supported communities experie…" at bounding box center [434, 284] width 441 height 38
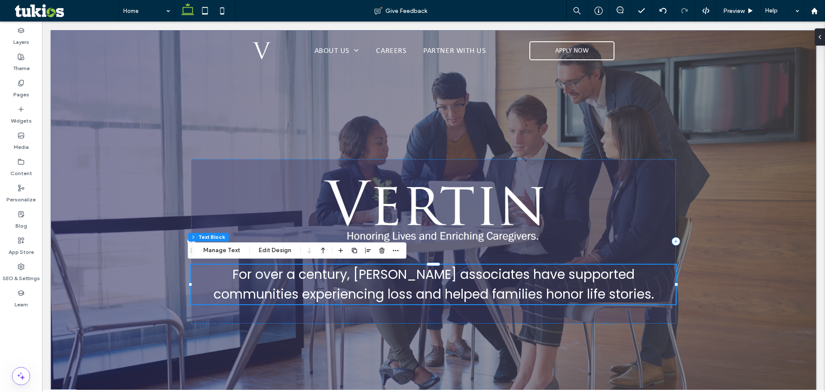
click at [365, 289] on span "For over a century, [PERSON_NAME] associates have supported communities experie…" at bounding box center [434, 284] width 441 height 38
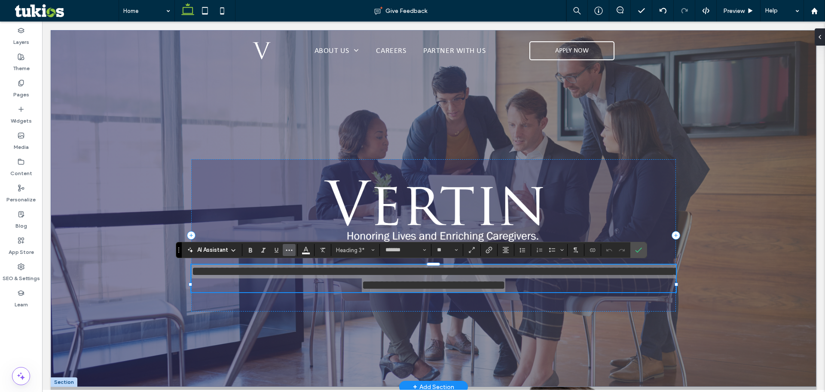
click at [292, 249] on icon "More" at bounding box center [289, 249] width 7 height 7
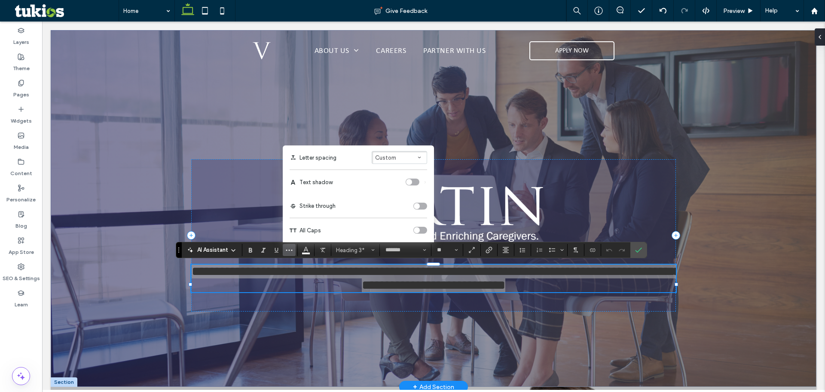
click at [414, 180] on div "toggle" at bounding box center [413, 181] width 14 height 7
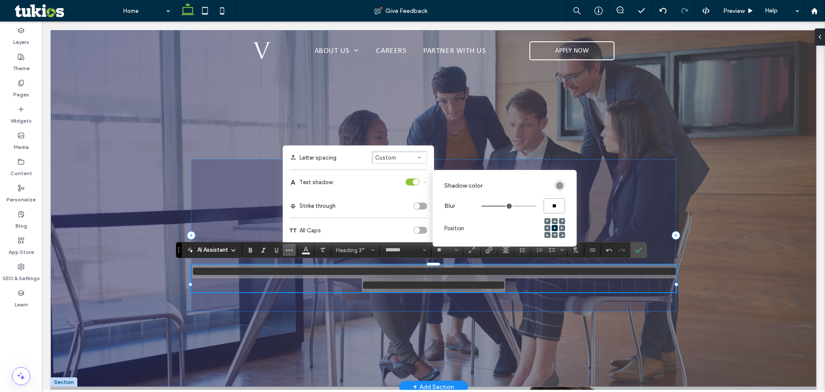
click at [533, 211] on div "**" at bounding box center [524, 206] width 84 height 16
type input "*"
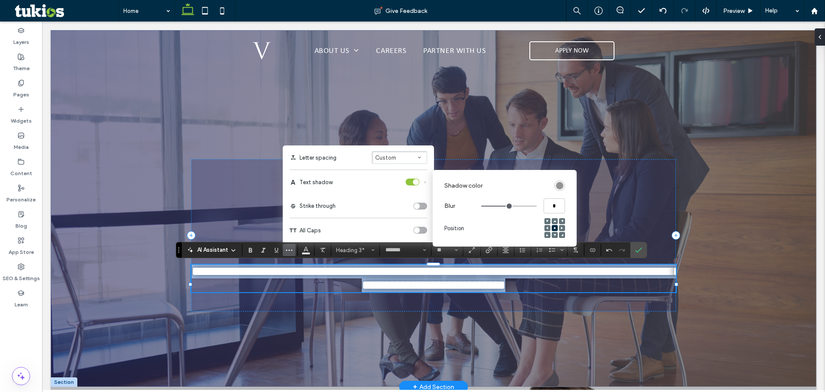
type input "*"
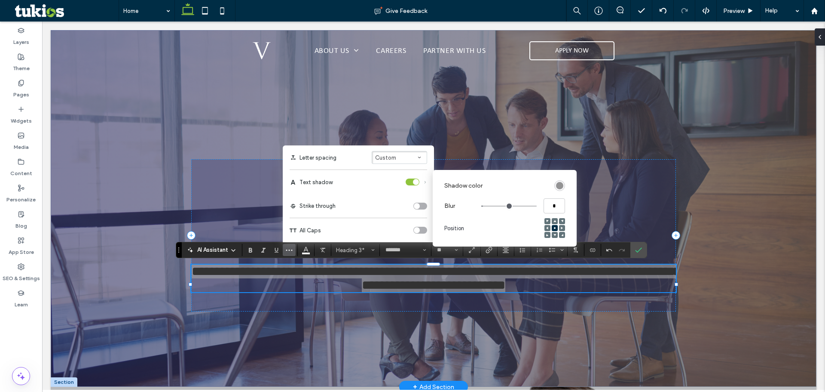
click at [561, 233] on span at bounding box center [562, 235] width 3 height 6
click at [638, 249] on icon "Confirm" at bounding box center [638, 249] width 7 height 7
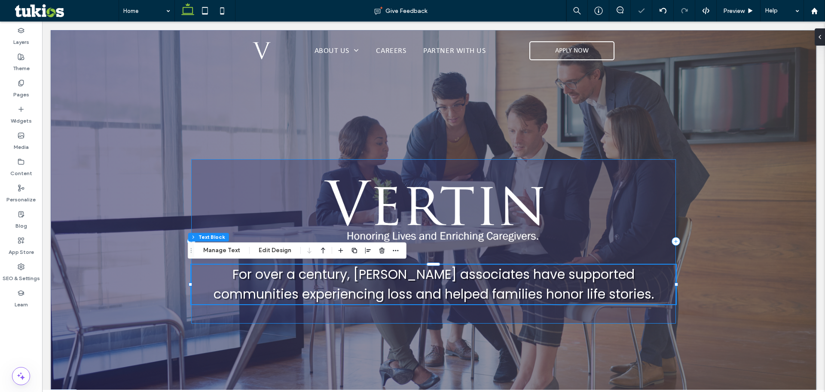
click at [257, 202] on div "For over a century, [PERSON_NAME] associates have supported communities experie…" at bounding box center [433, 241] width 485 height 164
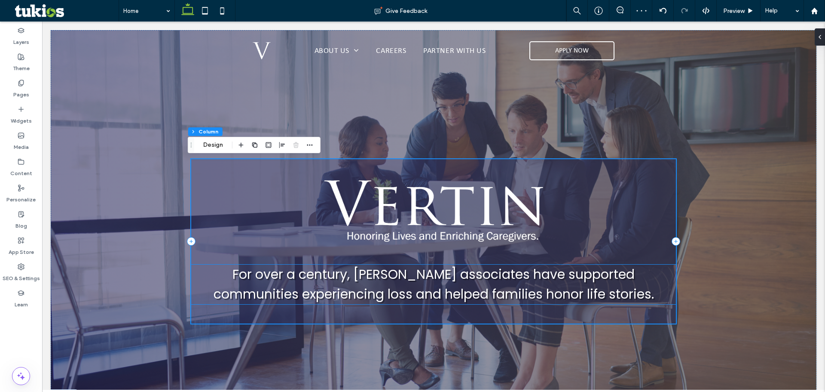
click at [371, 293] on span "For over a century, [PERSON_NAME] associates have supported communities experie…" at bounding box center [434, 284] width 441 height 38
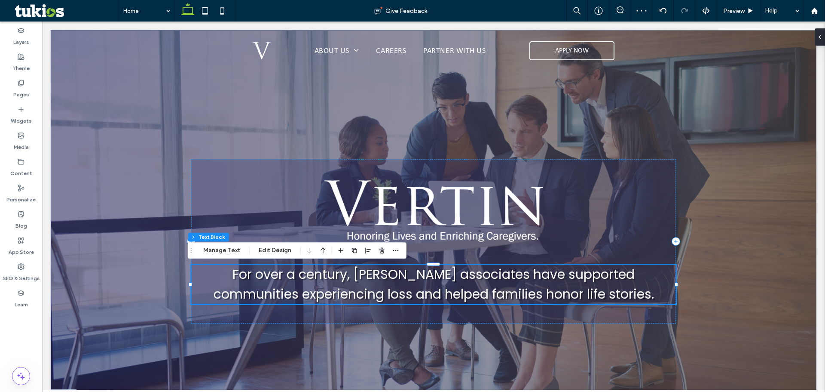
click at [371, 293] on span "For over a century, [PERSON_NAME] associates have supported communities experie…" at bounding box center [434, 284] width 441 height 38
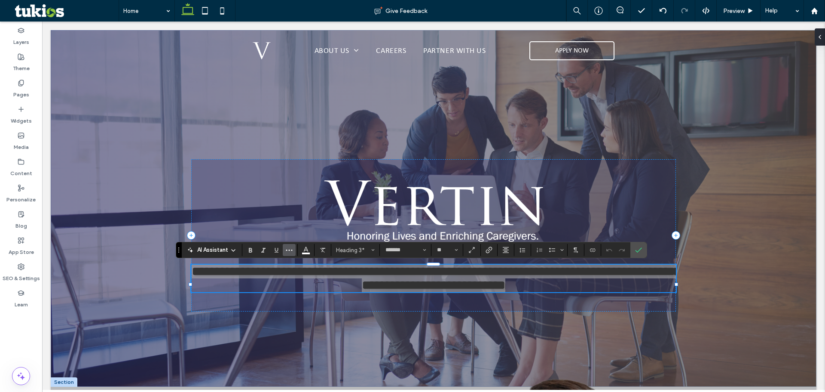
click at [291, 249] on icon "More" at bounding box center [289, 249] width 7 height 7
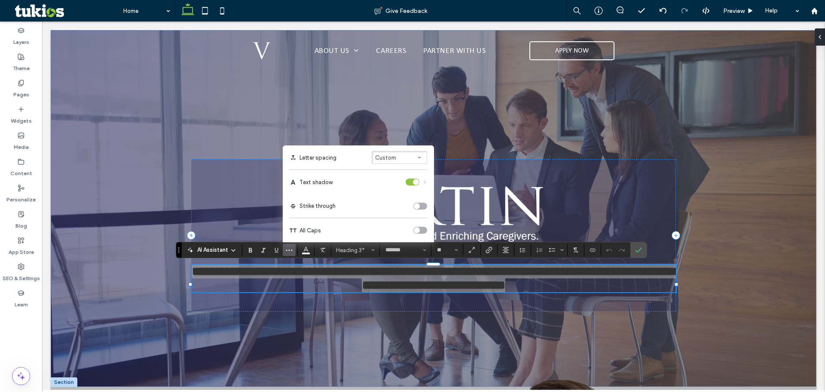
click at [421, 181] on div "Text shadow" at bounding box center [416, 181] width 21 height 7
click at [424, 182] on icon "Text shadow" at bounding box center [425, 182] width 4 height 4
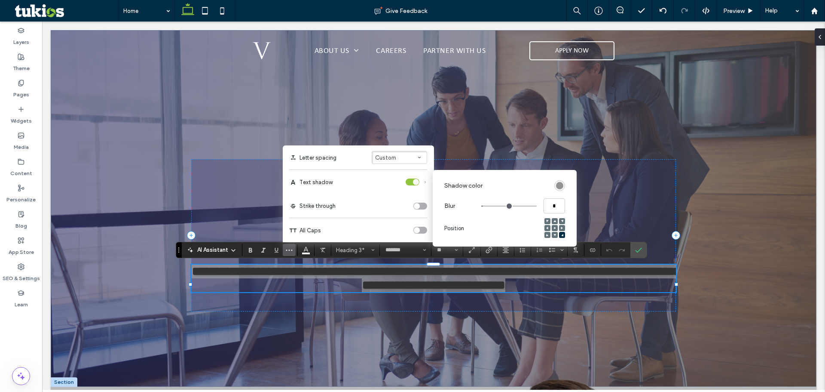
click at [415, 185] on div "toggle" at bounding box center [413, 181] width 14 height 7
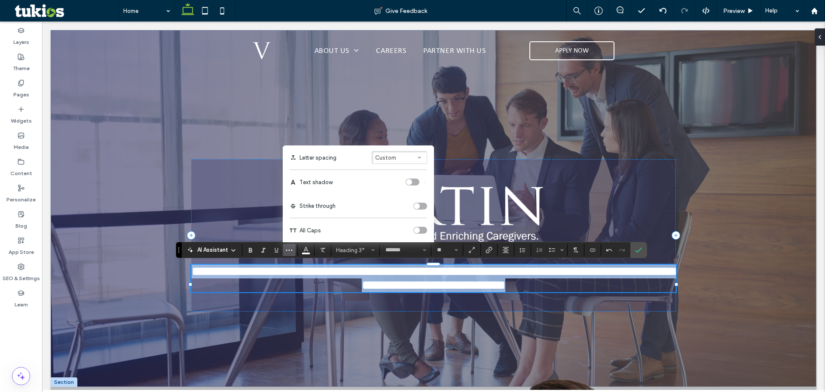
click at [521, 278] on span "**********" at bounding box center [436, 278] width 489 height 26
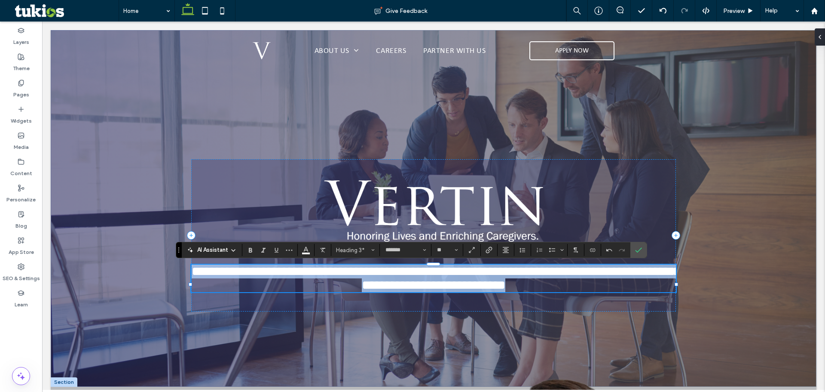
click at [607, 291] on span "**********" at bounding box center [436, 278] width 489 height 26
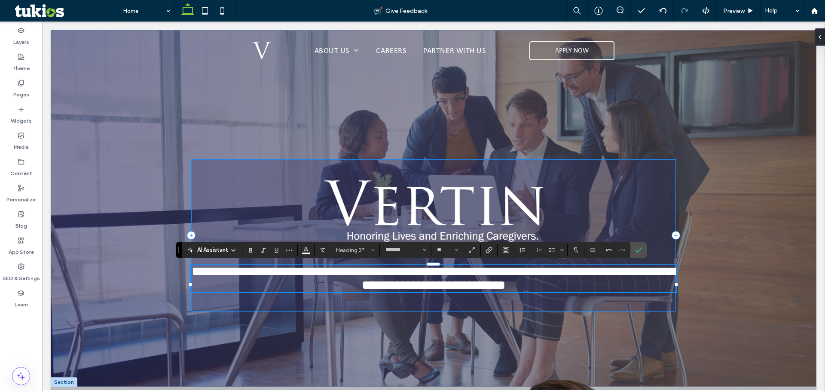
click at [618, 311] on div "**********" at bounding box center [433, 235] width 485 height 152
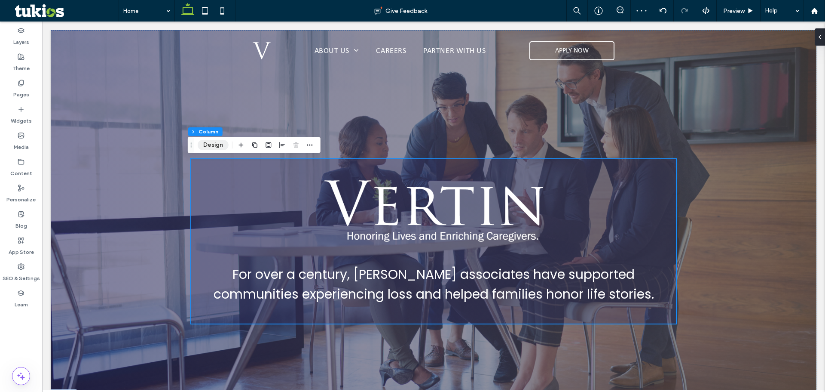
click at [215, 144] on button "Design" at bounding box center [213, 145] width 31 height 10
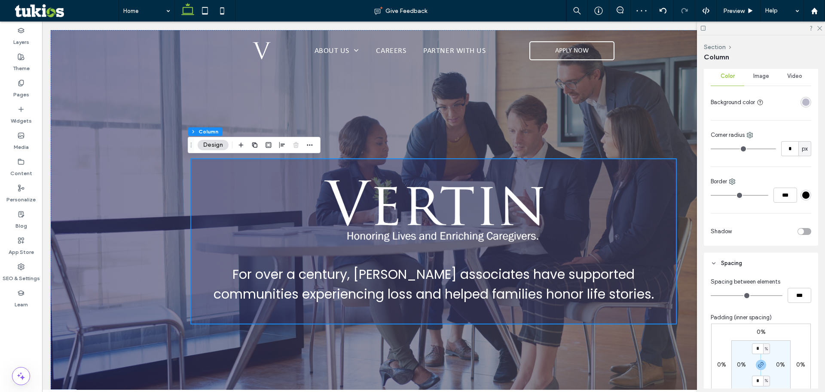
scroll to position [129, 0]
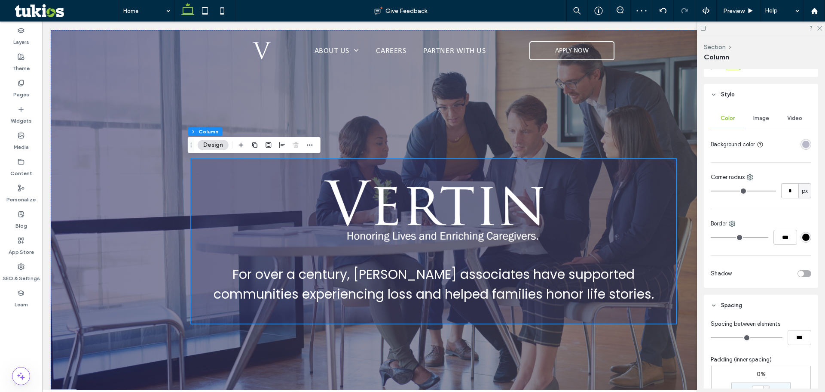
click at [801, 141] on div "rgba(45, 44, 97, 0.3)" at bounding box center [806, 144] width 11 height 11
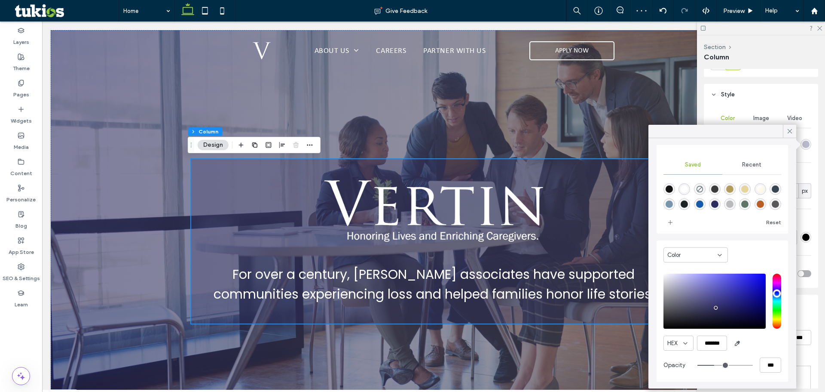
scroll to position [69, 0]
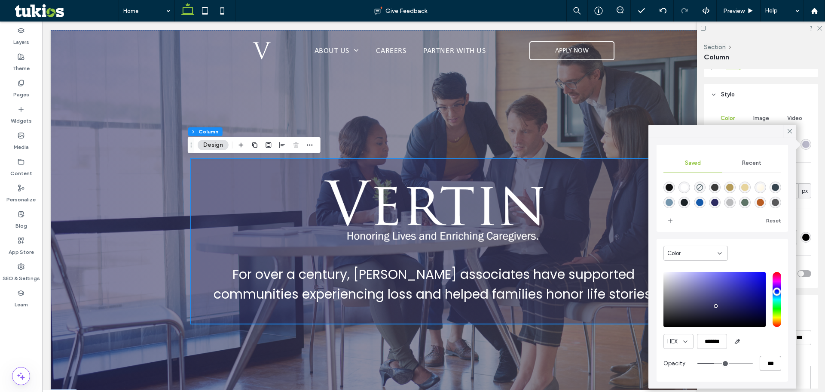
drag, startPoint x: 765, startPoint y: 364, endPoint x: 704, endPoint y: 363, distance: 61.1
click at [737, 364] on div "***" at bounding box center [740, 363] width 84 height 15
type input "*"
type input "**"
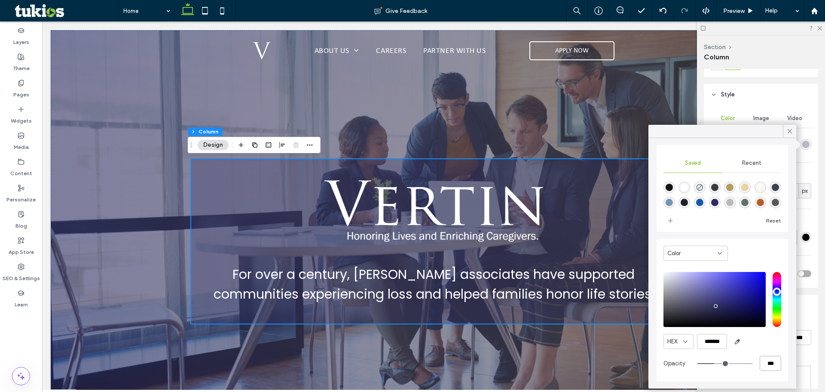
type input "***"
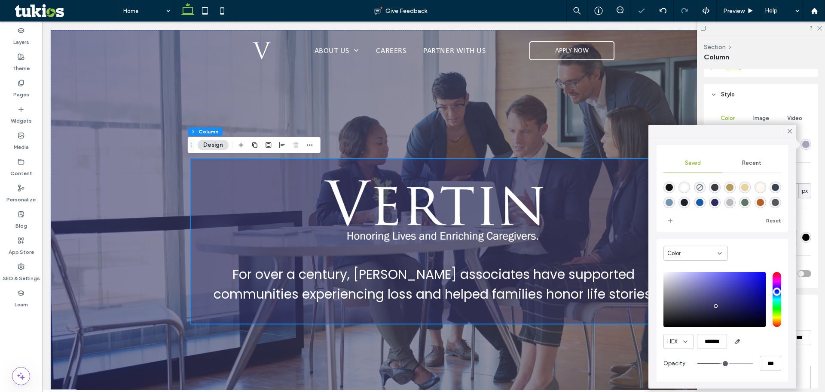
click at [787, 130] on icon at bounding box center [790, 131] width 8 height 8
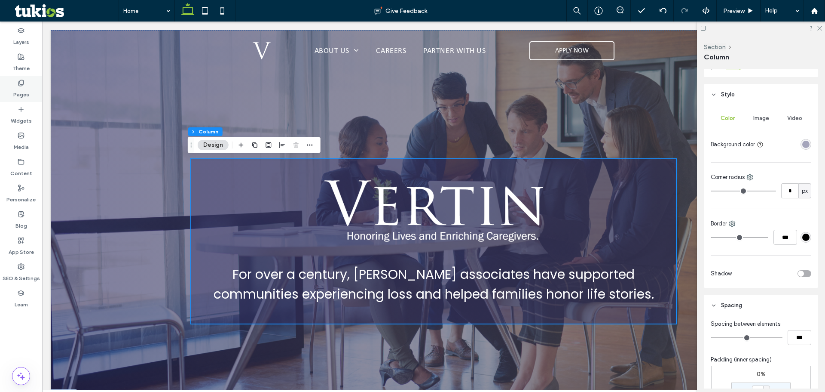
drag, startPoint x: 22, startPoint y: 85, endPoint x: 22, endPoint y: 93, distance: 8.6
click at [22, 85] on use at bounding box center [20, 83] width 5 height 6
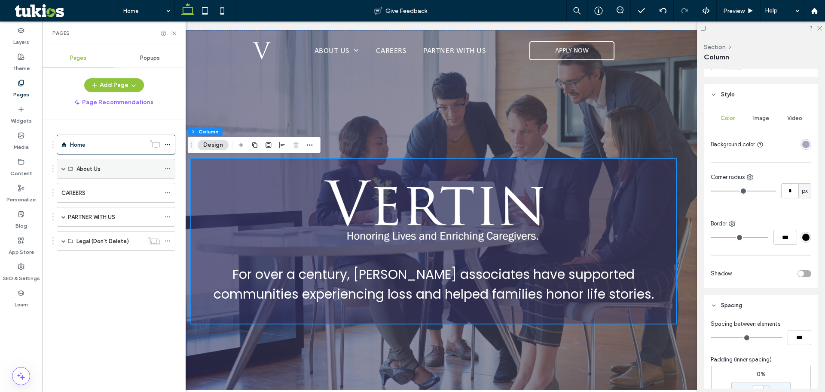
click at [64, 171] on span at bounding box center [63, 168] width 4 height 19
click at [93, 189] on label "About Us" at bounding box center [89, 188] width 24 height 15
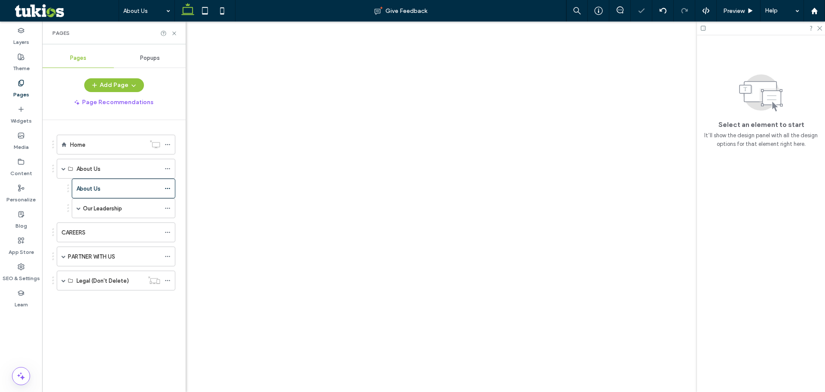
drag, startPoint x: 175, startPoint y: 34, endPoint x: 256, endPoint y: 192, distance: 178.4
click at [175, 34] on use at bounding box center [173, 32] width 3 height 3
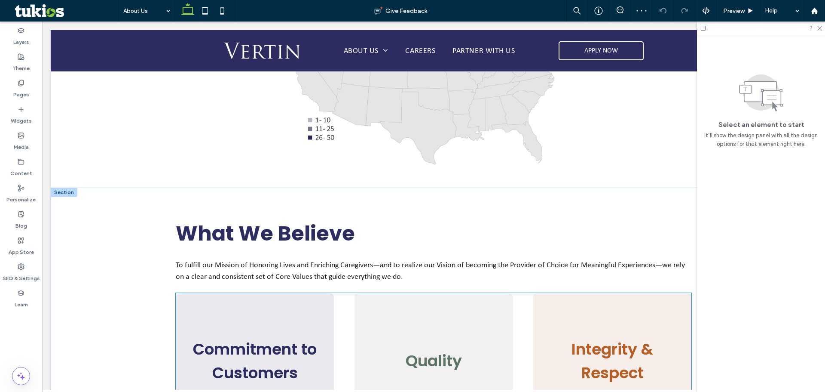
scroll to position [688, 0]
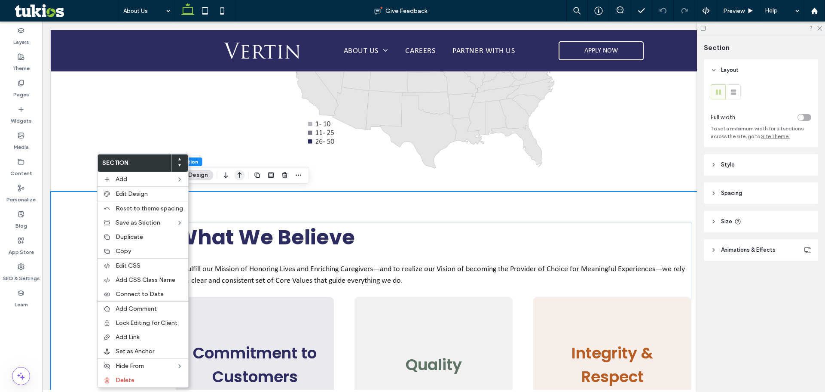
click at [239, 174] on icon "button" at bounding box center [240, 174] width 10 height 15
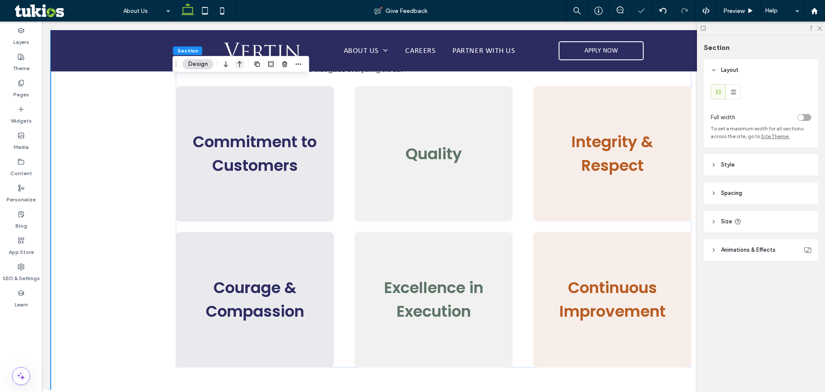
click at [237, 64] on icon "button" at bounding box center [240, 63] width 10 height 15
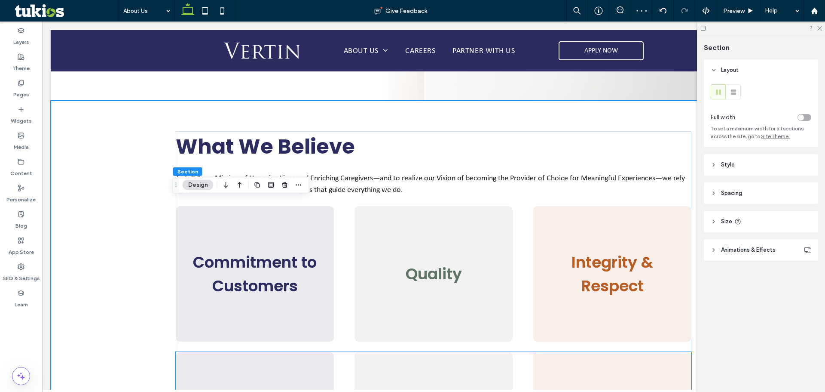
scroll to position [0, 0]
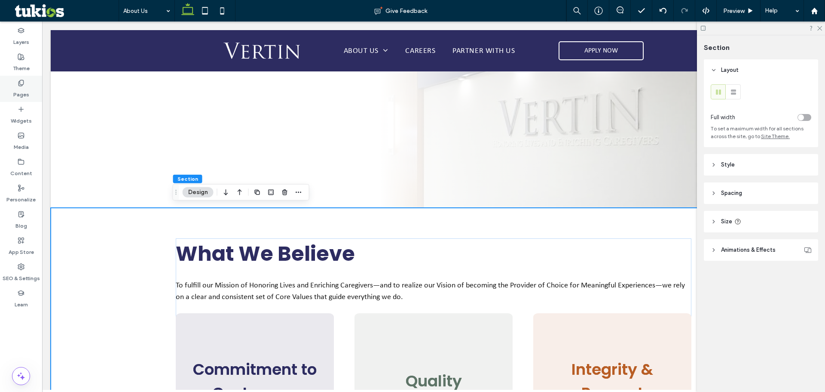
click at [14, 88] on div "Pages" at bounding box center [21, 89] width 42 height 26
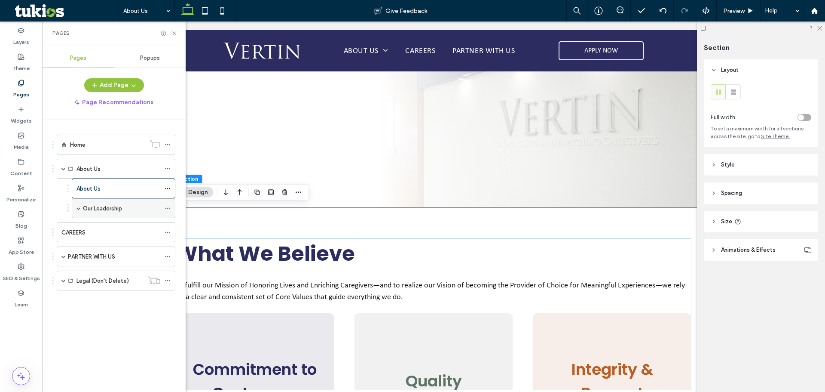
click at [80, 207] on span at bounding box center [79, 208] width 4 height 4
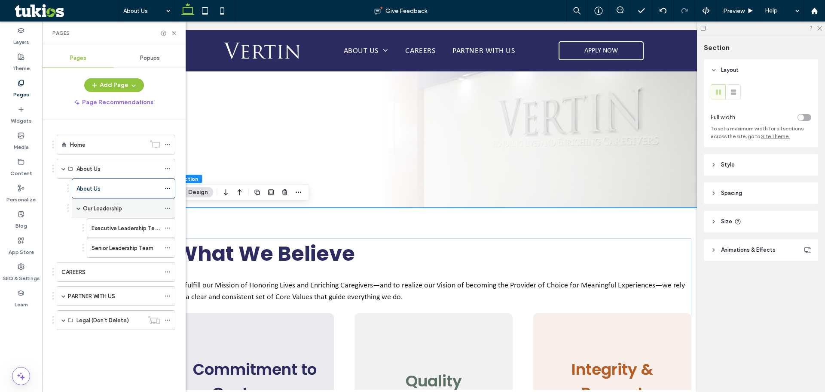
click at [105, 210] on label "Our Leadership" at bounding box center [102, 208] width 39 height 15
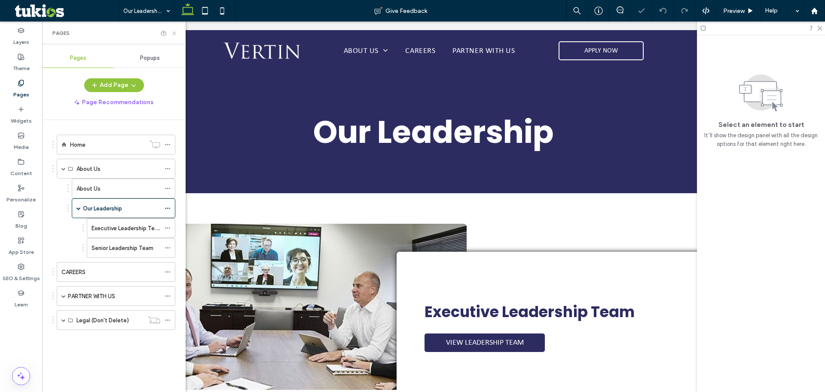
drag, startPoint x: 173, startPoint y: 33, endPoint x: 223, endPoint y: 162, distance: 138.1
click at [173, 33] on icon at bounding box center [174, 33] width 6 height 6
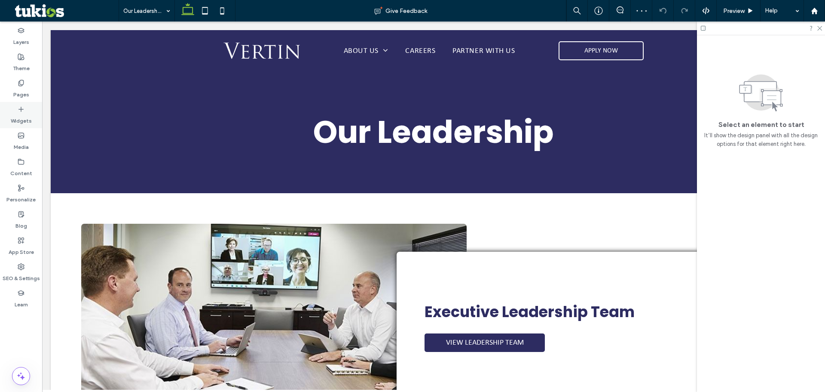
click at [23, 118] on label "Widgets" at bounding box center [21, 119] width 21 height 12
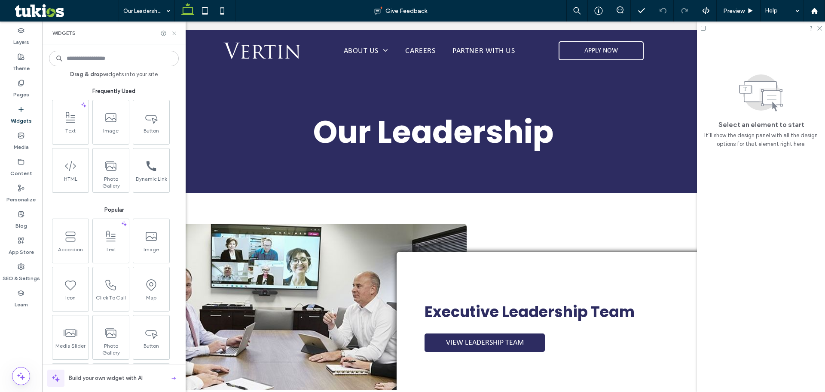
click at [176, 34] on icon at bounding box center [174, 33] width 6 height 6
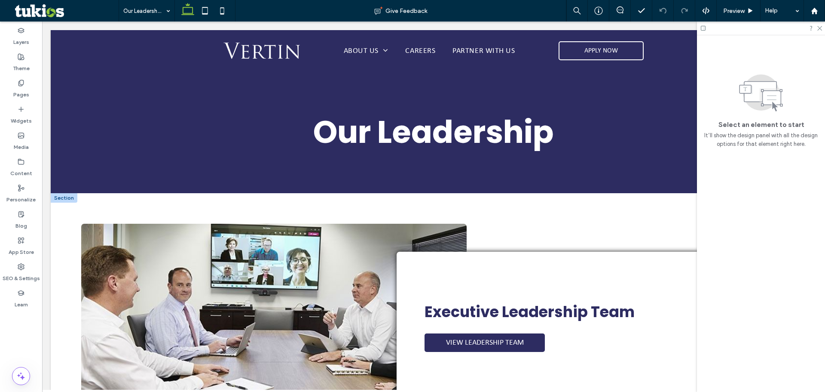
click at [71, 201] on div at bounding box center [64, 197] width 27 height 9
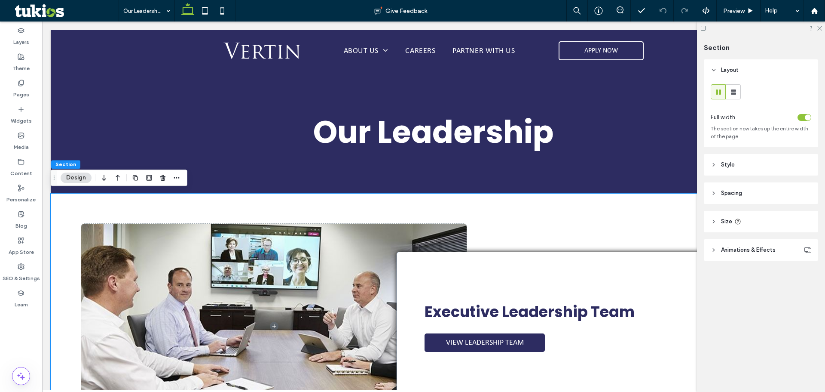
click at [783, 195] on header "Spacing" at bounding box center [761, 192] width 114 height 21
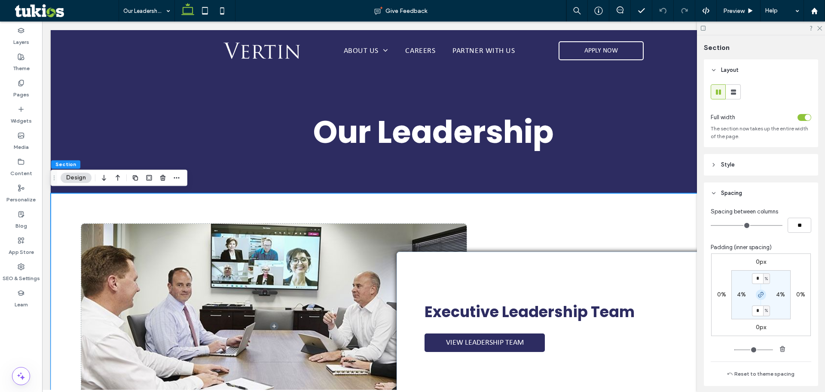
click at [759, 292] on icon "button" at bounding box center [761, 294] width 7 height 7
drag, startPoint x: 756, startPoint y: 273, endPoint x: 768, endPoint y: 286, distance: 17.6
click at [756, 274] on input "*" at bounding box center [757, 278] width 11 height 11
type input "*"
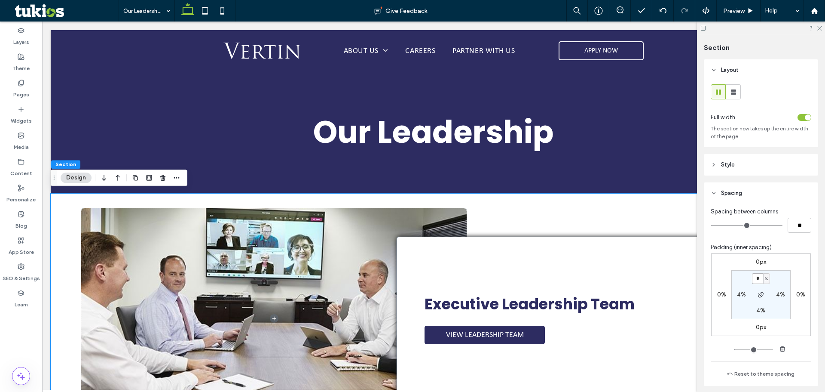
type input "*"
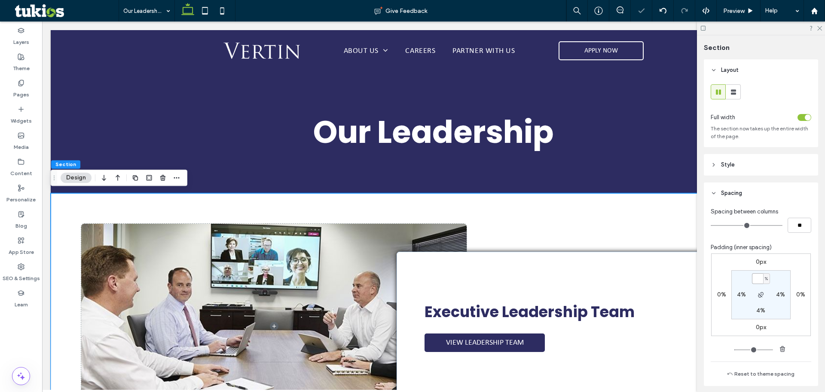
type input "*"
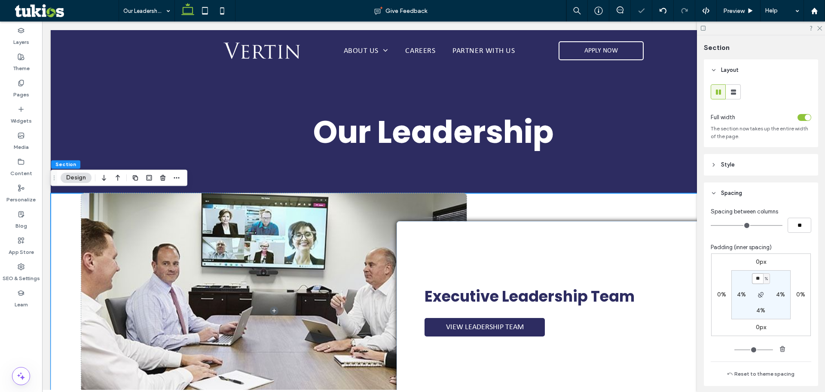
type input "*"
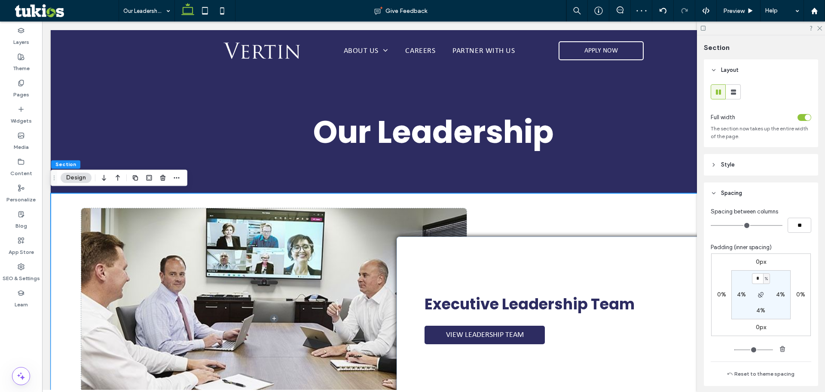
click at [170, 175] on div at bounding box center [156, 177] width 52 height 15
click at [181, 177] on span "button" at bounding box center [177, 177] width 10 height 10
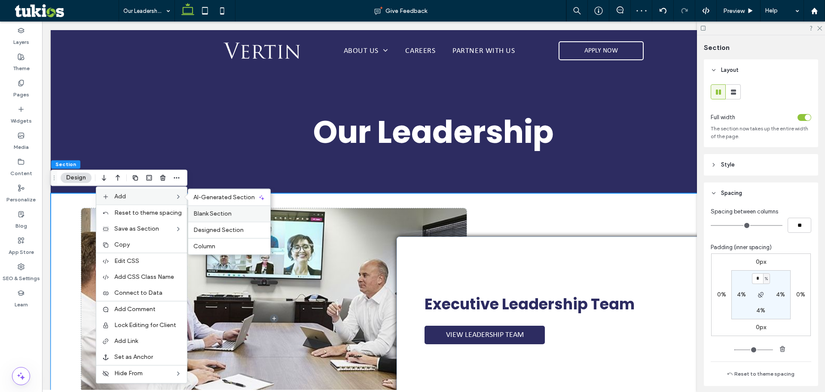
click at [213, 212] on span "Blank Section" at bounding box center [212, 213] width 38 height 7
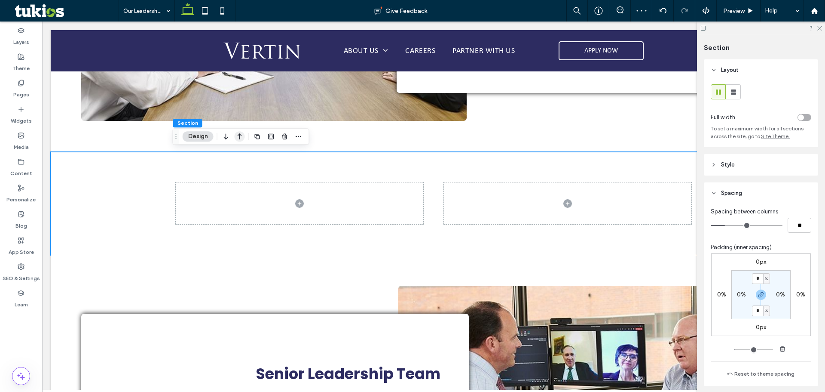
click at [239, 137] on icon "button" at bounding box center [240, 136] width 10 height 15
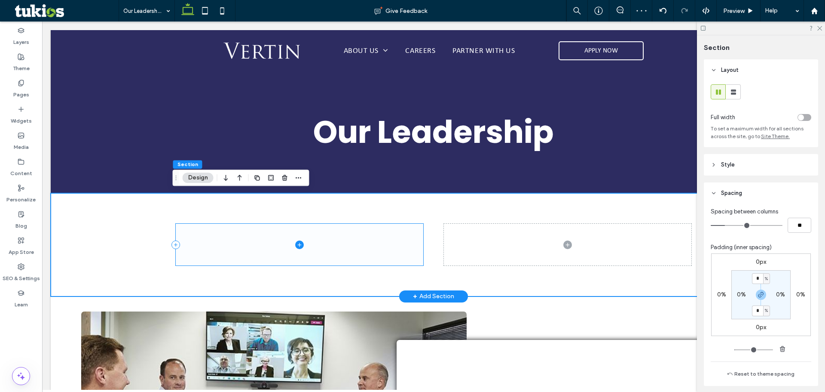
click at [369, 232] on span at bounding box center [300, 245] width 248 height 42
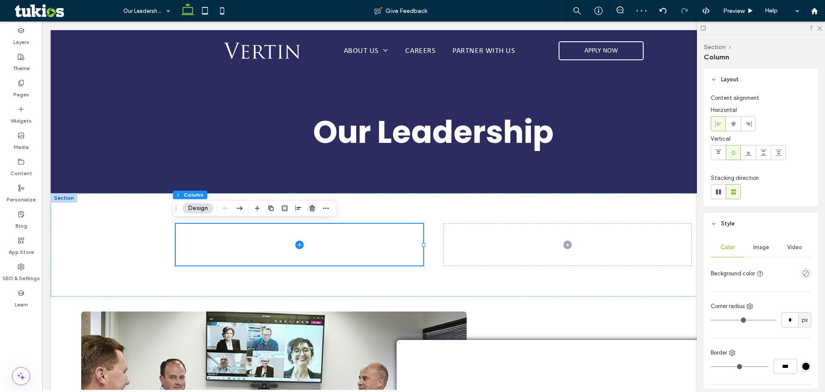
click at [310, 209] on icon "button" at bounding box center [312, 208] width 7 height 7
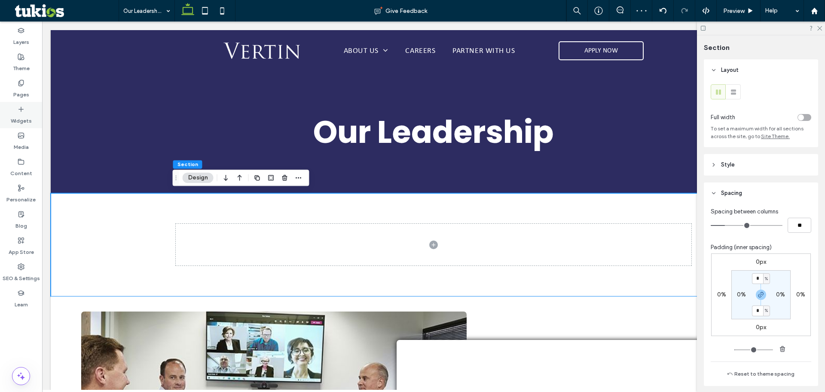
click at [24, 117] on label "Widgets" at bounding box center [21, 119] width 21 height 12
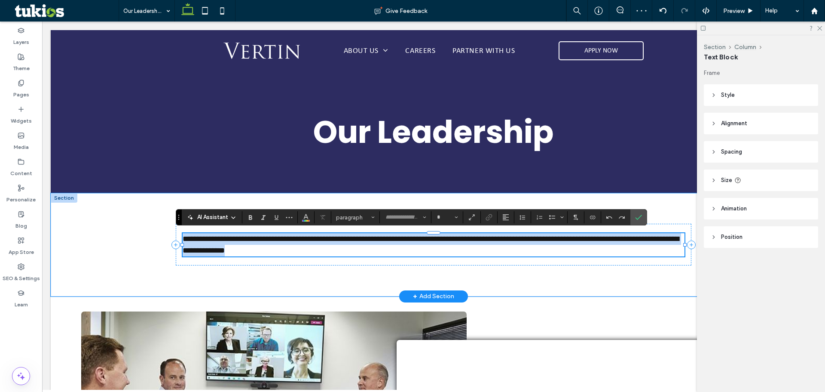
type input "*******"
type input "**"
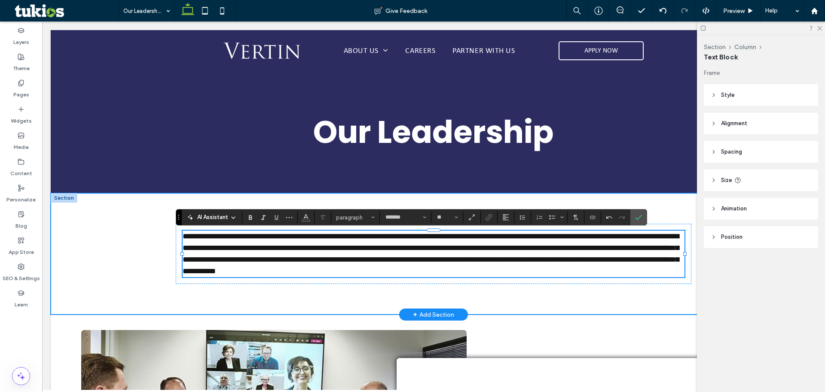
click at [176, 240] on div "**********" at bounding box center [434, 254] width 516 height 60
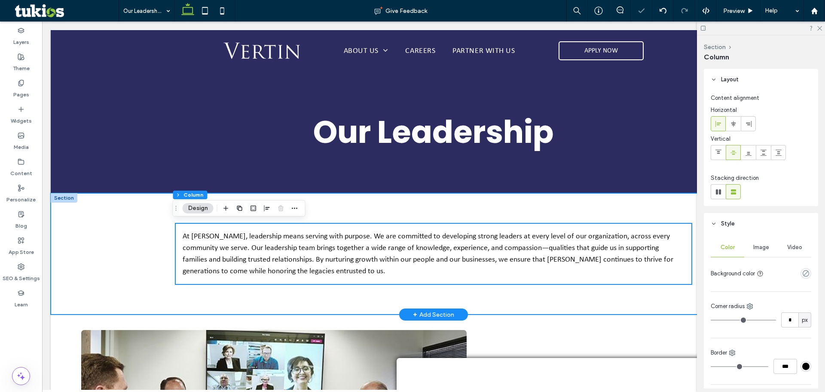
click at [120, 251] on div "At [PERSON_NAME], leadership means serving with purpose. We are committed to de…" at bounding box center [434, 254] width 766 height 122
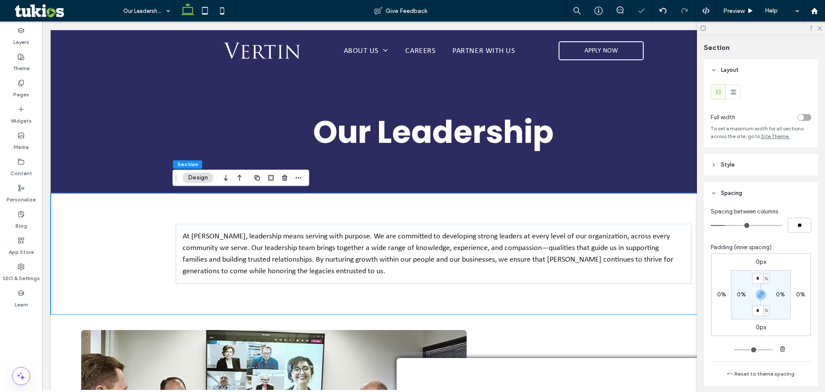
click at [798, 117] on div "toggle" at bounding box center [801, 117] width 6 height 6
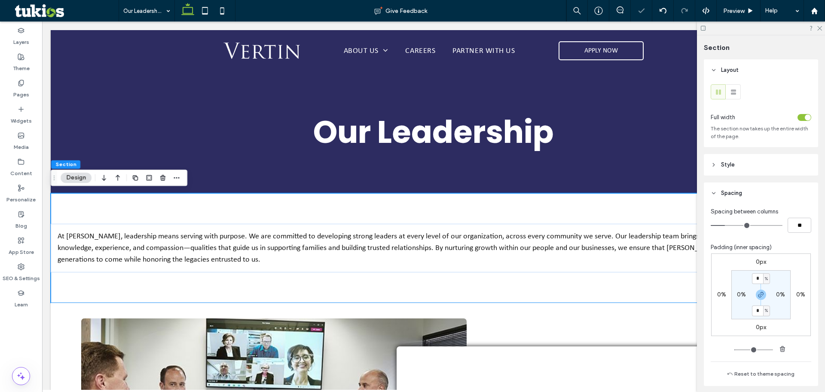
click at [741, 292] on label "0%" at bounding box center [741, 294] width 9 height 7
type input "*"
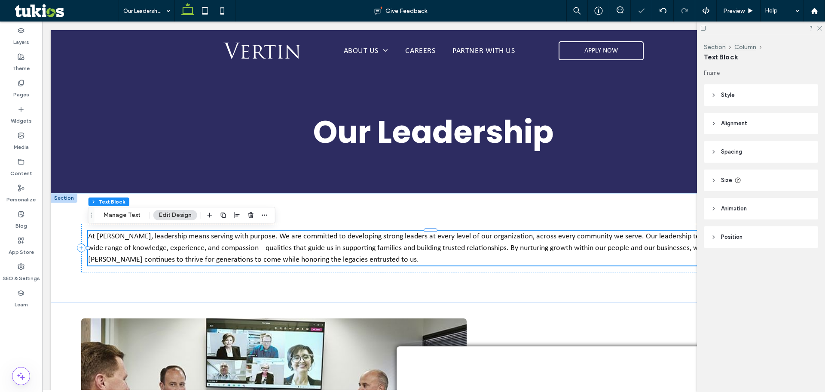
click at [385, 245] on span "At [PERSON_NAME], leadership means serving with purpose. We are committed to de…" at bounding box center [426, 247] width 676 height 31
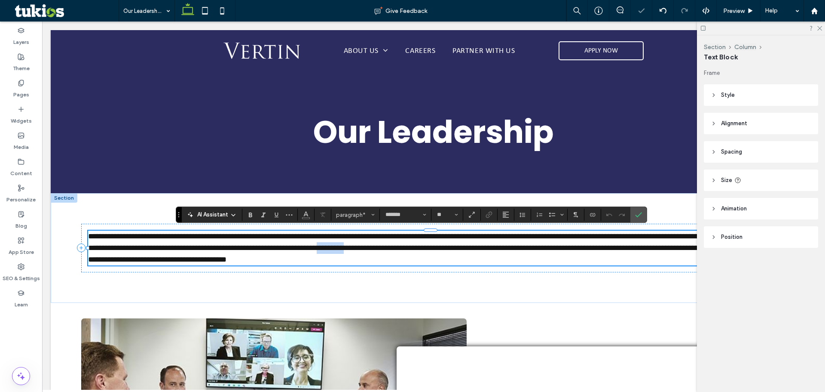
click at [385, 245] on span "**********" at bounding box center [434, 247] width 692 height 31
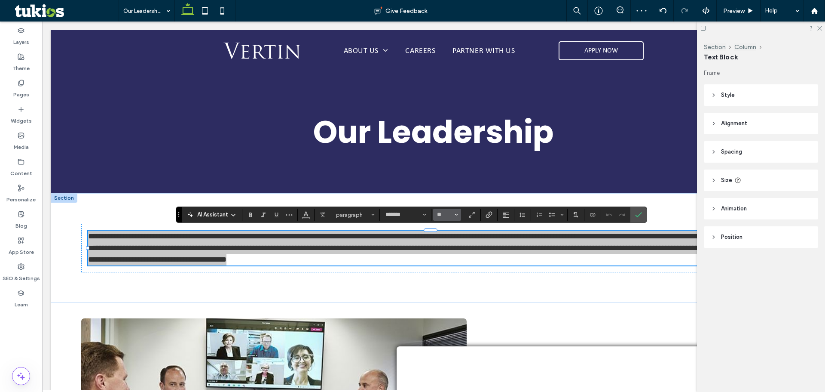
click at [446, 218] on button "**" at bounding box center [447, 215] width 28 height 12
click at [445, 215] on input "Size-input" at bounding box center [444, 214] width 17 height 7
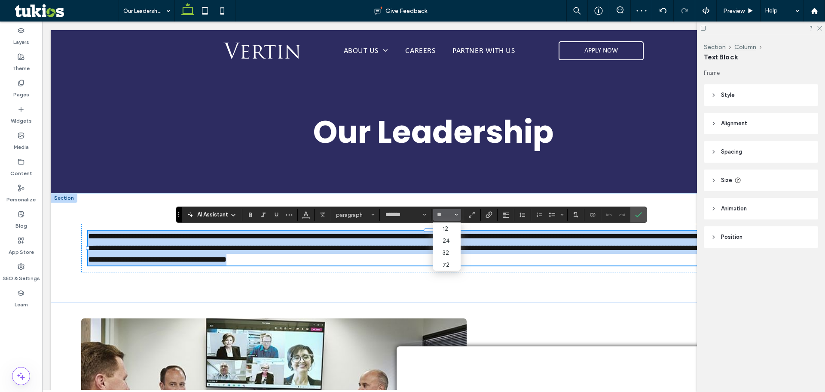
type input "**"
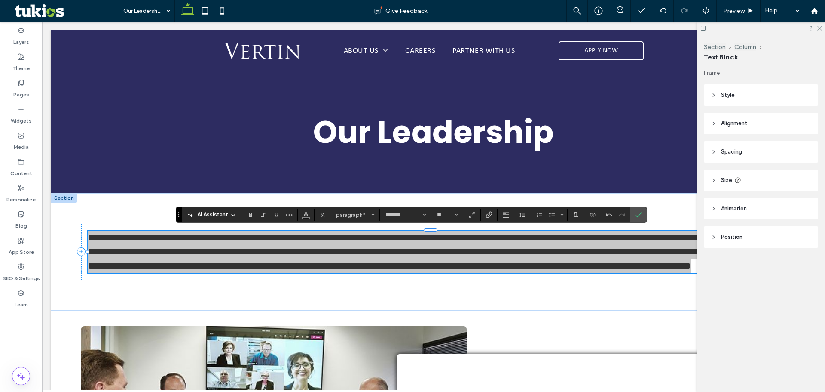
click at [762, 147] on header "Spacing" at bounding box center [761, 151] width 114 height 21
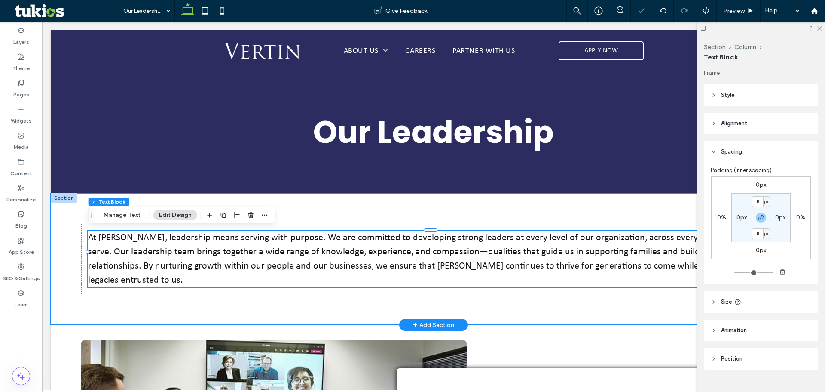
click at [681, 281] on div "At [PERSON_NAME], leadership means serving with purpose. We are committed to de…" at bounding box center [434, 259] width 766 height 132
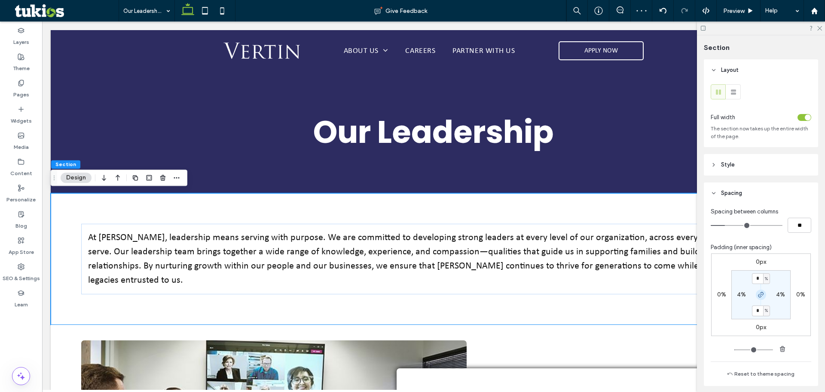
click at [758, 295] on icon "button" at bounding box center [761, 294] width 7 height 7
drag, startPoint x: 757, startPoint y: 311, endPoint x: 771, endPoint y: 315, distance: 14.8
click at [757, 311] on label "4%" at bounding box center [761, 310] width 9 height 7
type input "*"
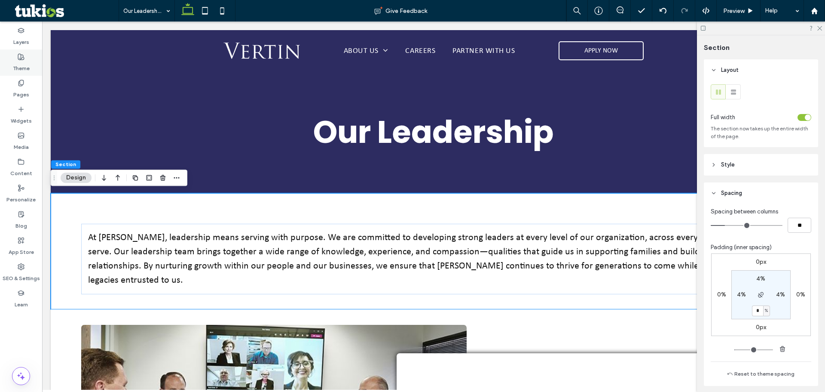
click at [8, 75] on div "Theme" at bounding box center [21, 62] width 42 height 26
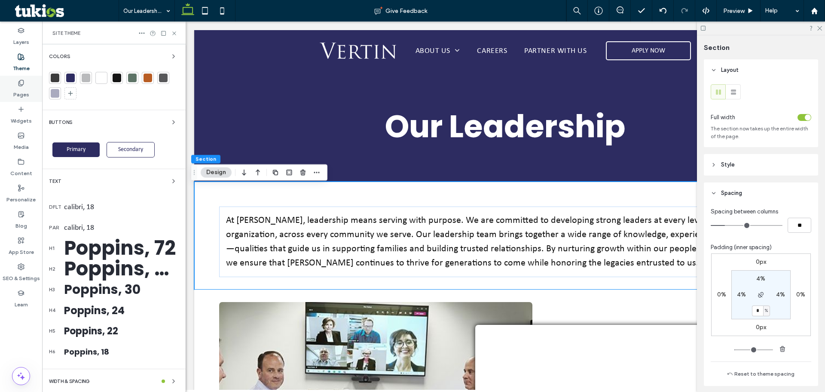
click at [11, 83] on div "Pages" at bounding box center [21, 89] width 42 height 26
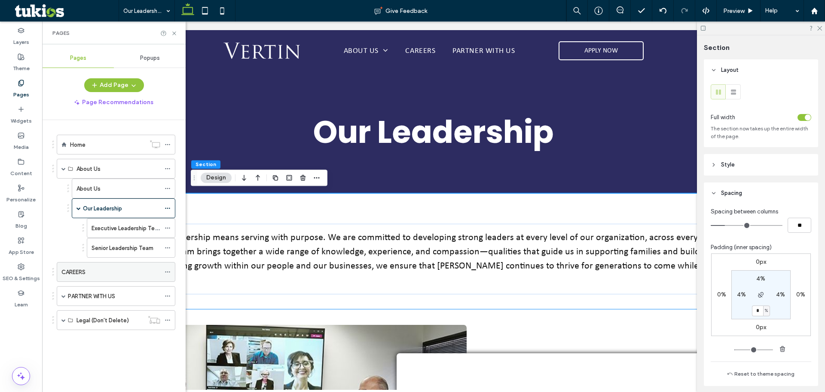
click at [69, 271] on label "CAREERS" at bounding box center [73, 271] width 24 height 15
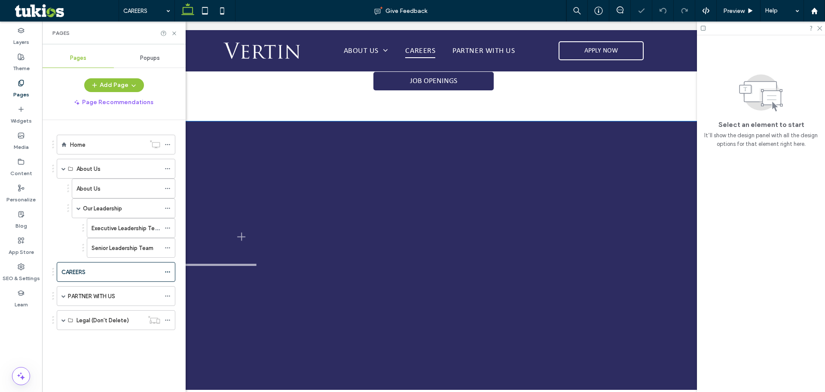
scroll to position [516, 0]
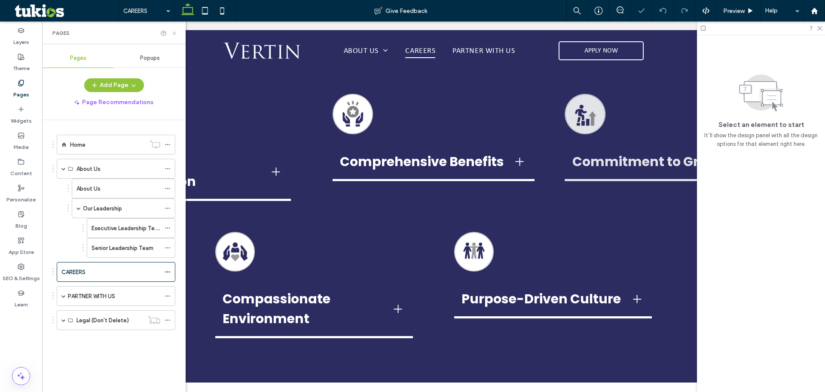
click at [174, 34] on icon at bounding box center [174, 33] width 6 height 6
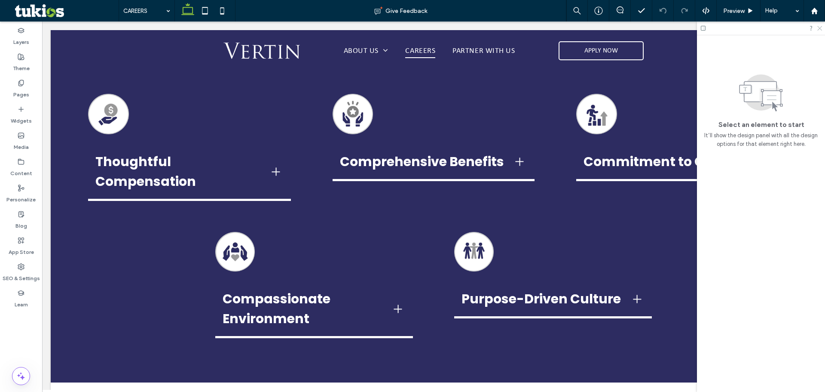
click at [820, 30] on icon at bounding box center [820, 28] width 6 height 6
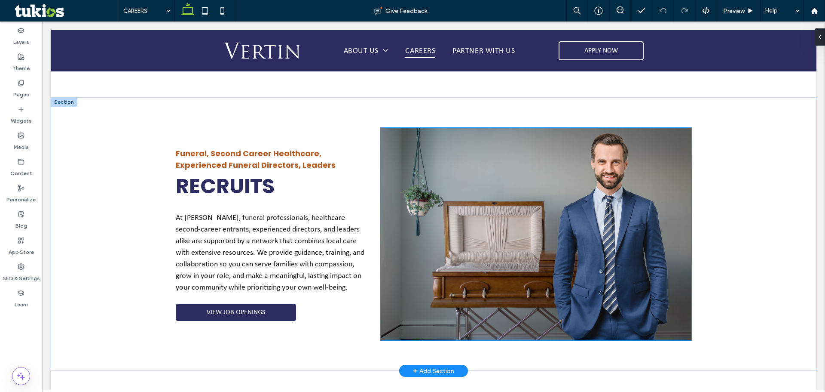
scroll to position [817, 0]
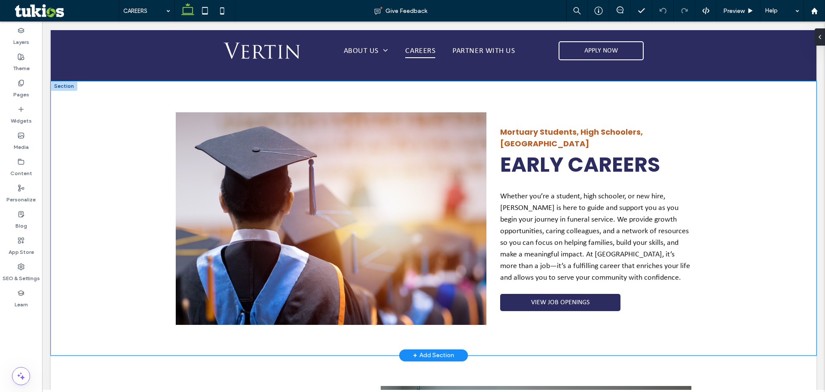
click at [119, 177] on div "Mortuary Students, High Schoolers, [GEOGRAPHIC_DATA] EARLY CAREERS Whether you’…" at bounding box center [434, 218] width 766 height 274
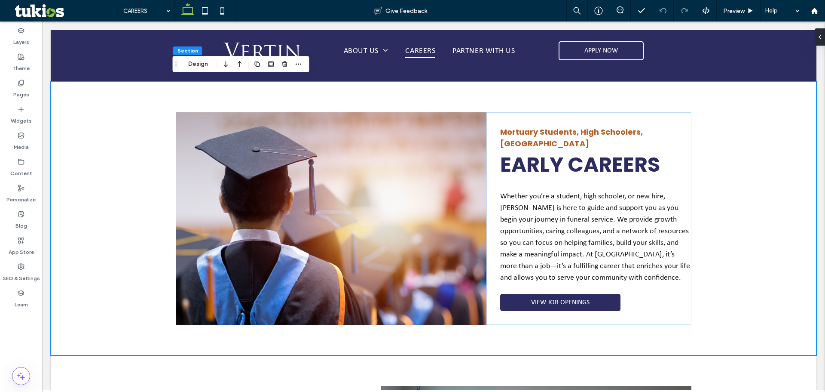
click at [227, 67] on icon "button" at bounding box center [226, 63] width 10 height 15
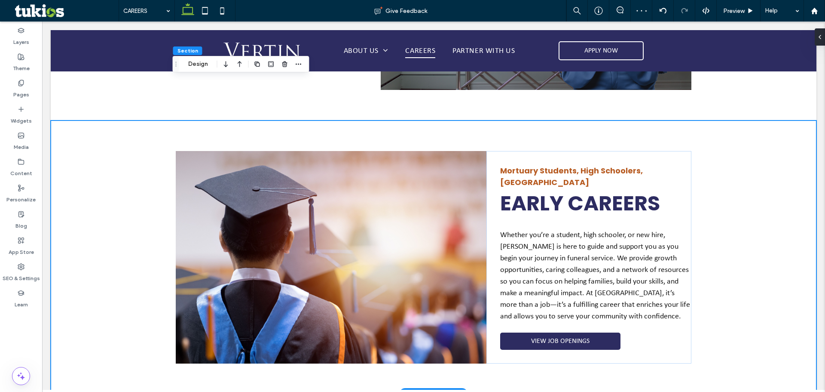
scroll to position [989, 0]
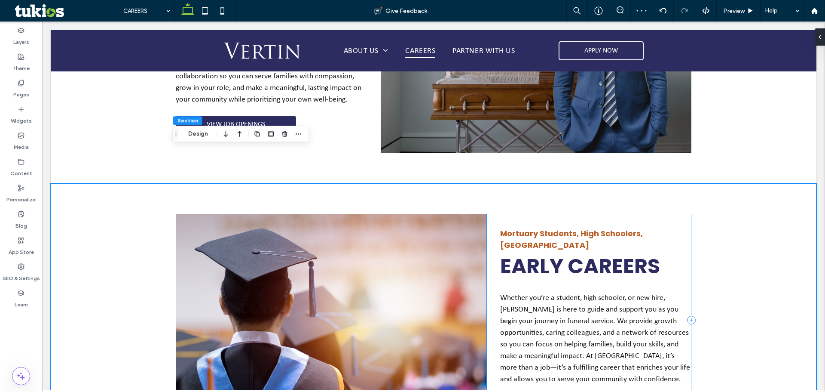
click at [528, 214] on div "Mortuary Students, High Schoolers, [GEOGRAPHIC_DATA] EARLY CAREERS Whether you’…" at bounding box center [589, 320] width 205 height 212
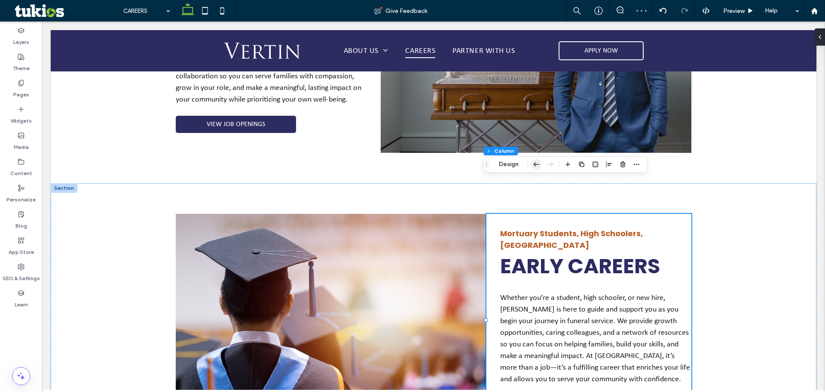
click at [534, 165] on icon "button" at bounding box center [537, 163] width 10 height 15
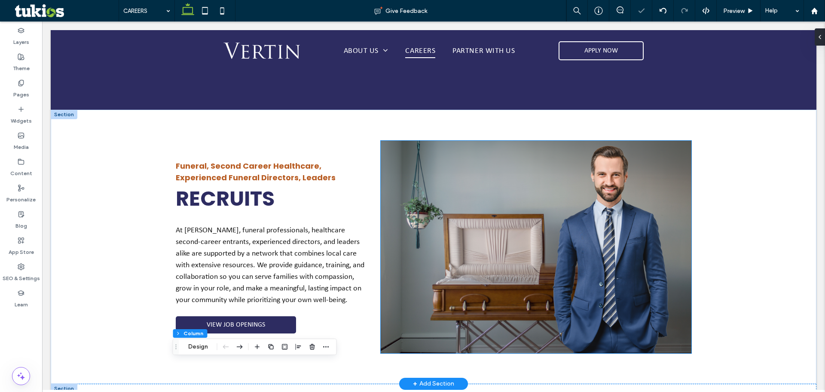
scroll to position [774, 0]
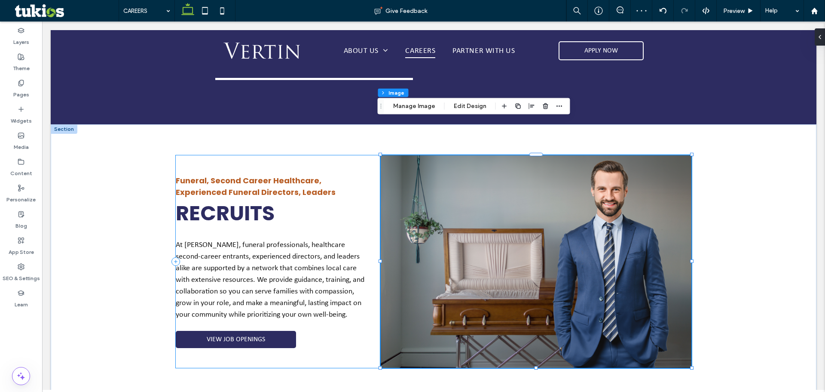
click at [346, 155] on div "Funeral, Second Career Healthcare, Experienced Funeral Directors, Leaders RECRU…" at bounding box center [278, 261] width 205 height 212
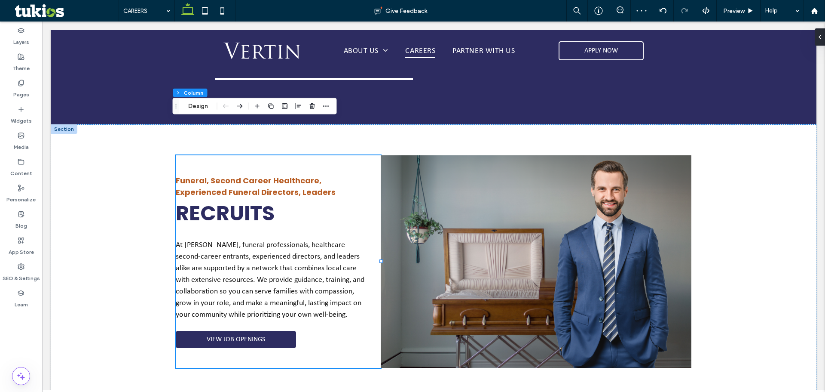
click at [243, 105] on icon "button" at bounding box center [240, 105] width 10 height 15
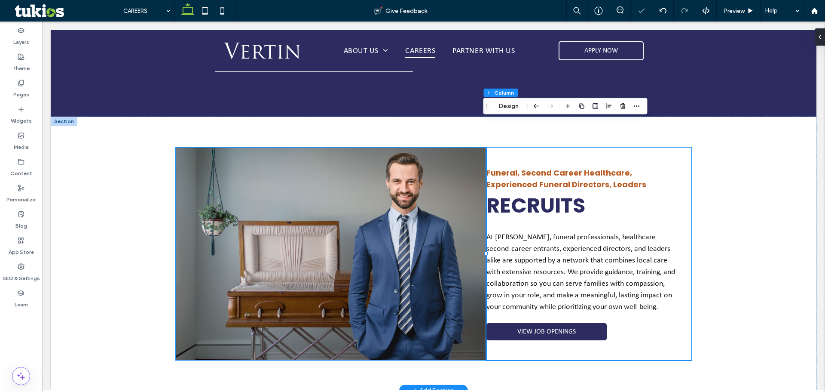
scroll to position [946, 0]
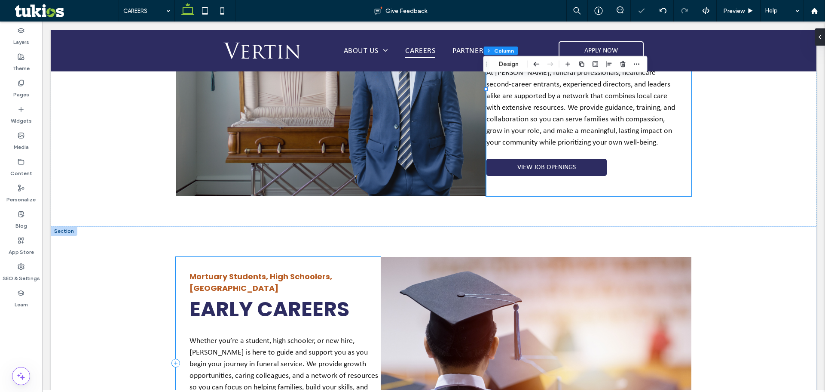
click at [308, 257] on div "Mortuary Students, High Schoolers, [GEOGRAPHIC_DATA] EARLY CAREERS Whether you’…" at bounding box center [278, 363] width 205 height 212
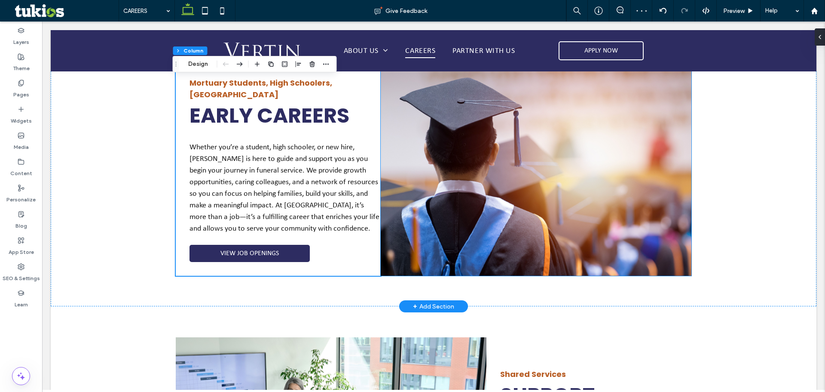
scroll to position [1204, 0]
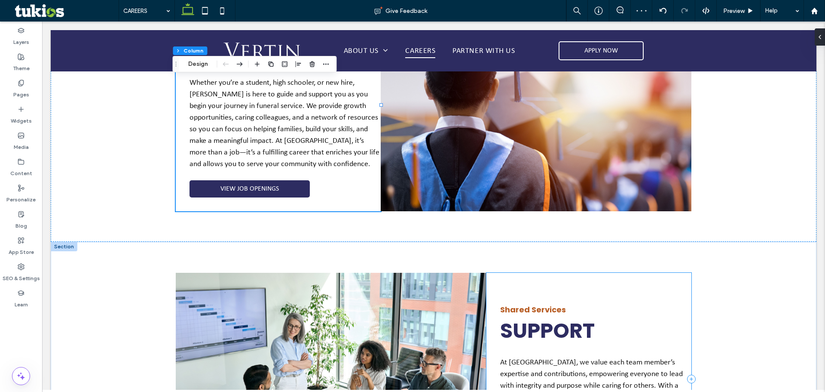
click at [523, 273] on div "Shared Services SUPPORT At [GEOGRAPHIC_DATA], we value each team member’s exper…" at bounding box center [589, 379] width 205 height 212
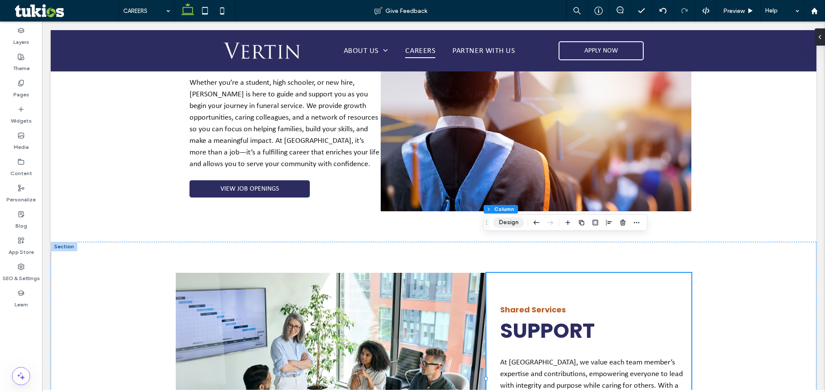
click at [502, 222] on button "Design" at bounding box center [509, 222] width 31 height 10
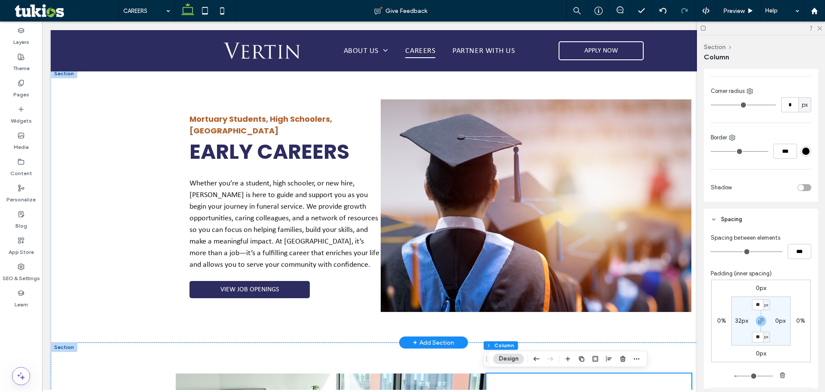
scroll to position [989, 0]
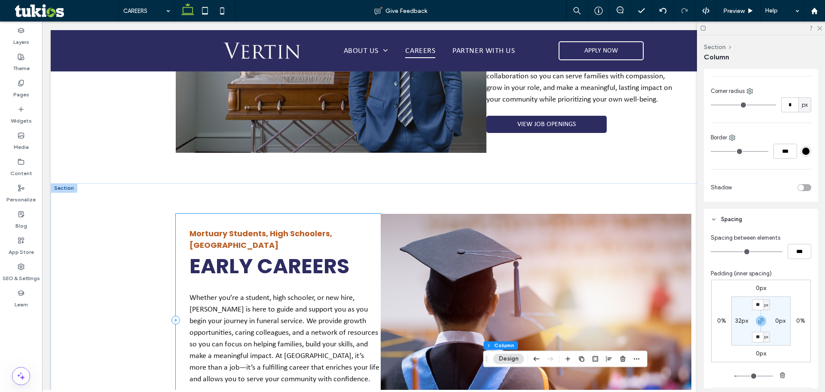
click at [277, 214] on div "Mortuary Students, High Schoolers, [GEOGRAPHIC_DATA] EARLY CAREERS Whether you’…" at bounding box center [278, 320] width 205 height 212
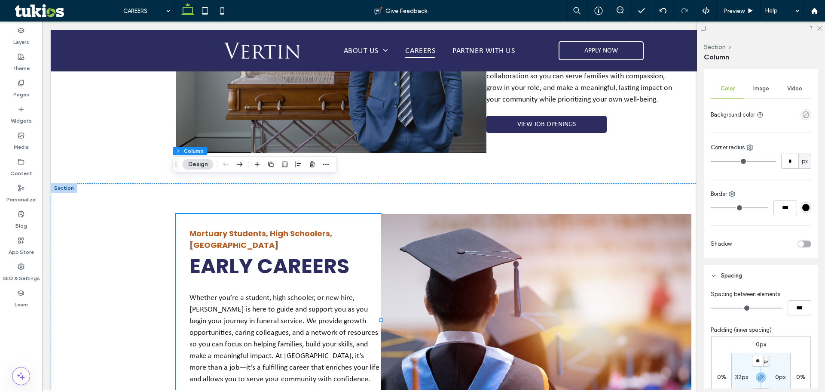
scroll to position [215, 0]
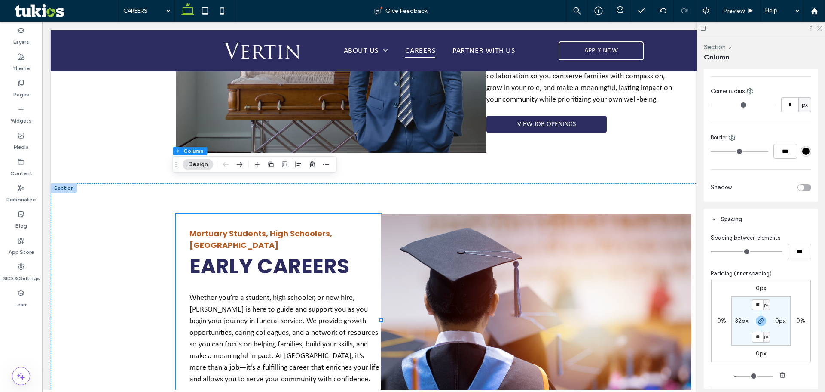
click at [736, 319] on label "32px" at bounding box center [742, 320] width 13 height 7
type input "**"
type input "*"
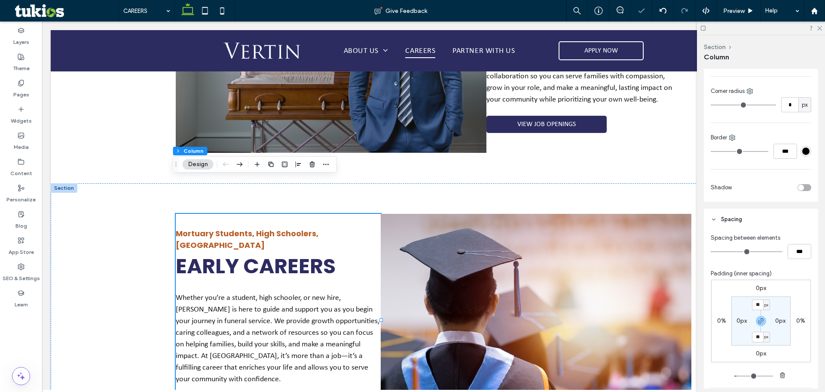
type input "*"
type input "**"
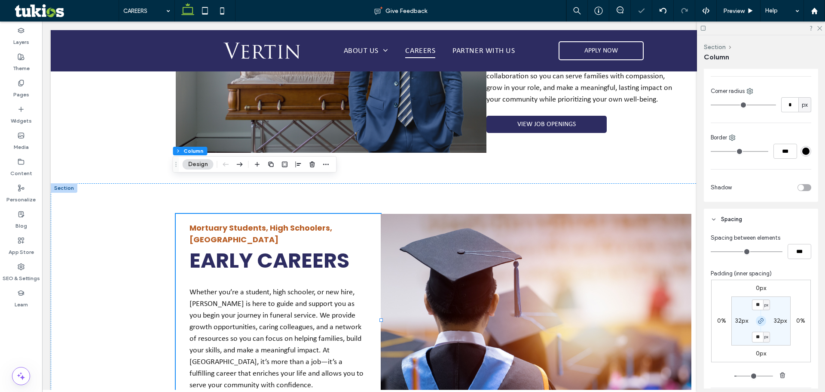
click at [758, 322] on span "button" at bounding box center [761, 321] width 10 height 10
click at [741, 323] on label "32px" at bounding box center [742, 320] width 13 height 7
type input "**"
type input "*"
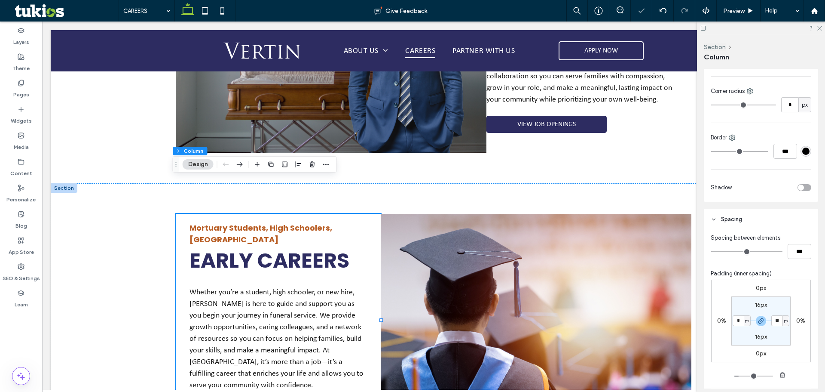
type input "*"
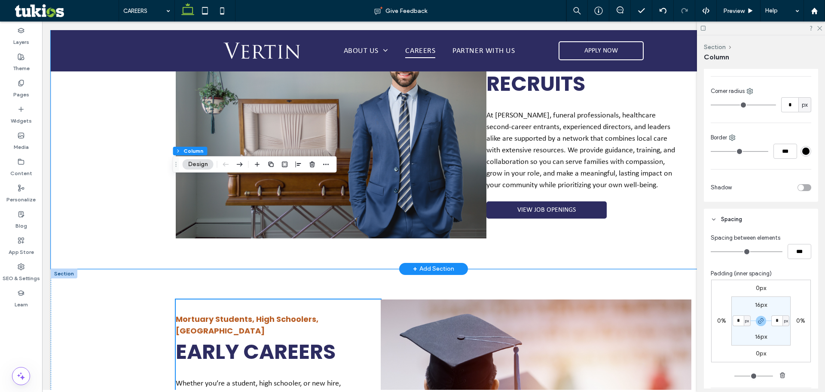
scroll to position [817, 0]
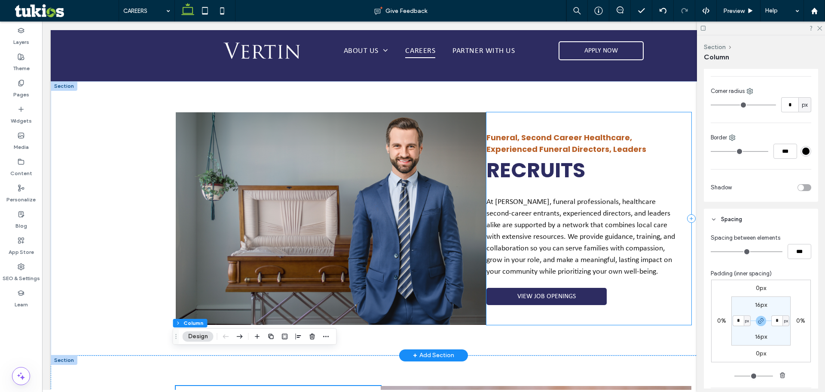
drag, startPoint x: 547, startPoint y: 91, endPoint x: 552, endPoint y: 89, distance: 5.0
click at [547, 112] on div "Funeral, Second Career Healthcare, Experienced Funeral Directors, Leaders RECRU…" at bounding box center [589, 218] width 205 height 212
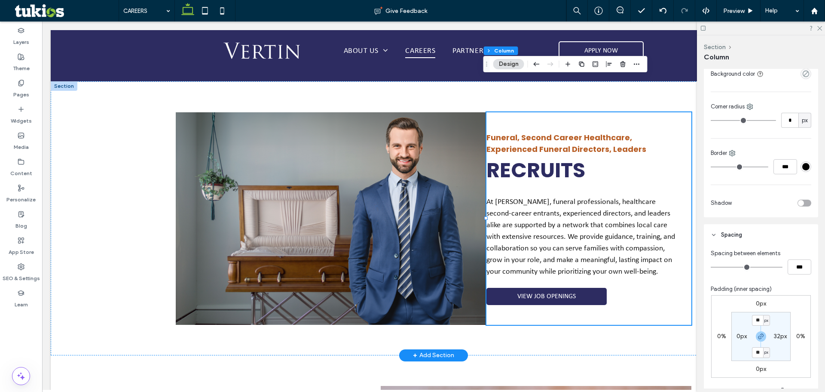
scroll to position [215, 0]
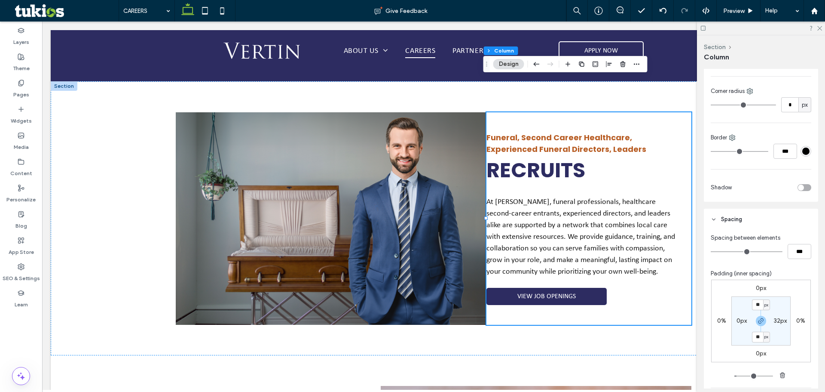
click at [775, 319] on label "32px" at bounding box center [780, 320] width 13 height 7
type input "**"
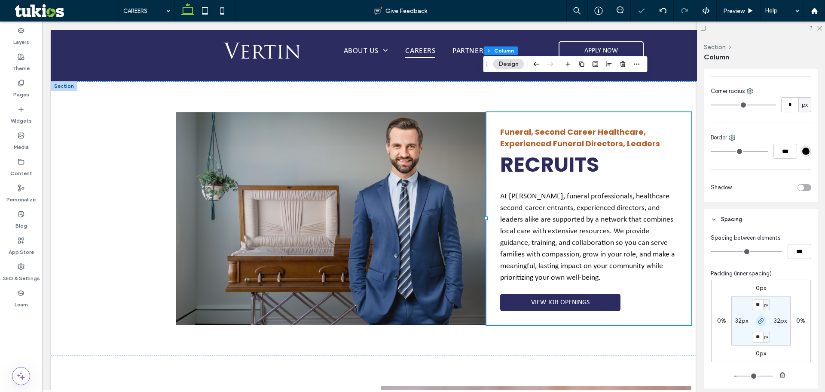
click at [758, 321] on icon "button" at bounding box center [761, 320] width 7 height 7
click at [774, 319] on label "32px" at bounding box center [780, 320] width 13 height 7
type input "**"
click at [764, 320] on div at bounding box center [761, 321] width 19 height 10
click at [756, 322] on span "button" at bounding box center [761, 321] width 10 height 10
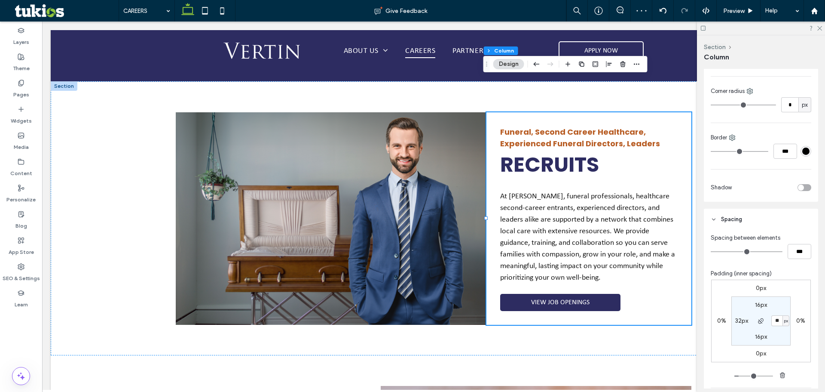
click at [792, 324] on div "0%" at bounding box center [801, 321] width 20 height 8
click at [777, 322] on input "**" at bounding box center [777, 320] width 11 height 11
type input "*"
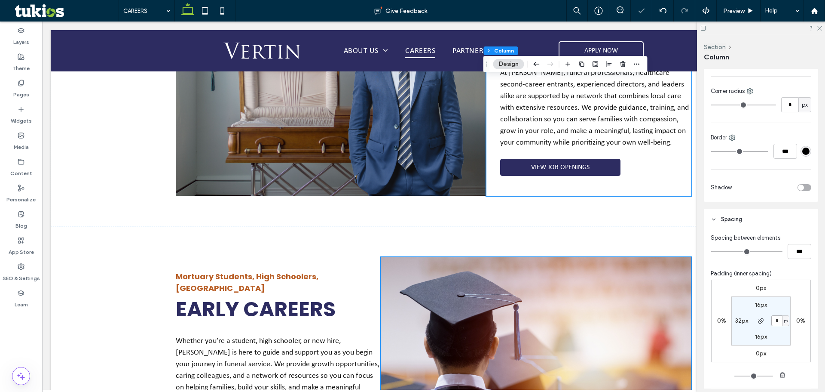
scroll to position [774, 0]
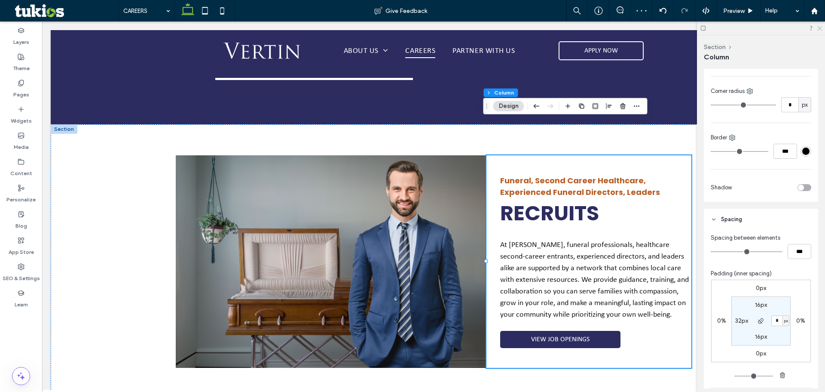
click at [817, 28] on icon at bounding box center [820, 28] width 6 height 6
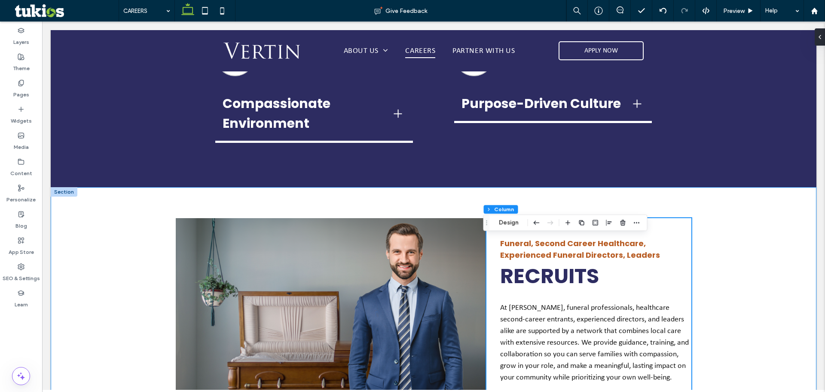
scroll to position [645, 0]
